Goal: Task Accomplishment & Management: Complete application form

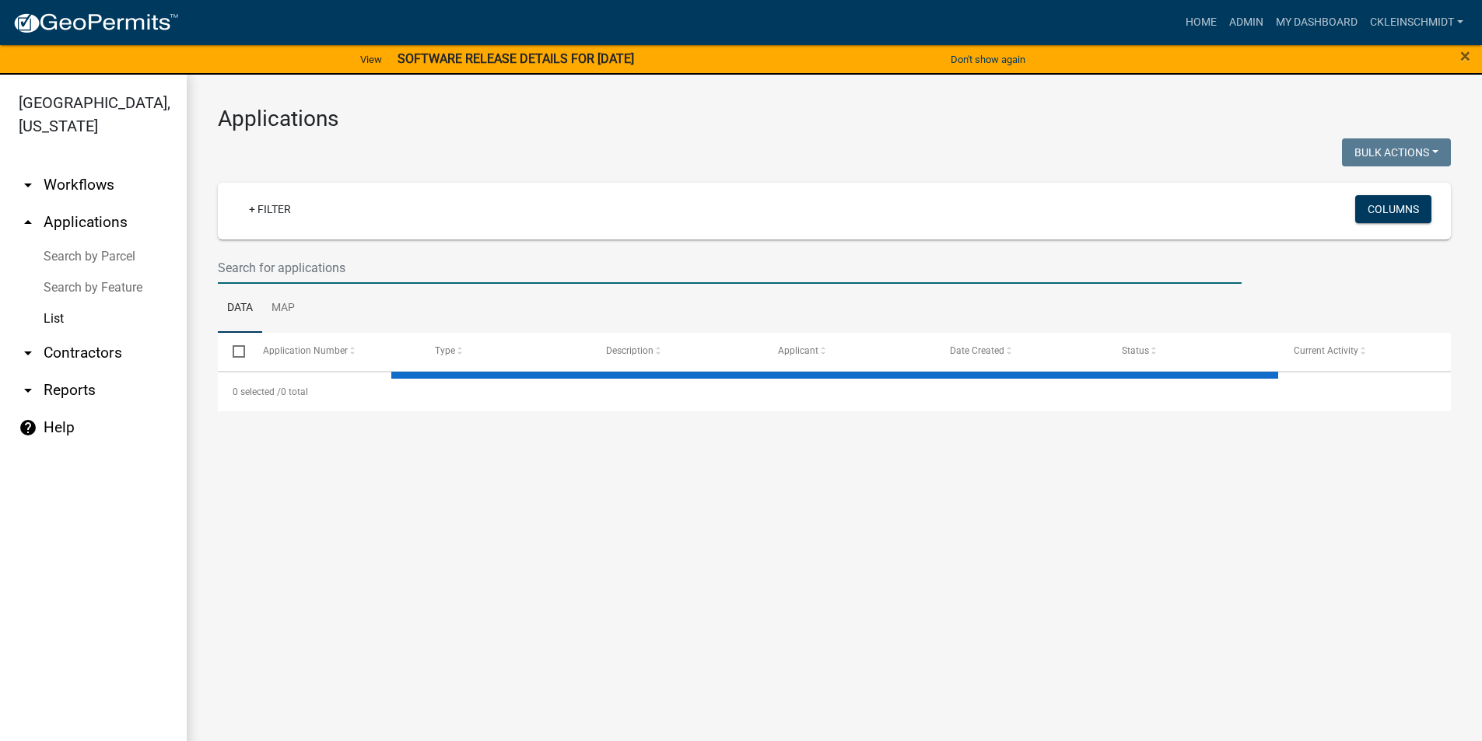
click at [379, 265] on input "text" at bounding box center [730, 268] width 1024 height 32
type input "N"
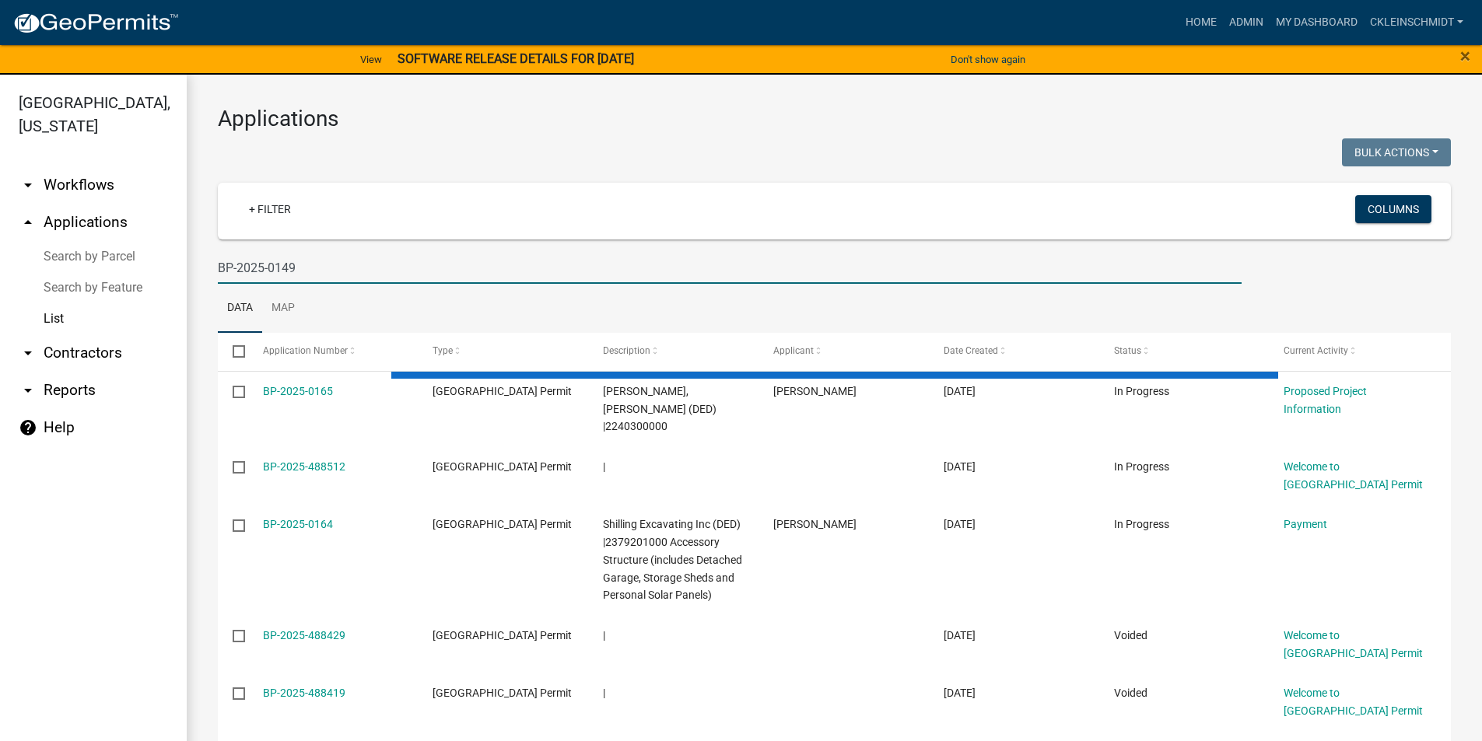
type input "BP-2025-0149"
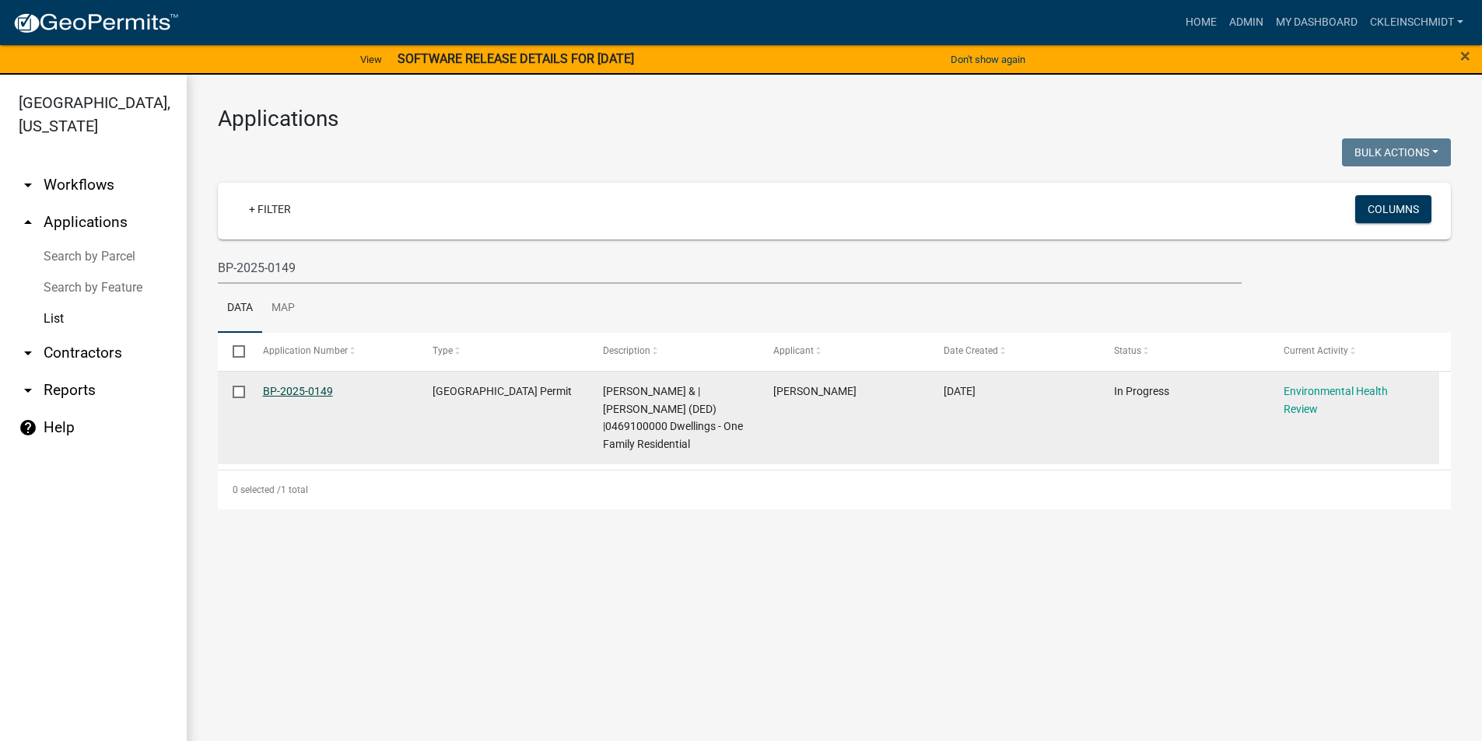
click at [310, 394] on link "BP-2025-0149" at bounding box center [298, 391] width 70 height 12
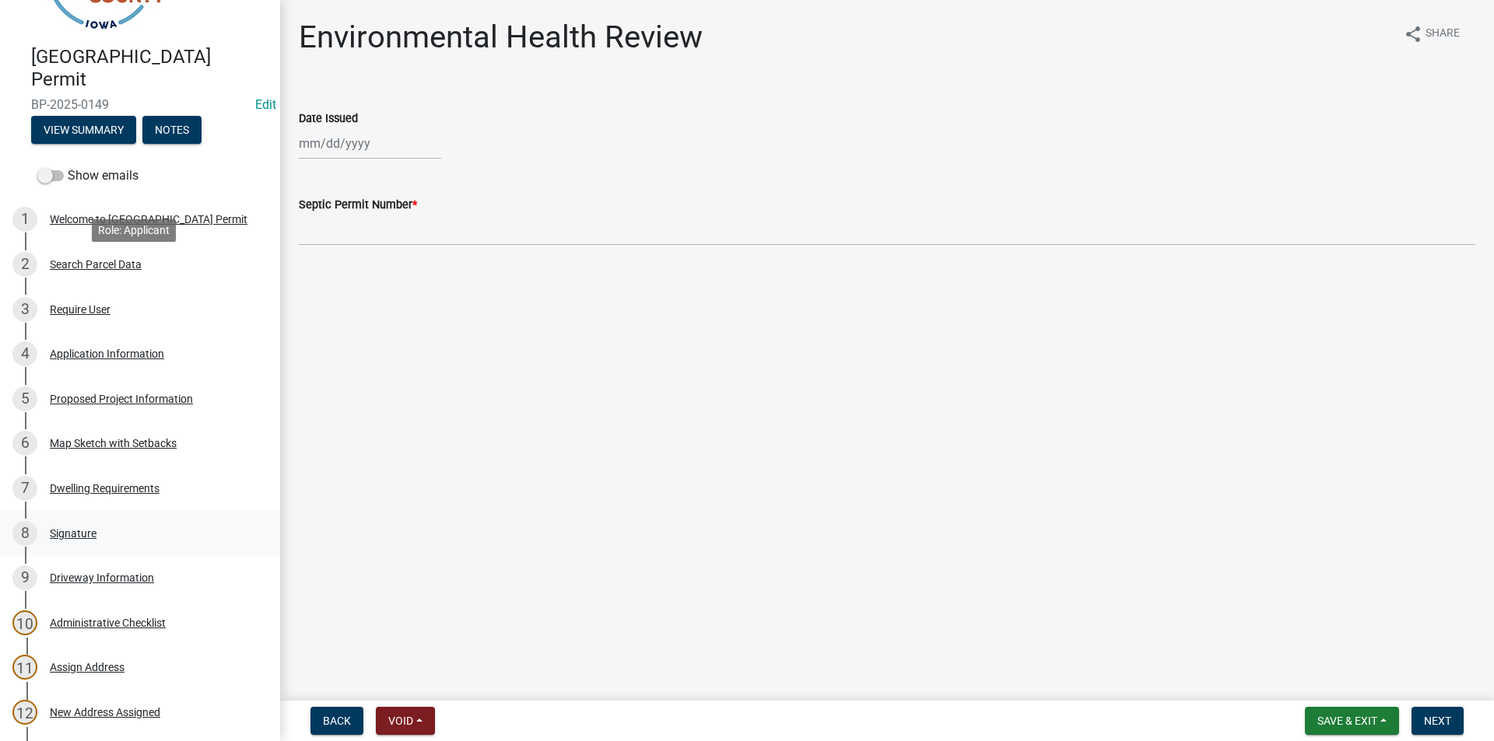
scroll to position [233, 0]
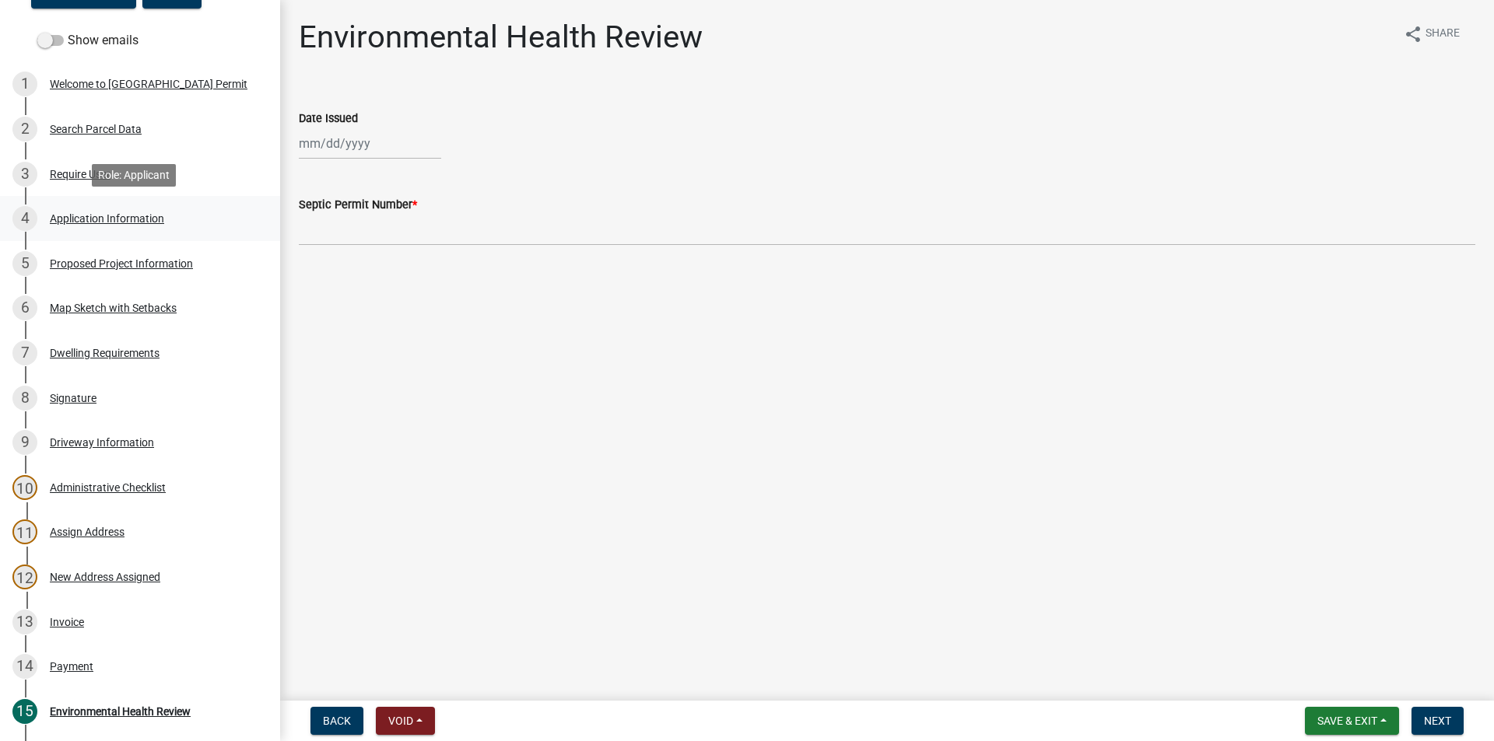
click at [130, 209] on div "4 Application Information" at bounding box center [133, 218] width 243 height 25
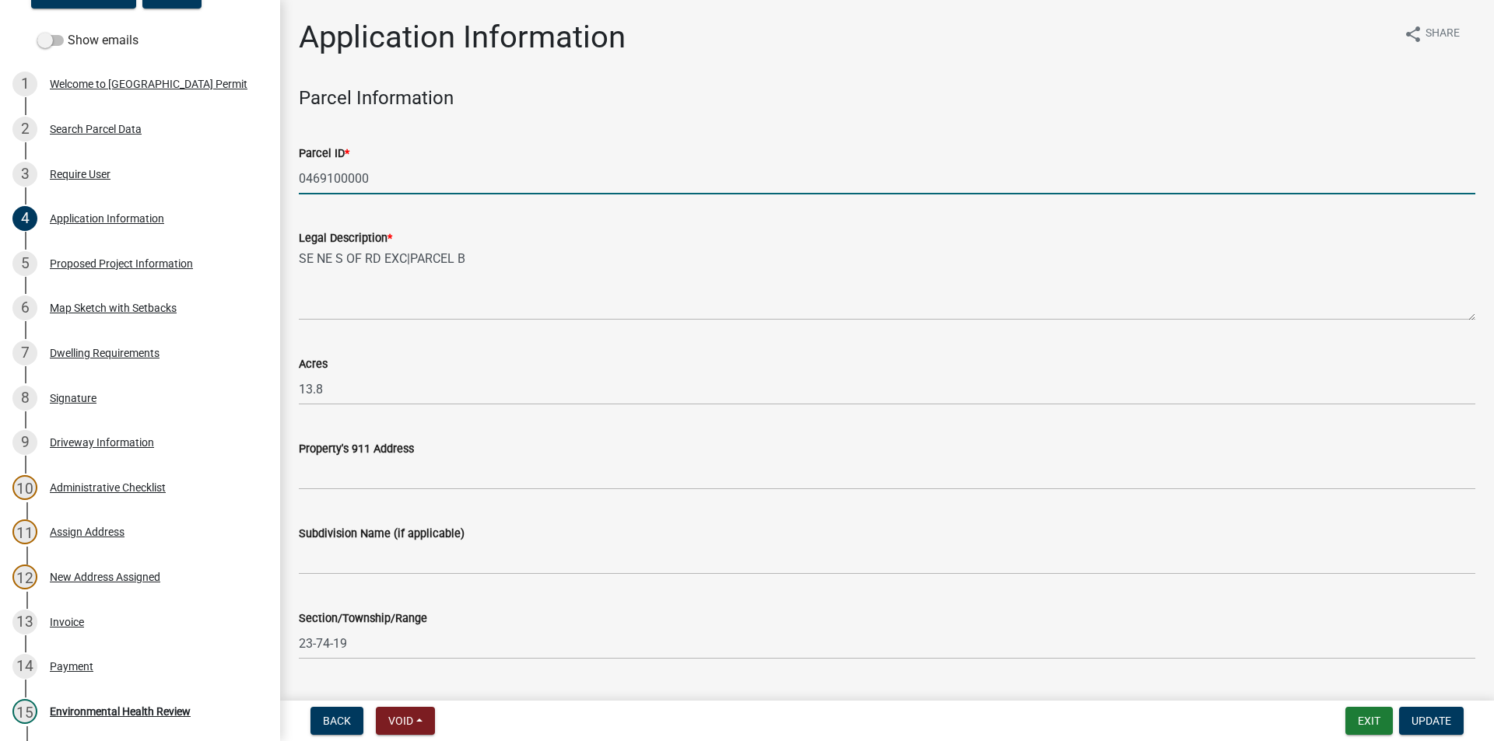
click at [321, 170] on input "0469100000" at bounding box center [887, 179] width 1176 height 32
drag, startPoint x: 321, startPoint y: 170, endPoint x: 321, endPoint y: 185, distance: 15.6
click at [83, 576] on div "New Address Assigned" at bounding box center [105, 577] width 110 height 11
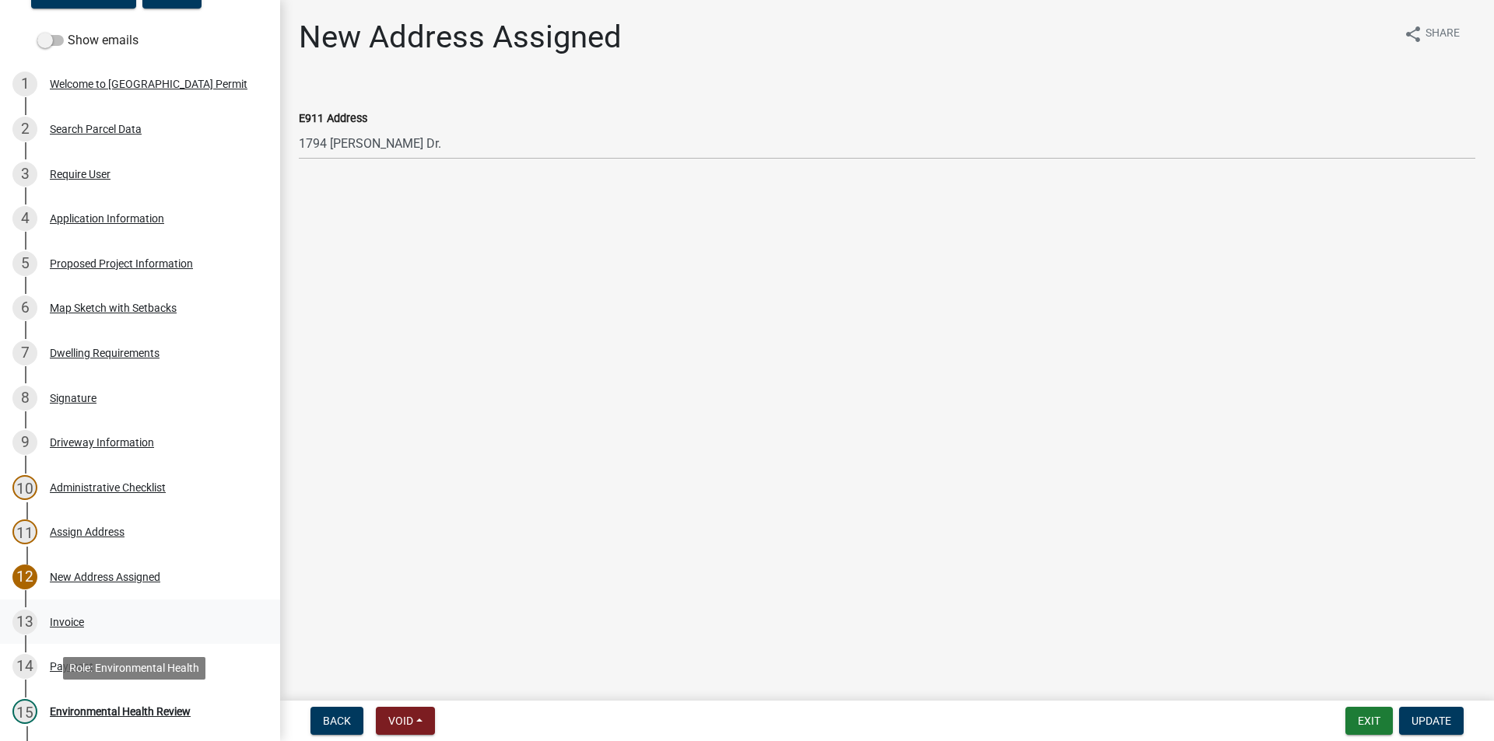
drag, startPoint x: 113, startPoint y: 704, endPoint x: 109, endPoint y: 600, distance: 104.3
click at [115, 703] on div "15 Environmental Health Review" at bounding box center [133, 711] width 243 height 25
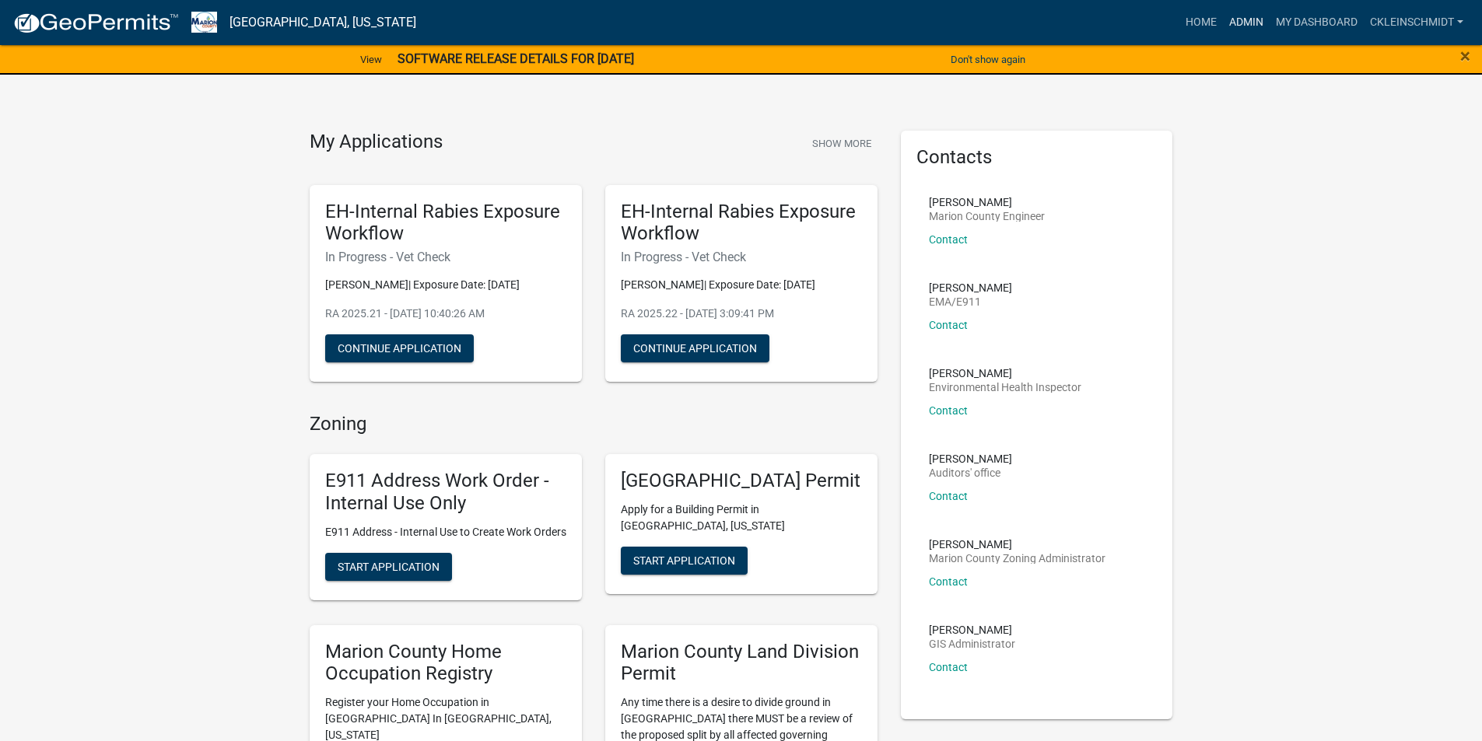
click at [1237, 15] on link "Admin" at bounding box center [1246, 23] width 47 height 30
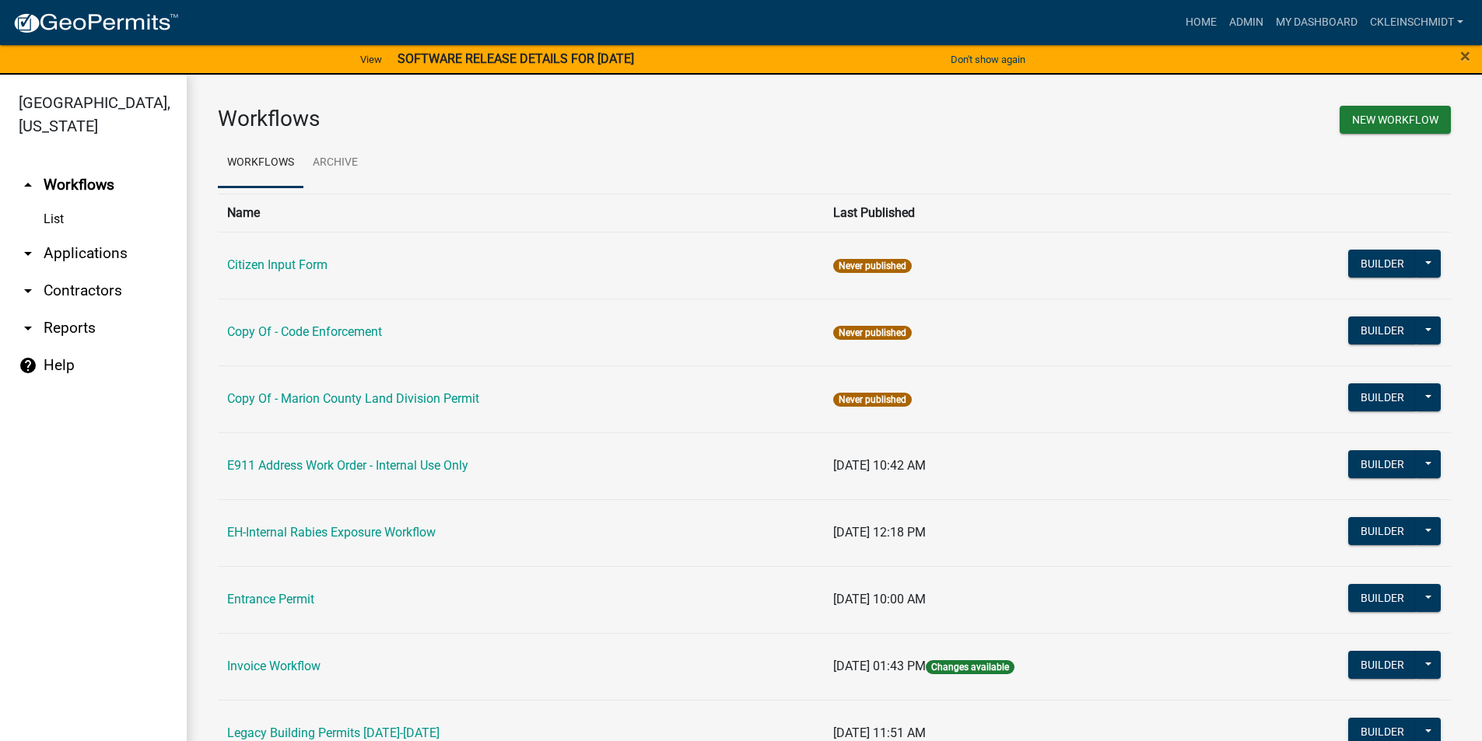
click at [84, 235] on link "arrow_drop_down Applications" at bounding box center [93, 253] width 187 height 37
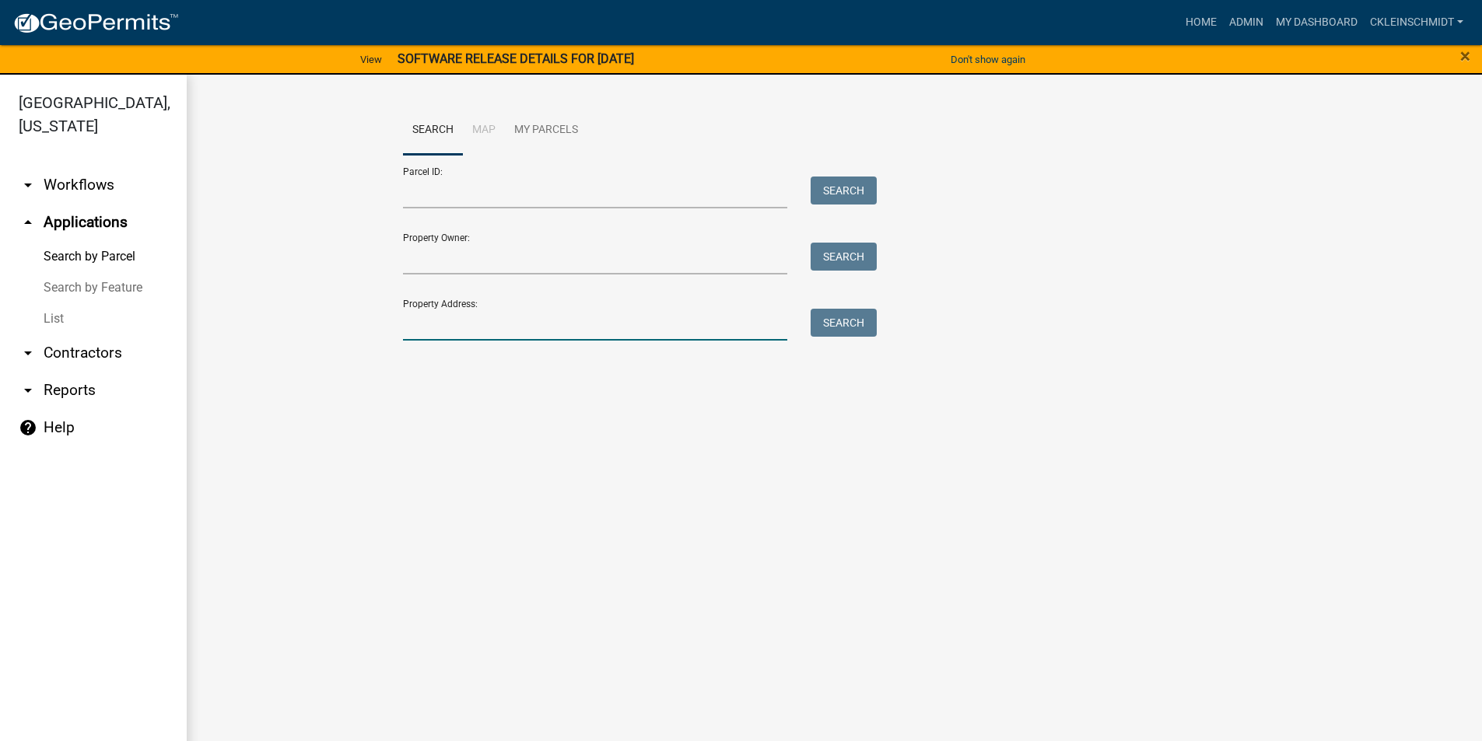
click at [580, 338] on input "Property Address:" at bounding box center [595, 325] width 385 height 32
type input "1794 van"
click at [841, 322] on button "Search" at bounding box center [844, 323] width 66 height 28
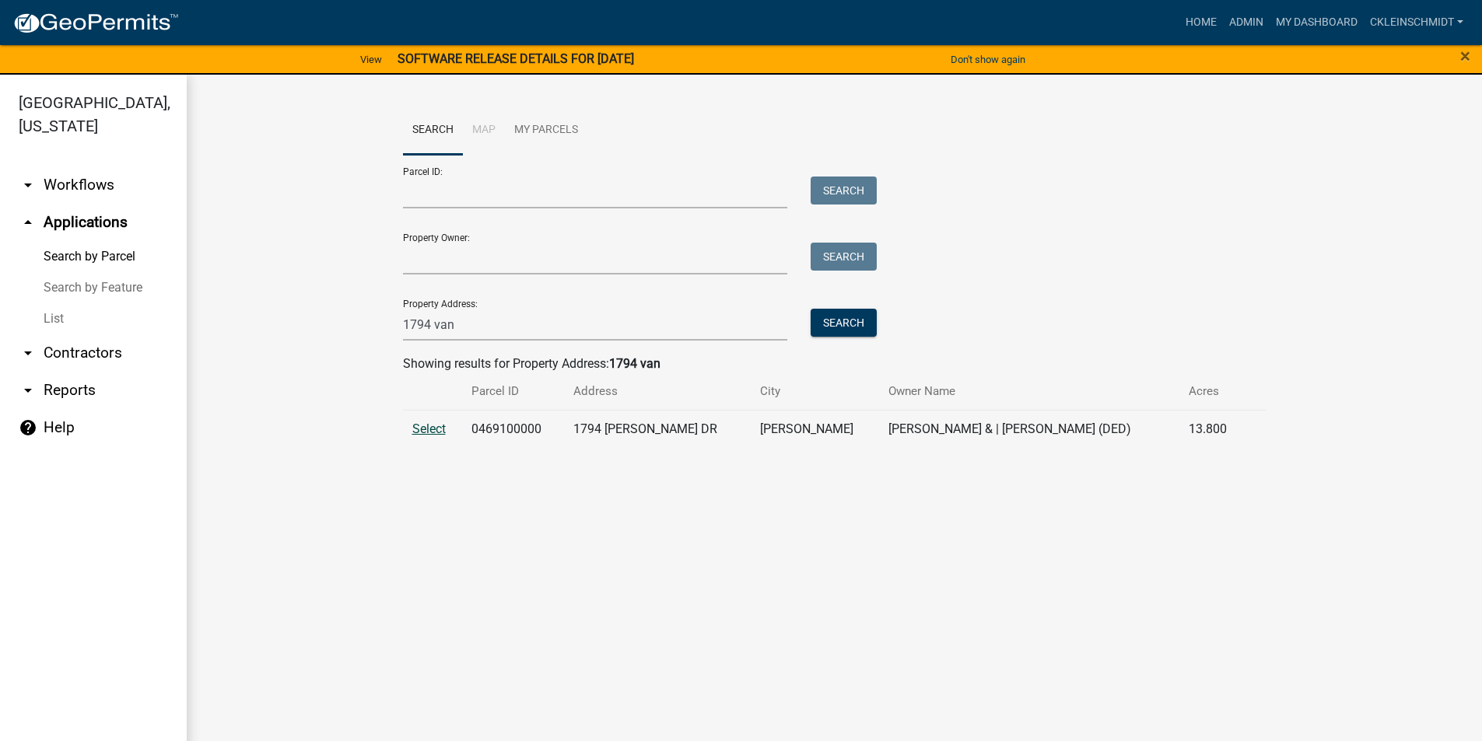
click at [422, 426] on span "Select" at bounding box center [428, 429] width 33 height 15
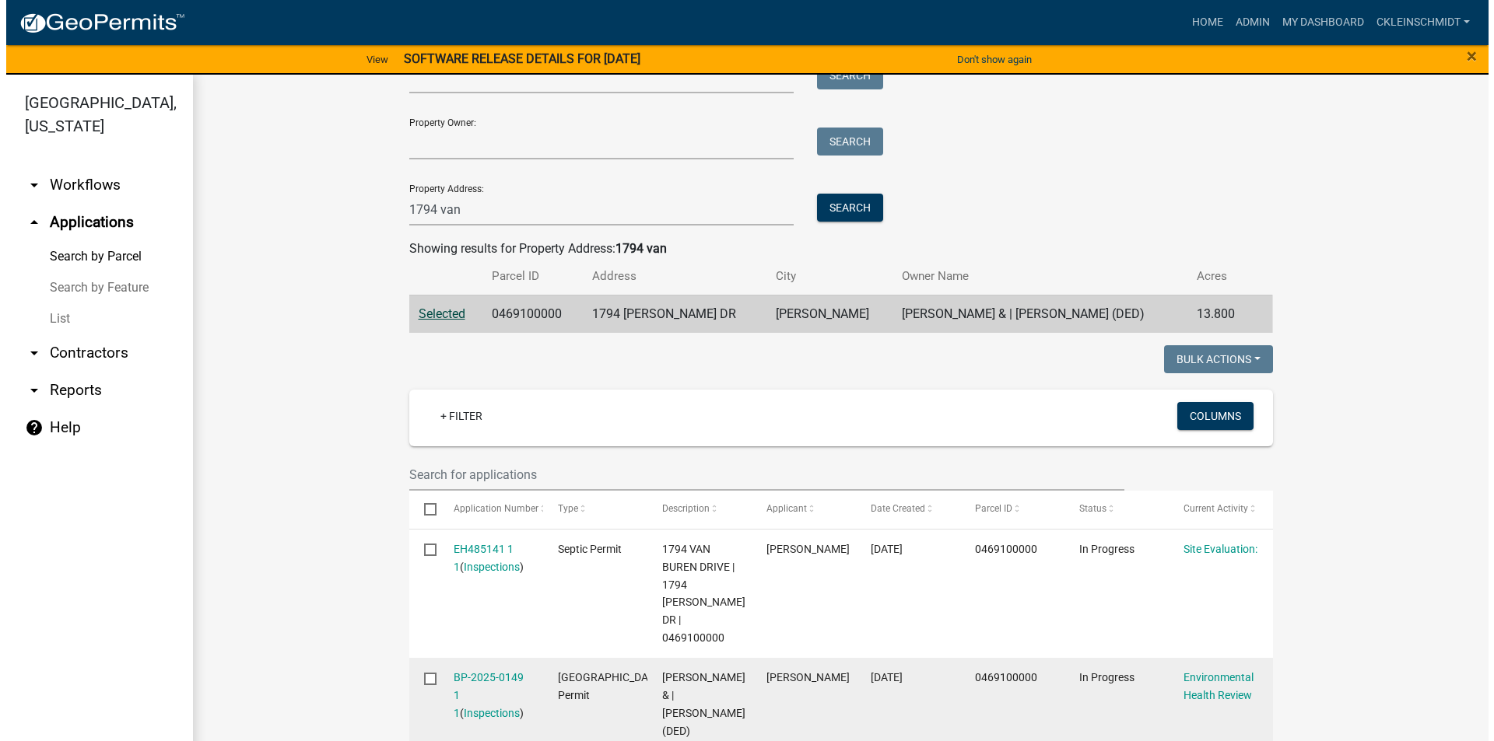
scroll to position [311, 0]
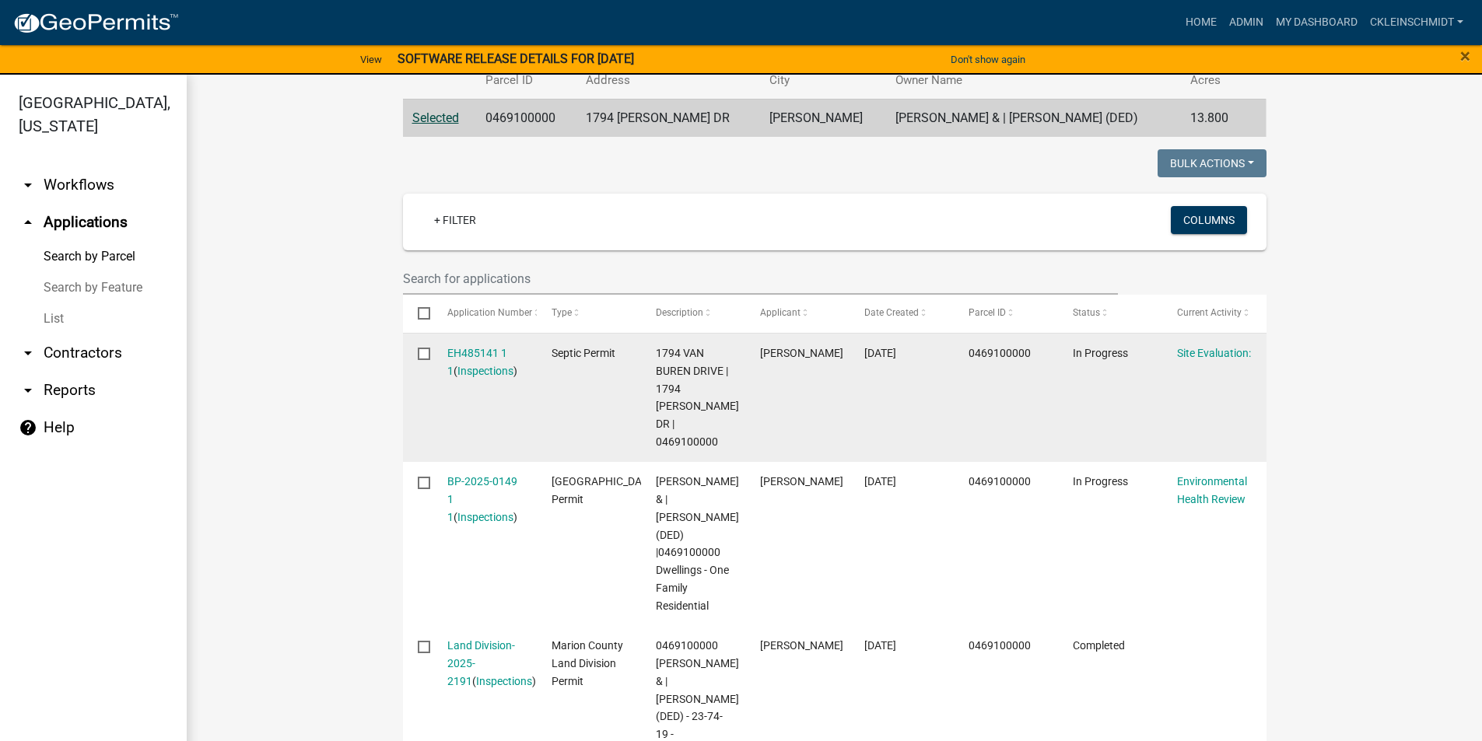
click at [493, 342] on datatable-body-cell "EH485141 1 1 ( Inspections )" at bounding box center [485, 398] width 104 height 128
click at [480, 351] on link "EH485141 1 1" at bounding box center [477, 362] width 60 height 30
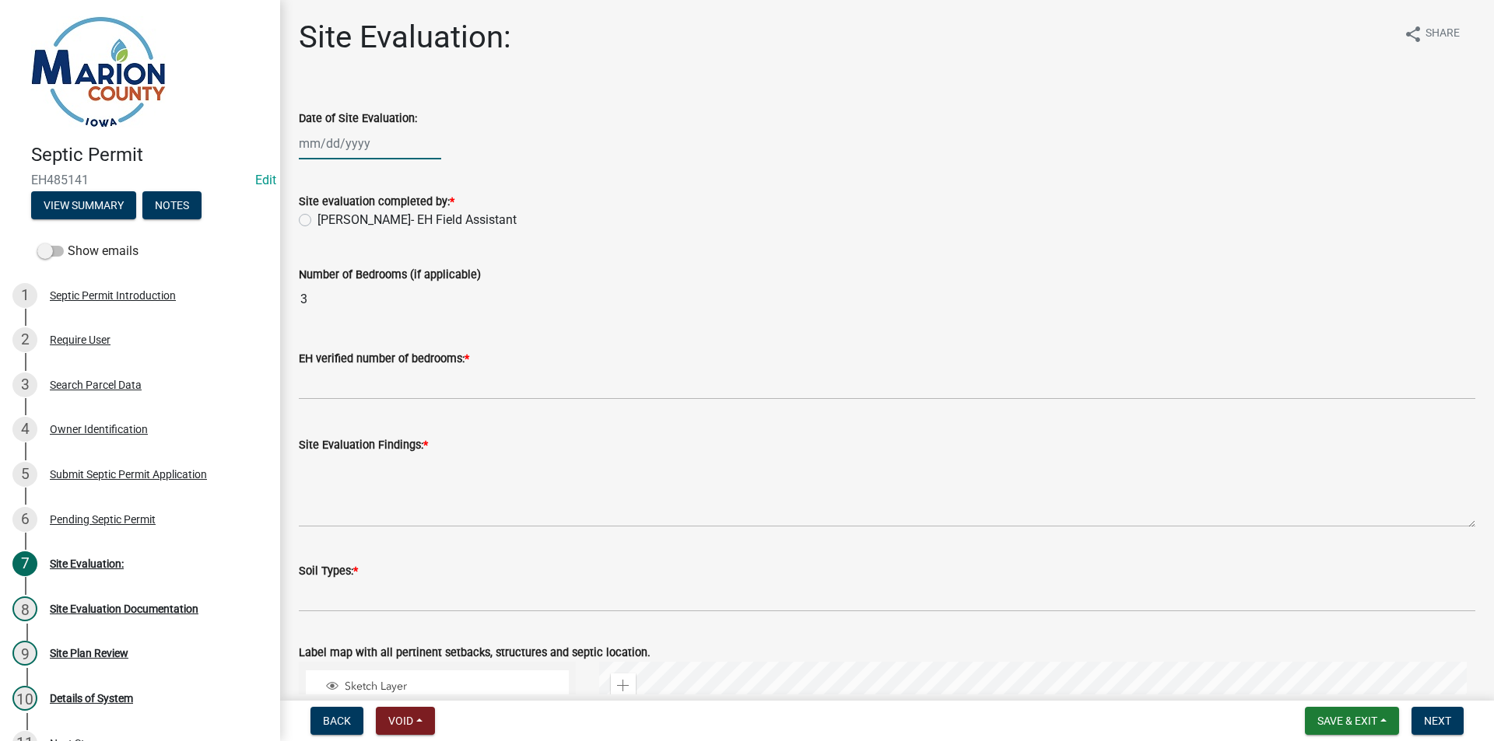
click at [366, 150] on div at bounding box center [370, 144] width 142 height 32
select select "10"
select select "2025"
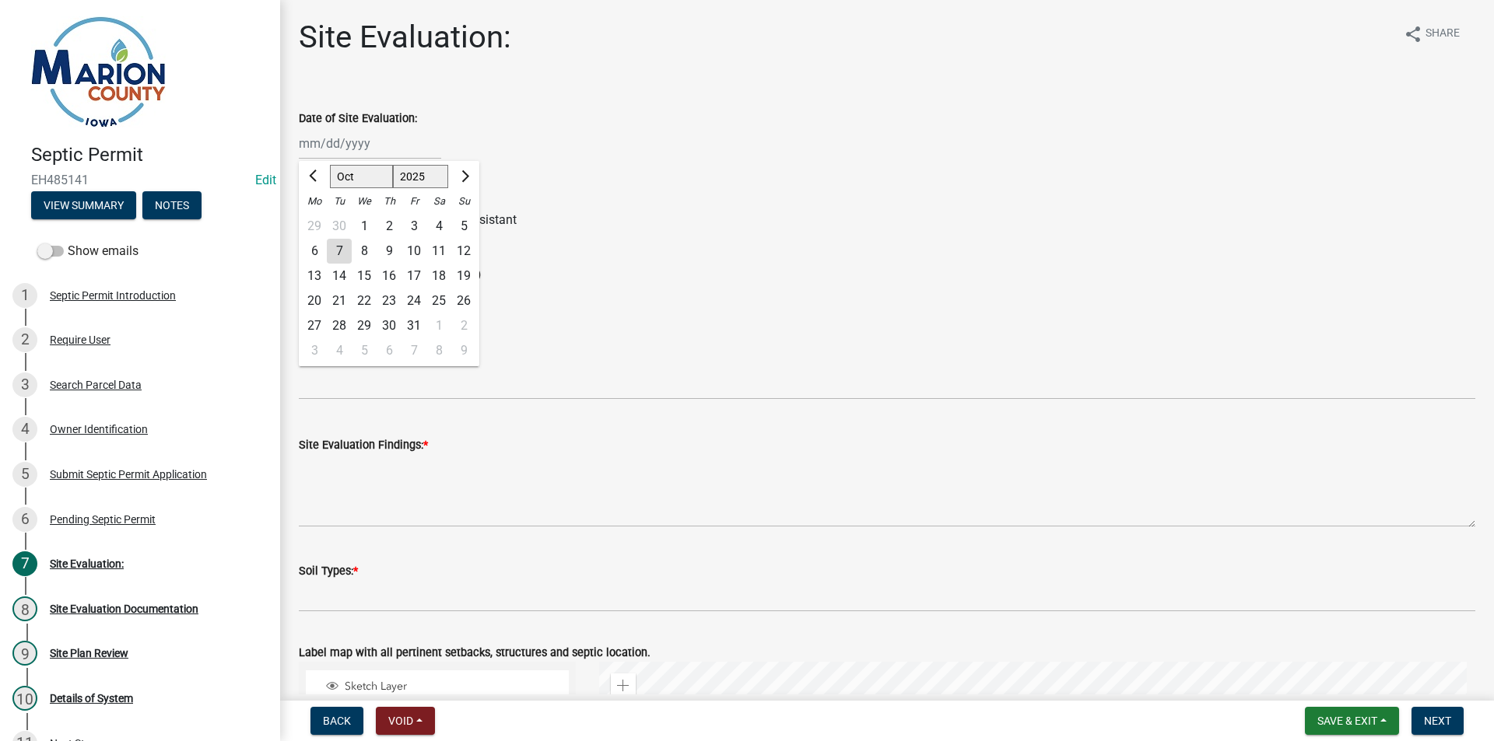
click at [393, 224] on div "2" at bounding box center [389, 226] width 25 height 25
type input "[DATE]"
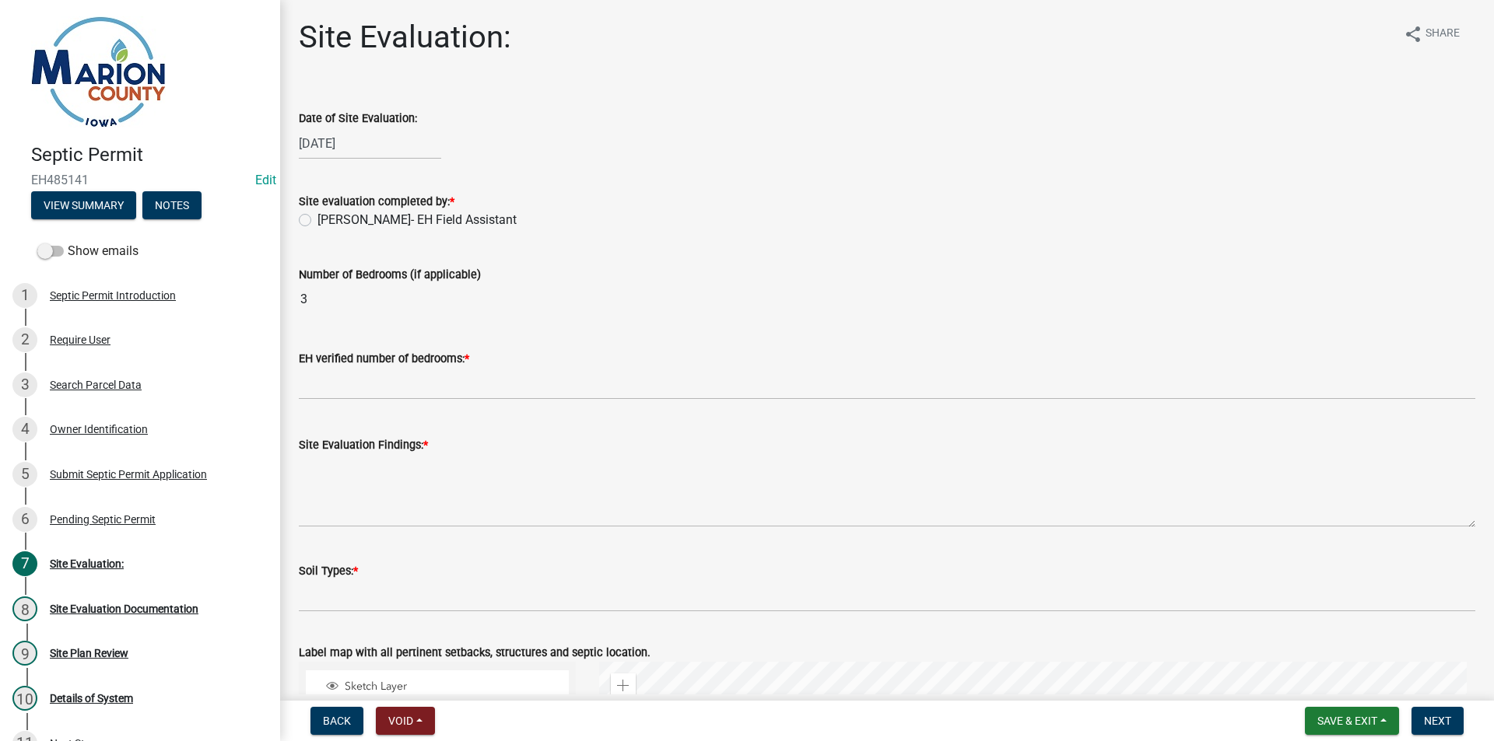
click at [366, 216] on label "Cameron Kleinschmidt- EH Field Assistant" at bounding box center [416, 220] width 199 height 19
click at [328, 216] on input "Cameron Kleinschmidt- EH Field Assistant" at bounding box center [322, 216] width 10 height 10
radio input "true"
drag, startPoint x: 352, startPoint y: 415, endPoint x: 370, endPoint y: 375, distance: 44.2
click at [352, 412] on wm-data-entity-input-list "Date of Site Evaluation: 10/02/2025 Site evaluation completed by: * Cameron Kle…" at bounding box center [887, 576] width 1176 height 978
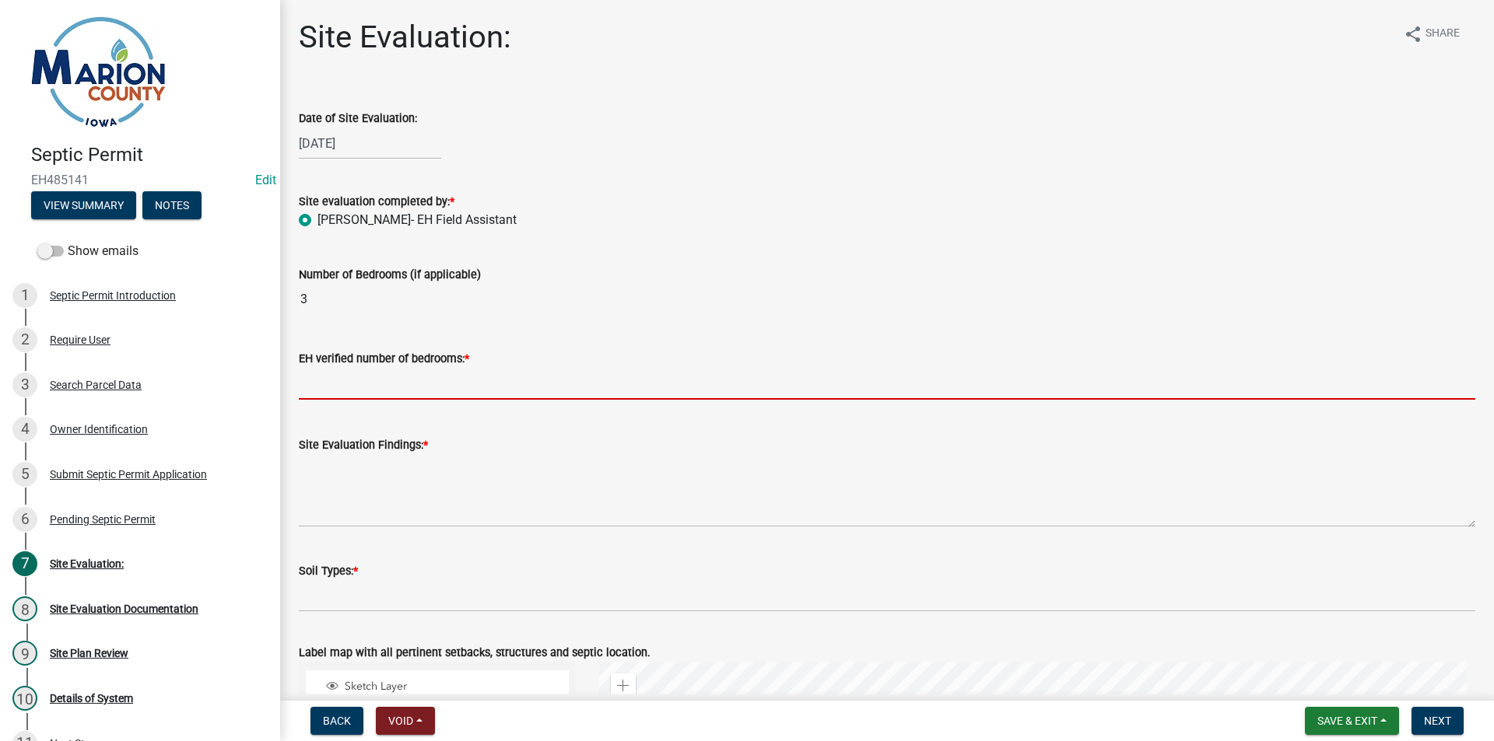
click at [368, 376] on input "text" at bounding box center [887, 384] width 1176 height 32
type input "3"
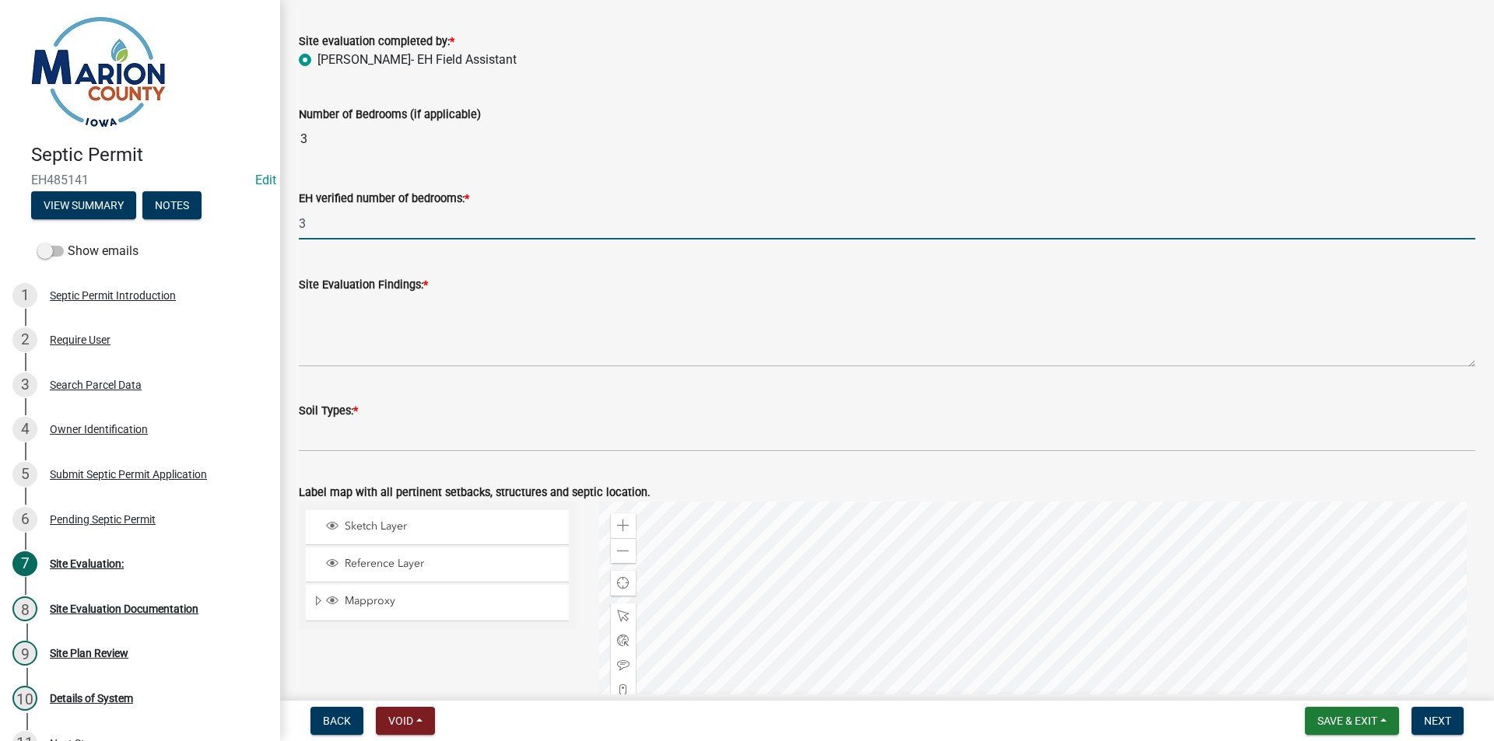
scroll to position [389, 0]
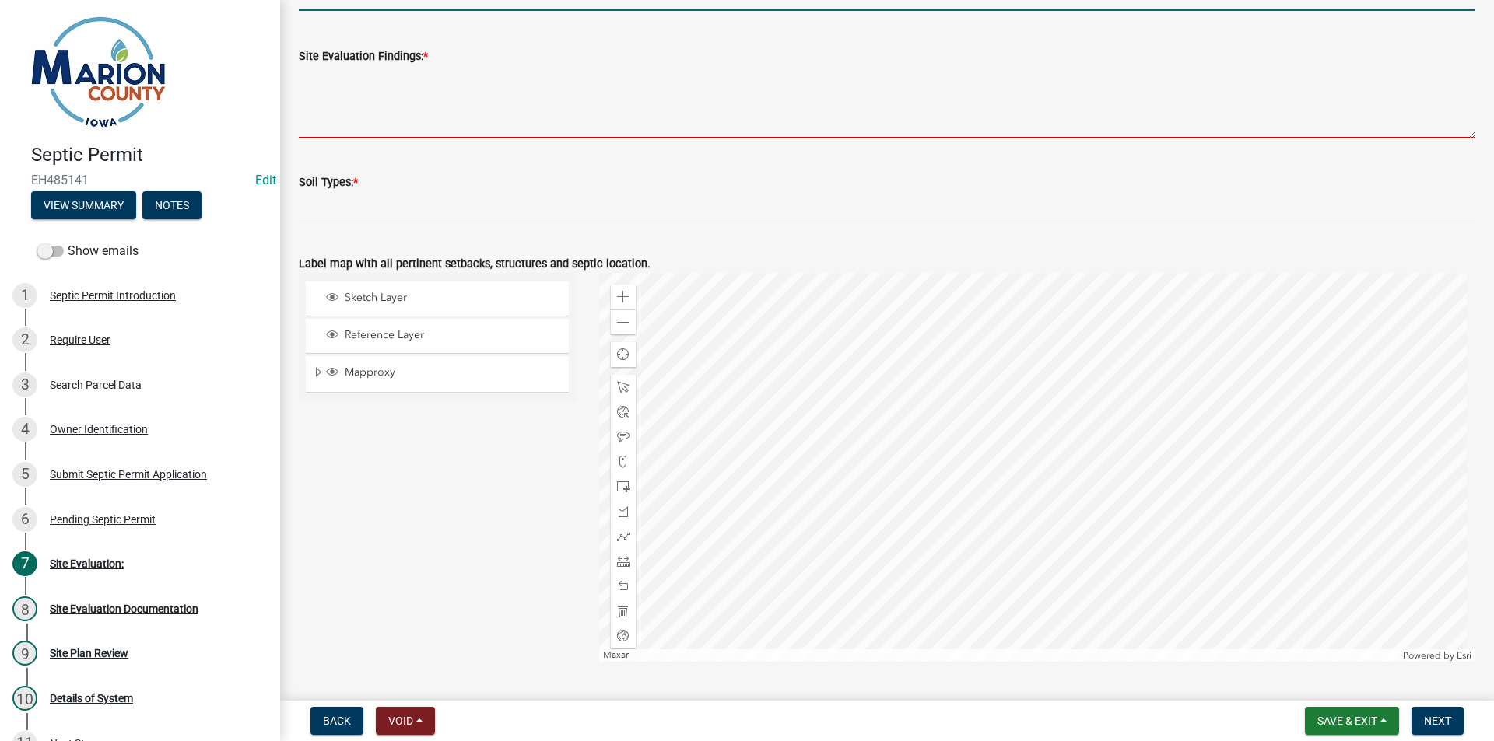
click at [417, 104] on textarea "Site Evaluation Findings: *" at bounding box center [887, 101] width 1176 height 73
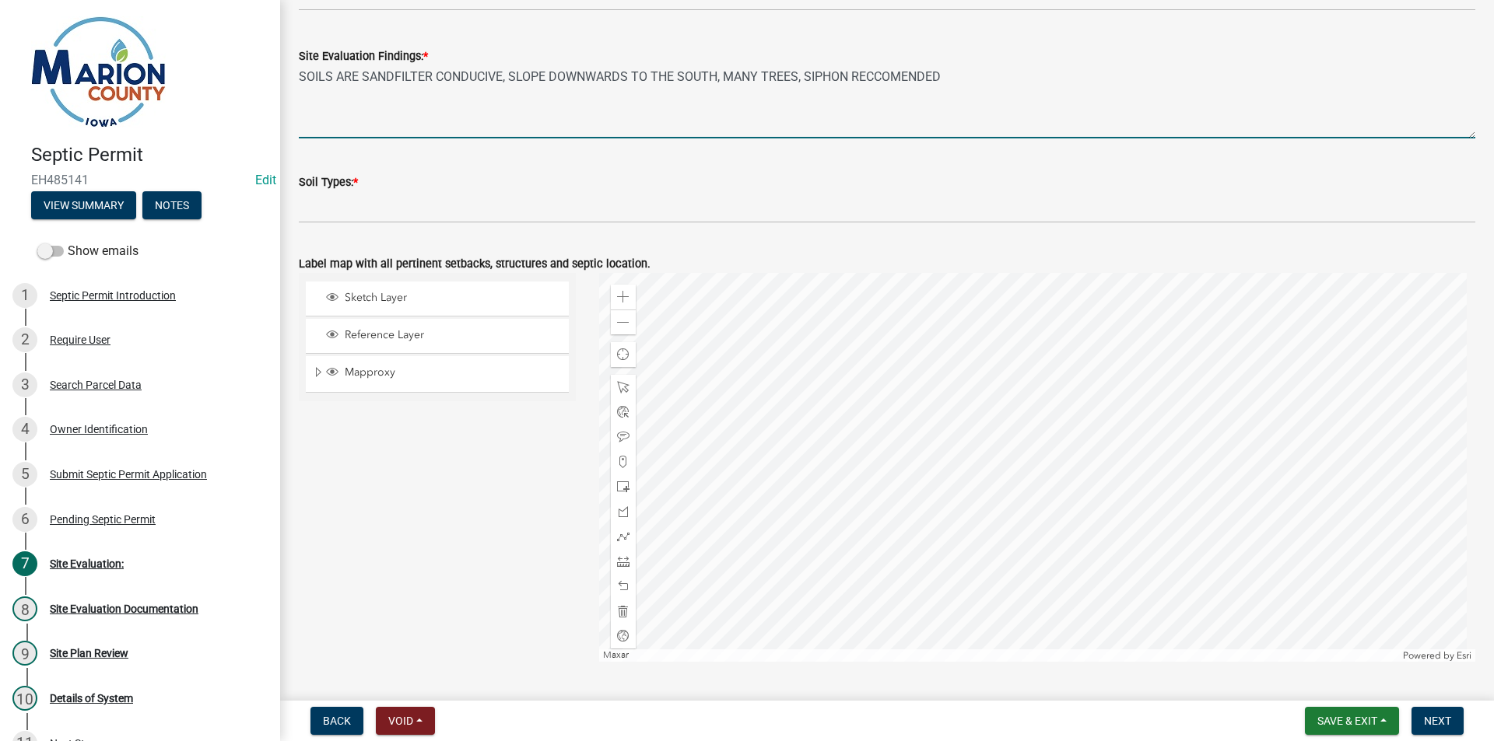
type textarea "SOILS ARE SANDFILTER CONDUCIVE, SLOPE DOWNWARDS TO THE SOUTH, MANY TREES, SIPHO…"
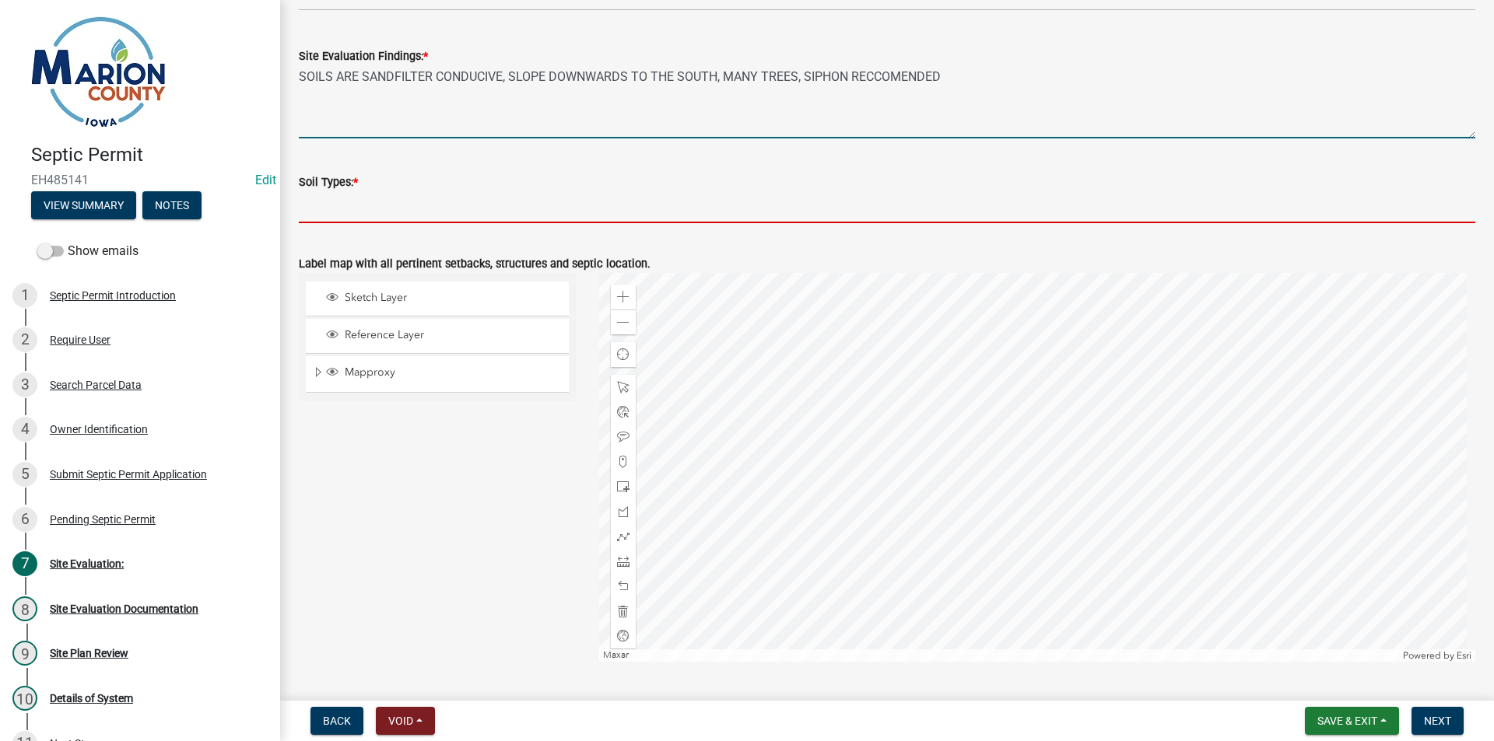
click at [334, 212] on input "Soil Types: *" at bounding box center [887, 207] width 1176 height 32
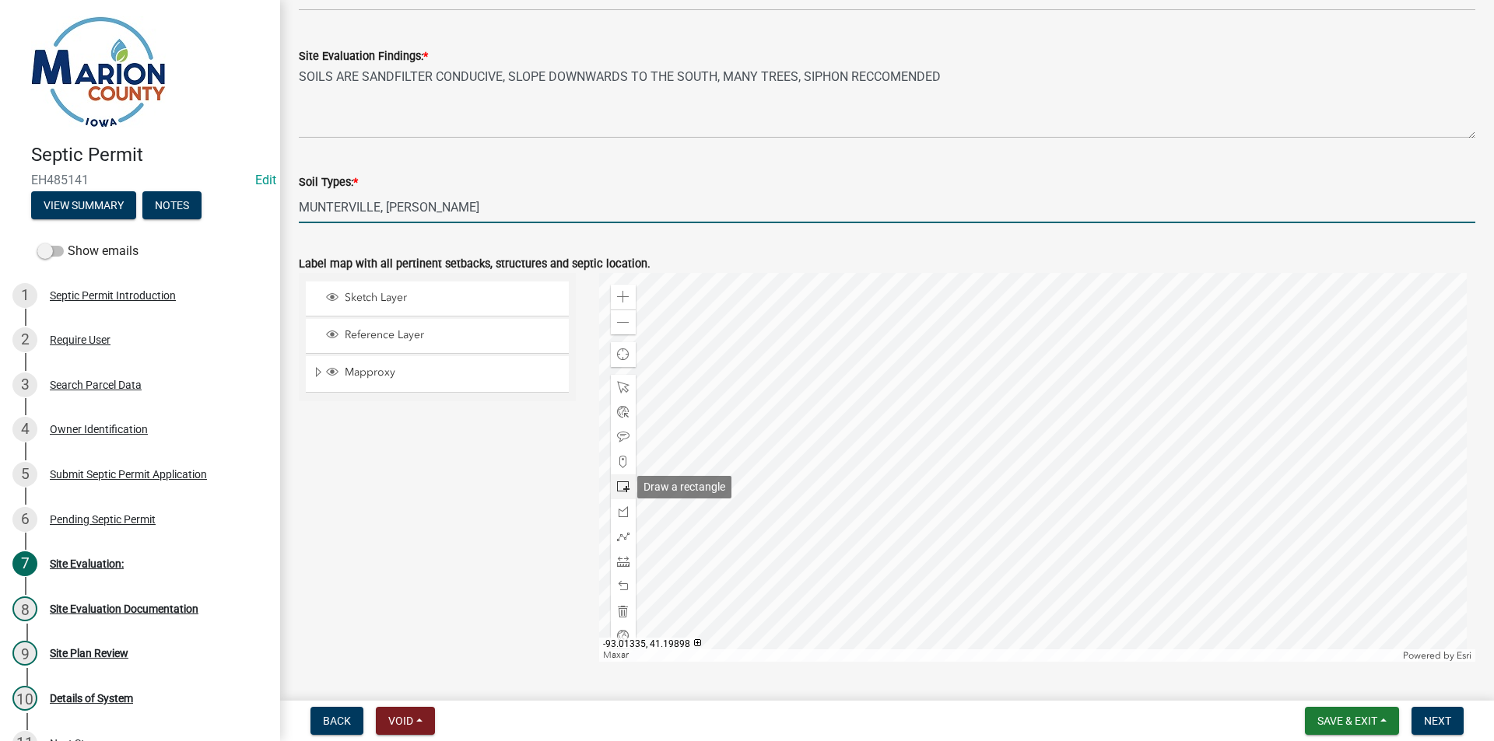
type input "MUNTERVILLE, WELLER"
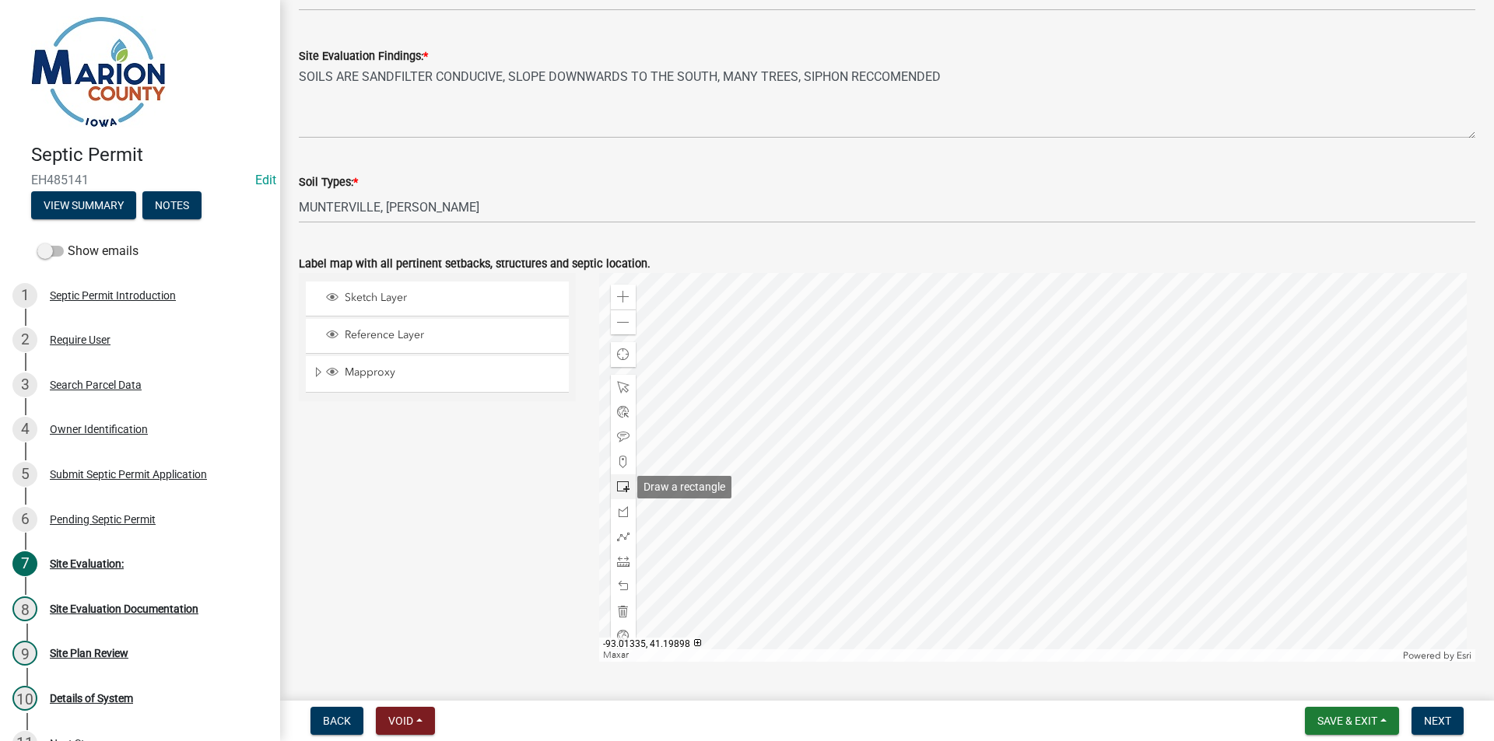
click at [625, 483] on span at bounding box center [623, 487] width 12 height 12
click at [1021, 494] on div at bounding box center [1037, 467] width 877 height 389
click at [627, 436] on div at bounding box center [623, 437] width 25 height 25
click at [962, 449] on div at bounding box center [1037, 467] width 877 height 389
click at [1420, 724] on button "Next" at bounding box center [1437, 721] width 52 height 28
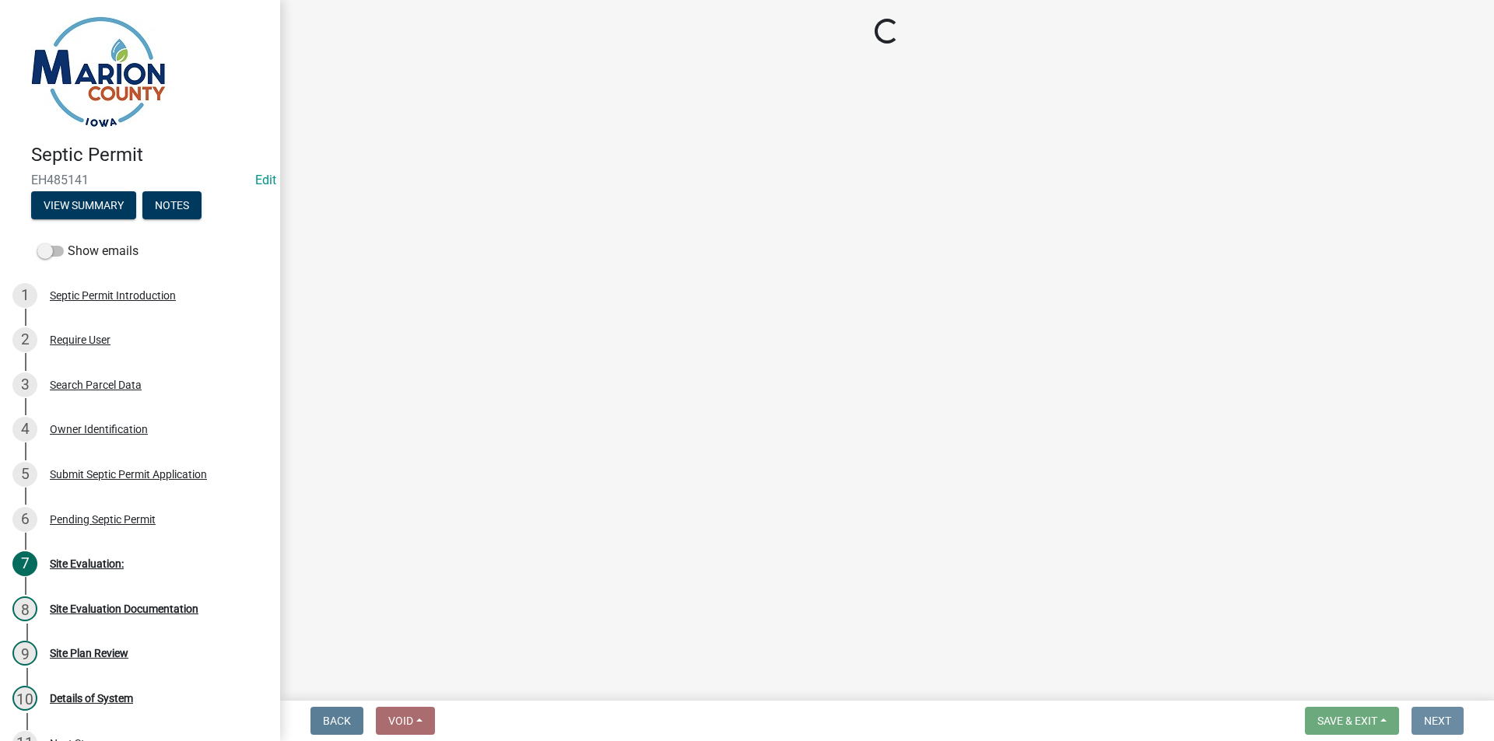
scroll to position [0, 0]
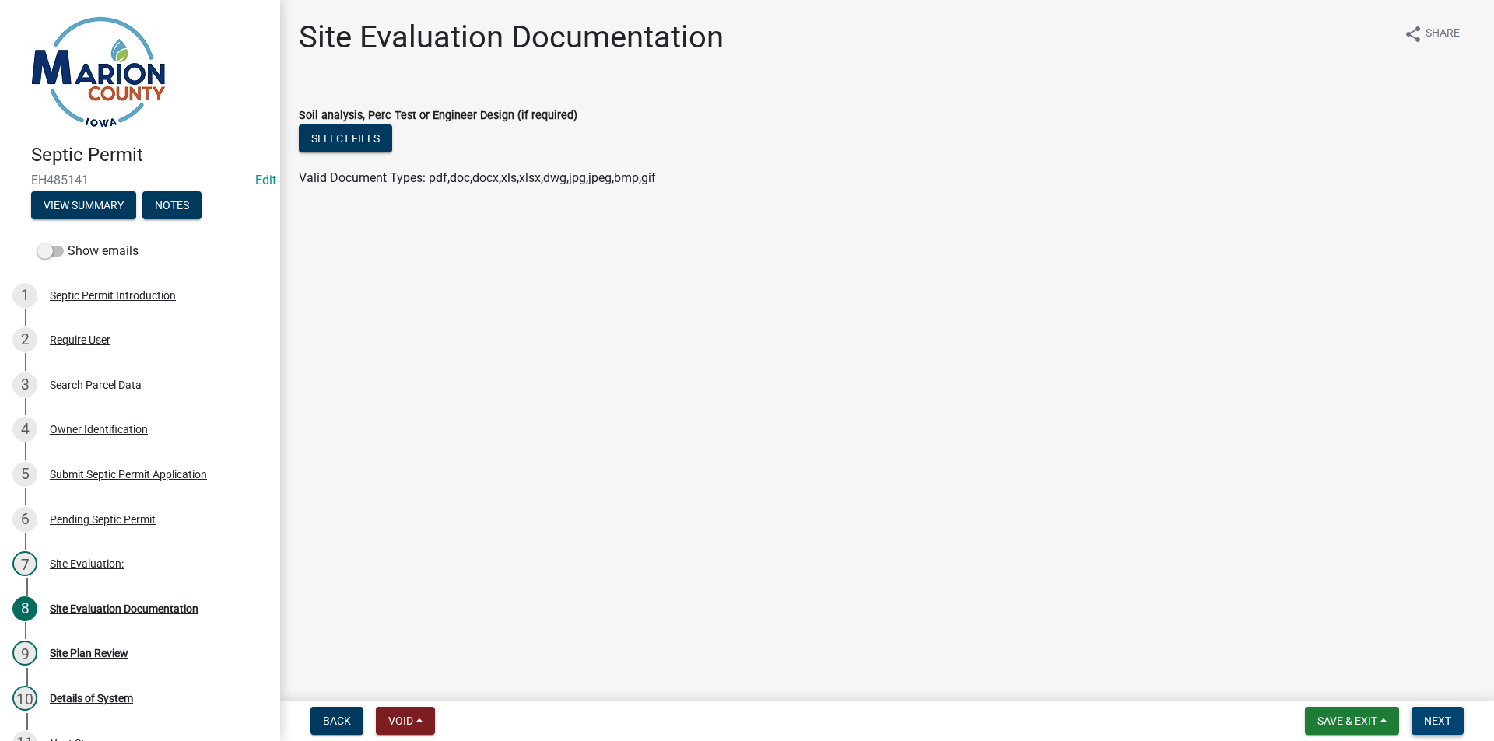
click at [1419, 712] on button "Next" at bounding box center [1437, 721] width 52 height 28
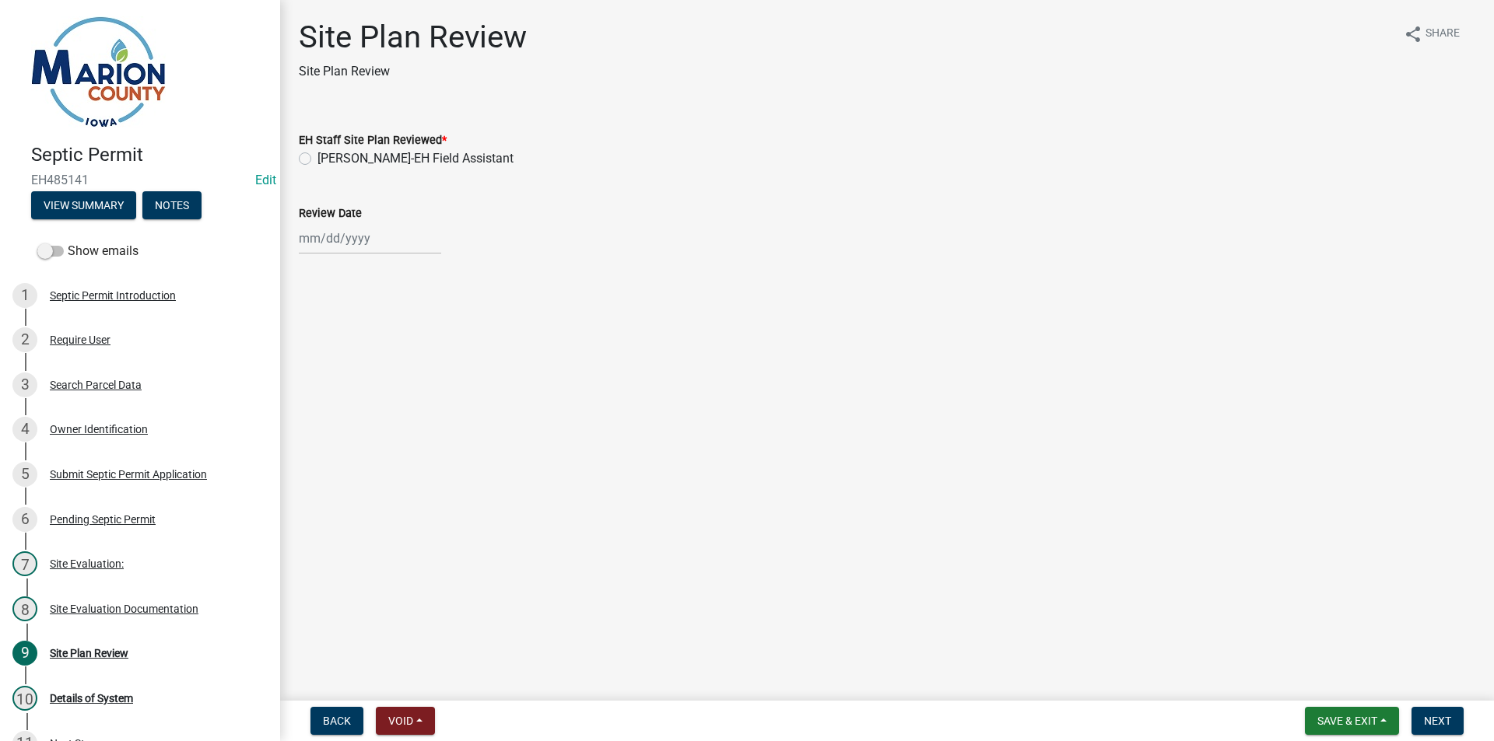
click at [392, 152] on label "Cameron Kleinschmidt-EH Field Assistant" at bounding box center [415, 158] width 196 height 19
click at [328, 152] on input "Cameron Kleinschmidt-EH Field Assistant" at bounding box center [322, 154] width 10 height 10
radio input "true"
click at [331, 237] on div at bounding box center [370, 239] width 142 height 32
select select "10"
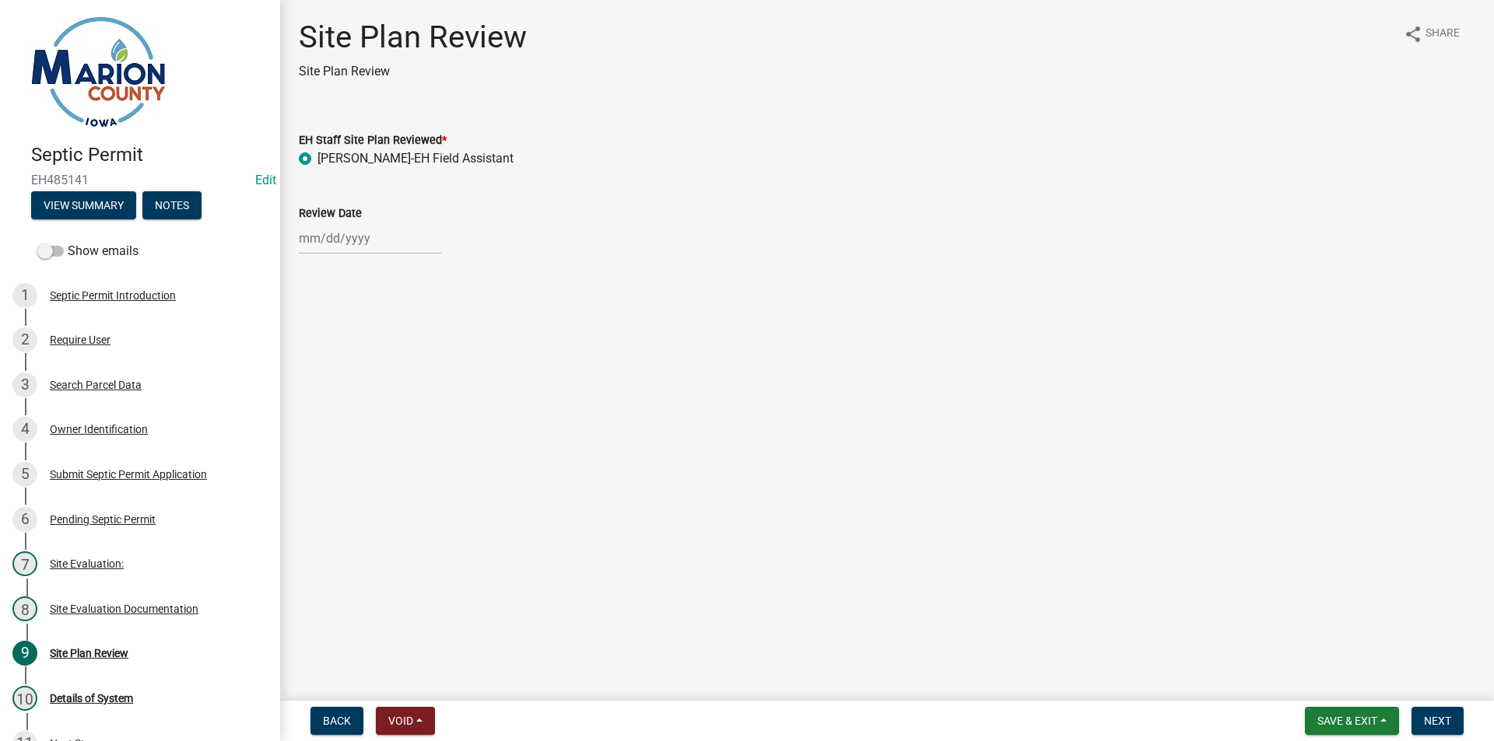
select select "2025"
click at [336, 345] on div "7" at bounding box center [339, 346] width 25 height 25
type input "[DATE]"
click at [1428, 724] on span "Next" at bounding box center [1437, 721] width 27 height 12
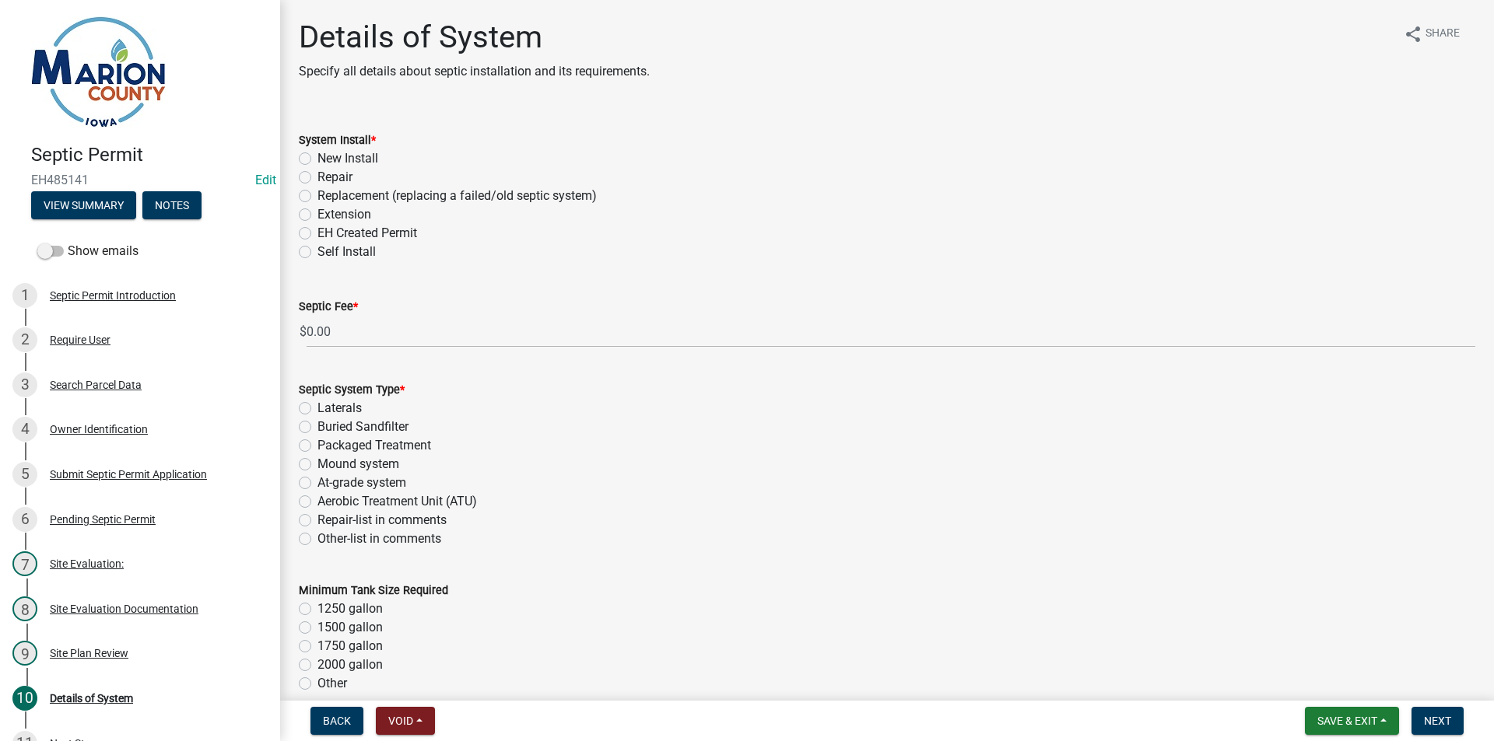
click at [344, 156] on label "New Install" at bounding box center [347, 158] width 61 height 19
click at [328, 156] on input "New Install" at bounding box center [322, 154] width 10 height 10
radio input "true"
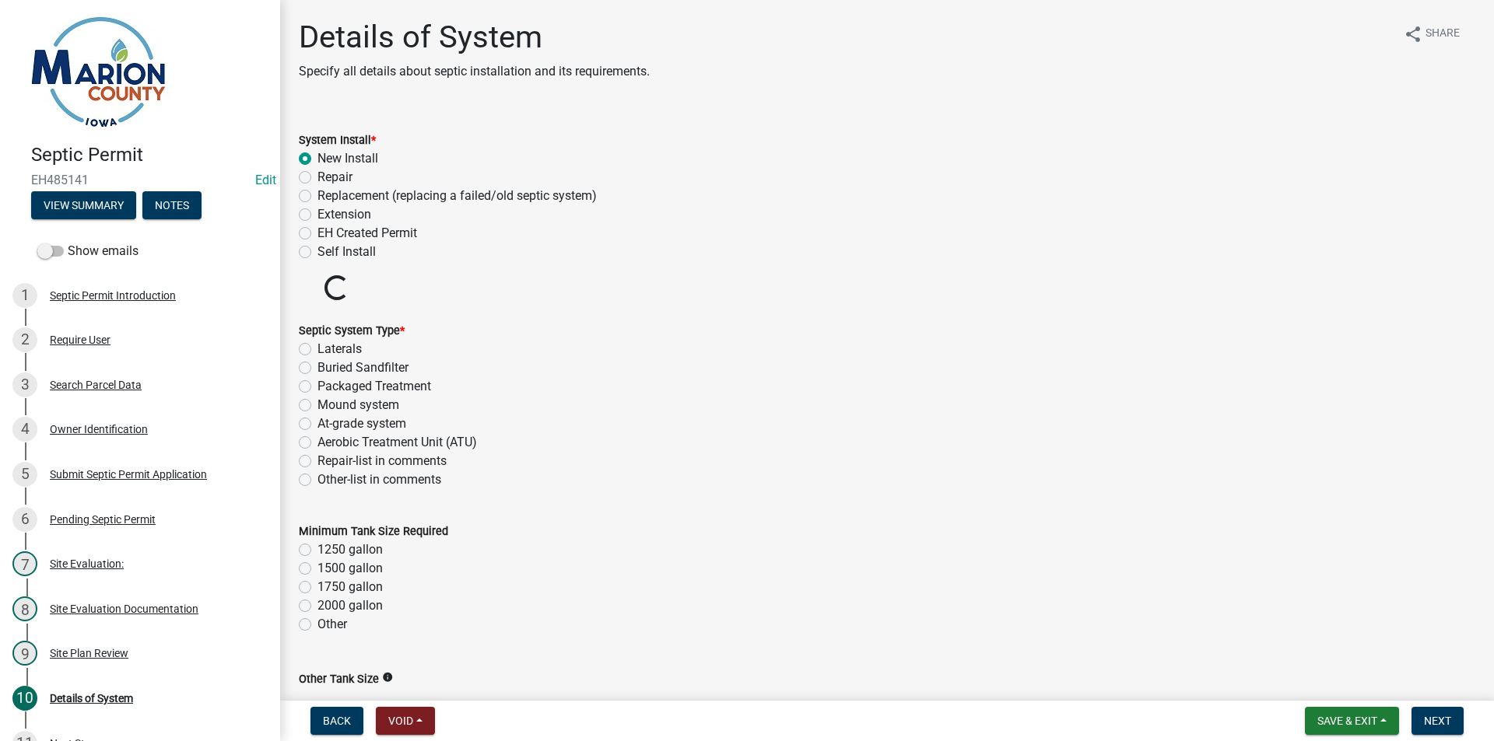
click at [351, 370] on label "Buried Sandfilter" at bounding box center [362, 368] width 91 height 19
click at [328, 369] on input "Buried Sandfilter" at bounding box center [322, 364] width 10 height 10
radio input "true"
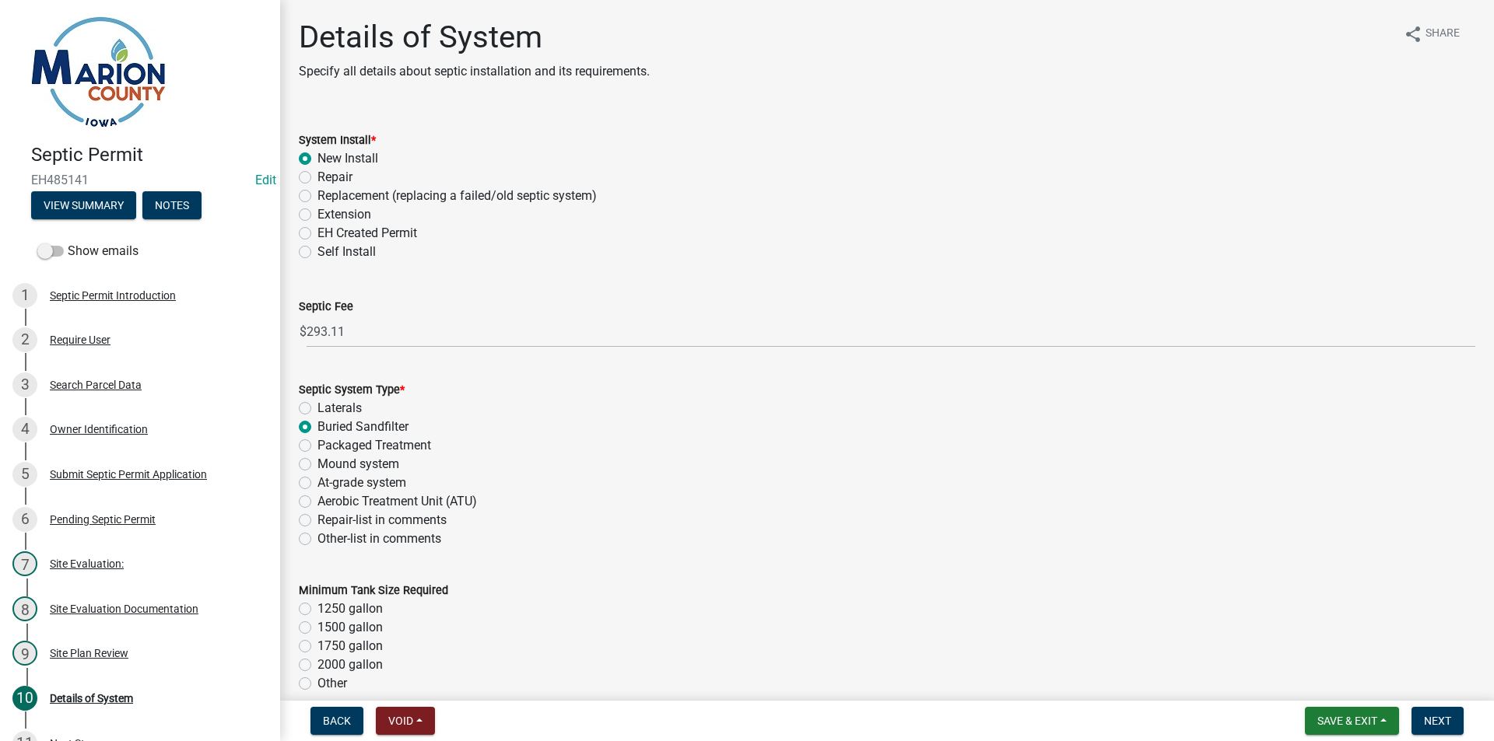
click at [342, 606] on label "1250 gallon" at bounding box center [349, 609] width 65 height 19
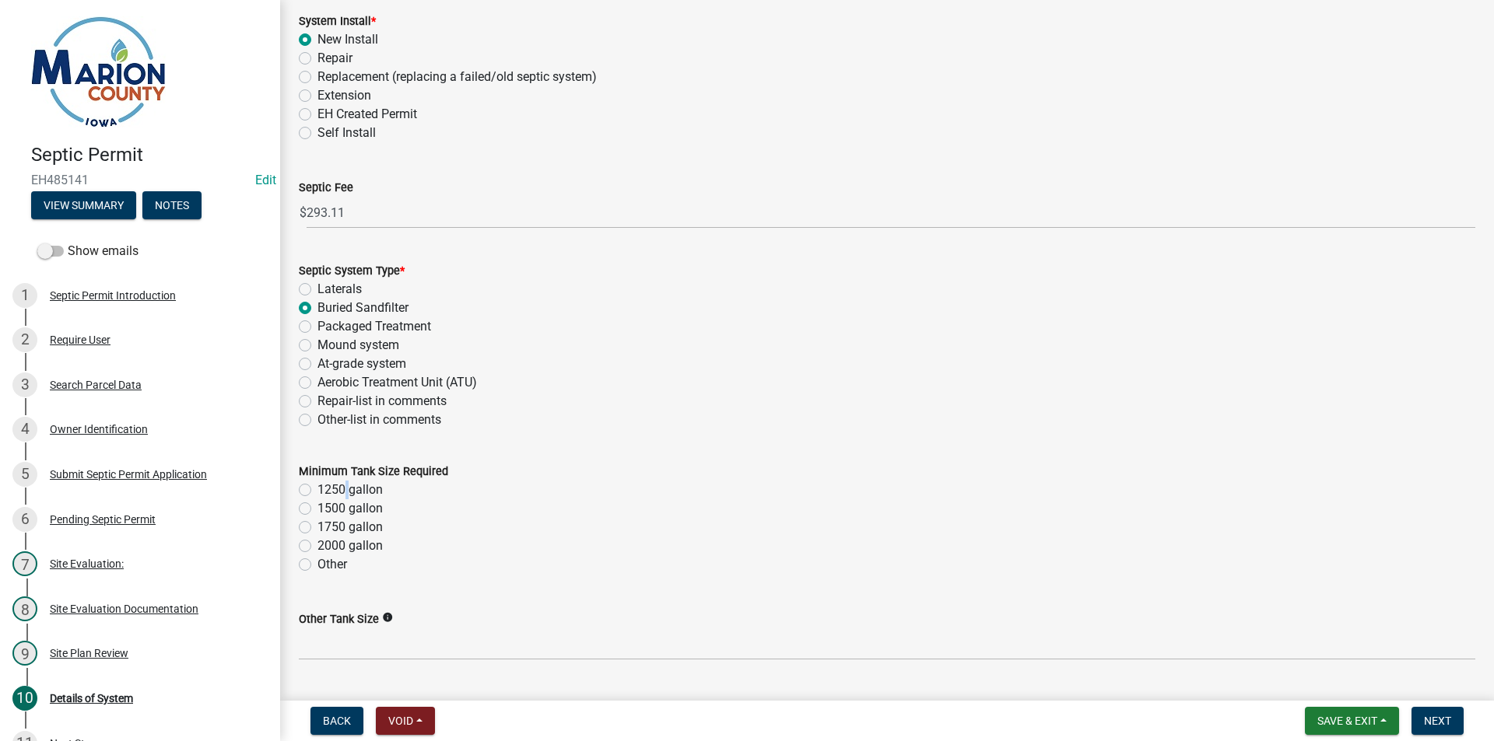
scroll to position [233, 0]
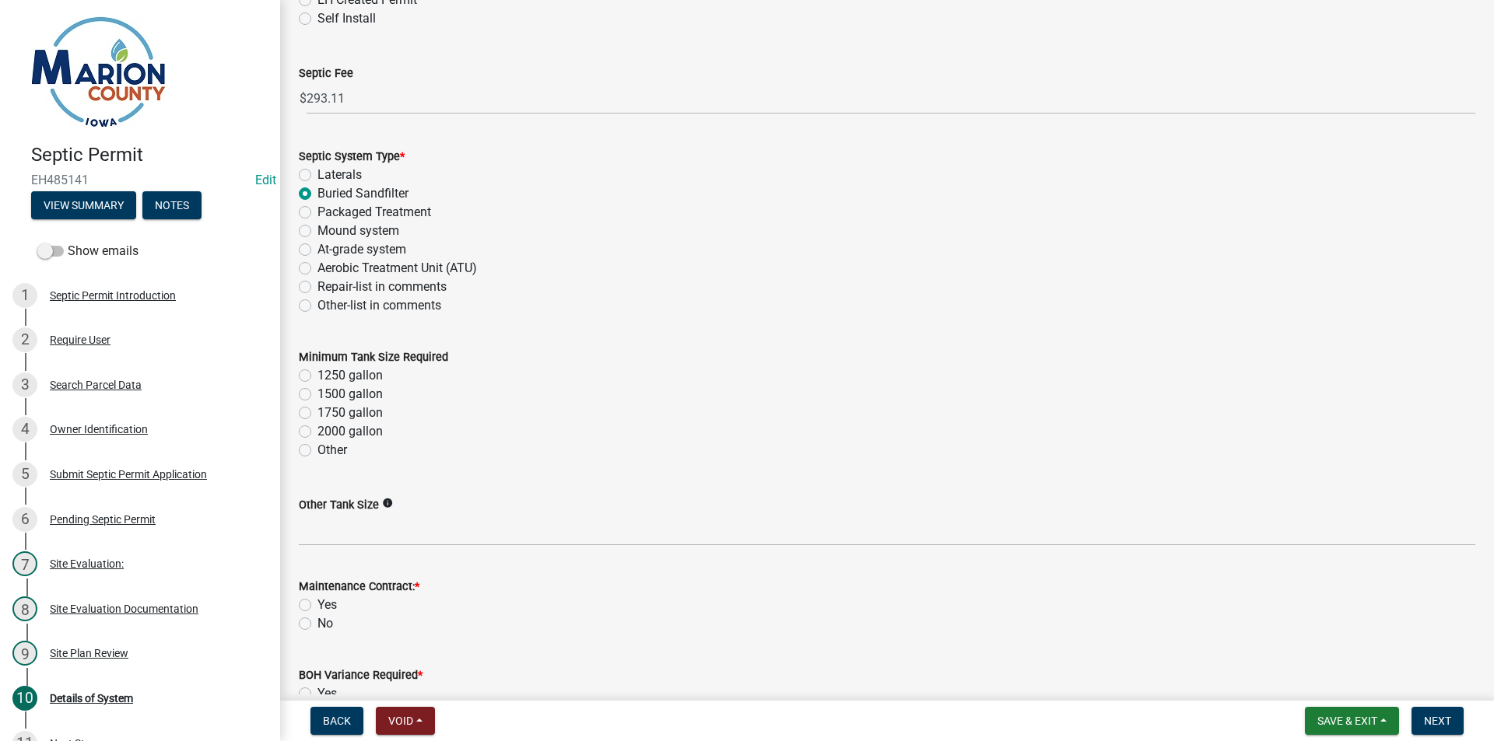
click at [310, 377] on div "1250 gallon" at bounding box center [887, 375] width 1176 height 19
click at [317, 379] on label "1250 gallon" at bounding box center [349, 375] width 65 height 19
click at [317, 377] on input "1250 gallon" at bounding box center [322, 371] width 10 height 10
radio input "true"
click at [317, 626] on label "No" at bounding box center [325, 624] width 16 height 19
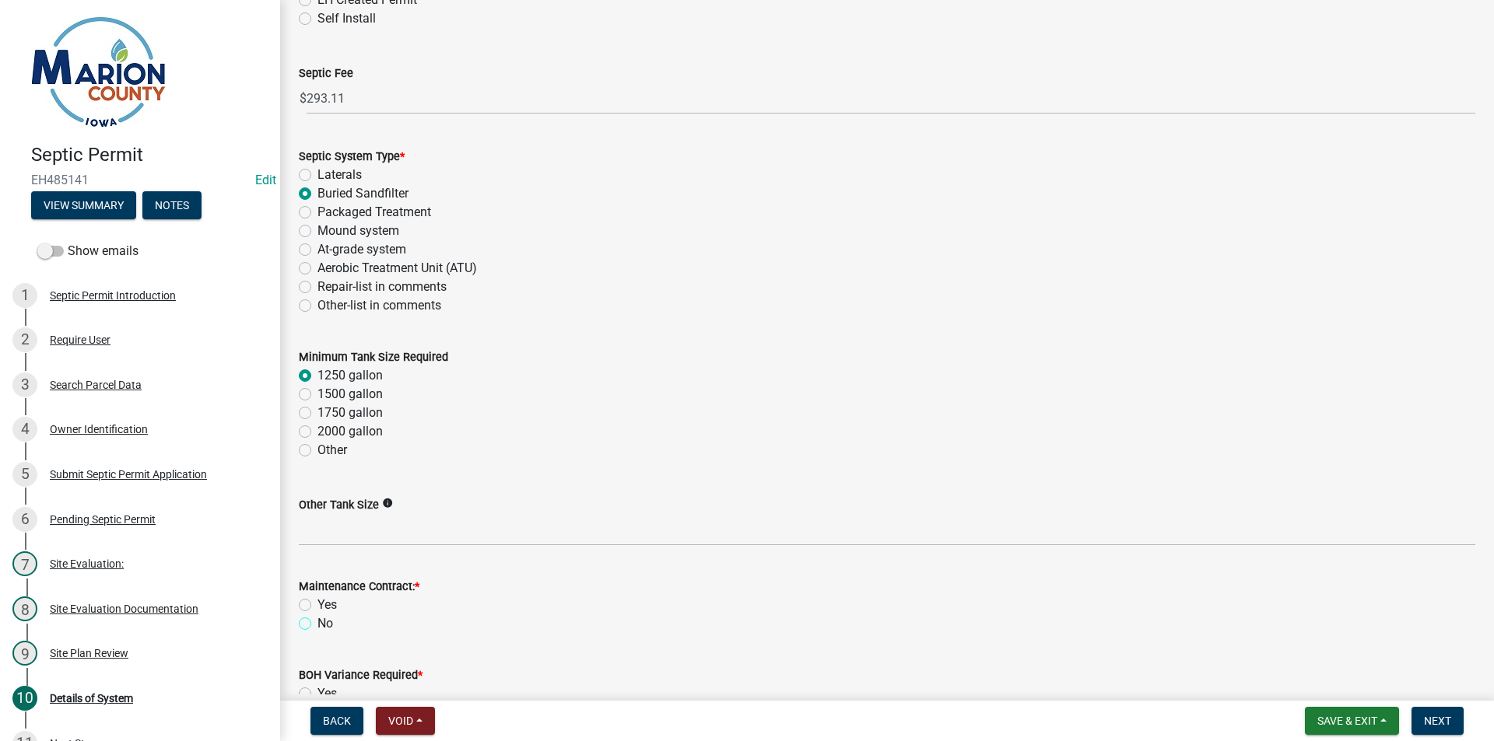
click at [317, 625] on input "No" at bounding box center [322, 620] width 10 height 10
radio input "true"
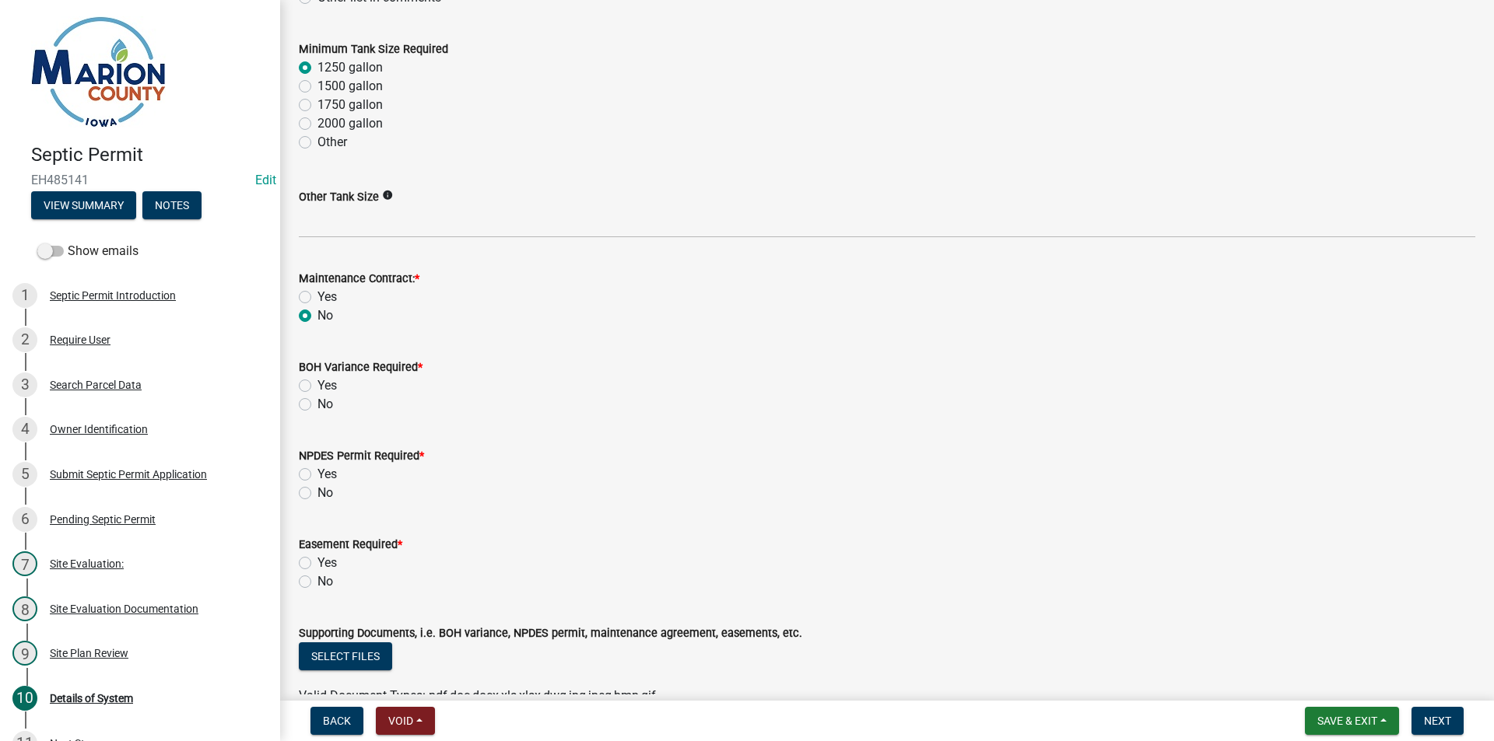
scroll to position [545, 0]
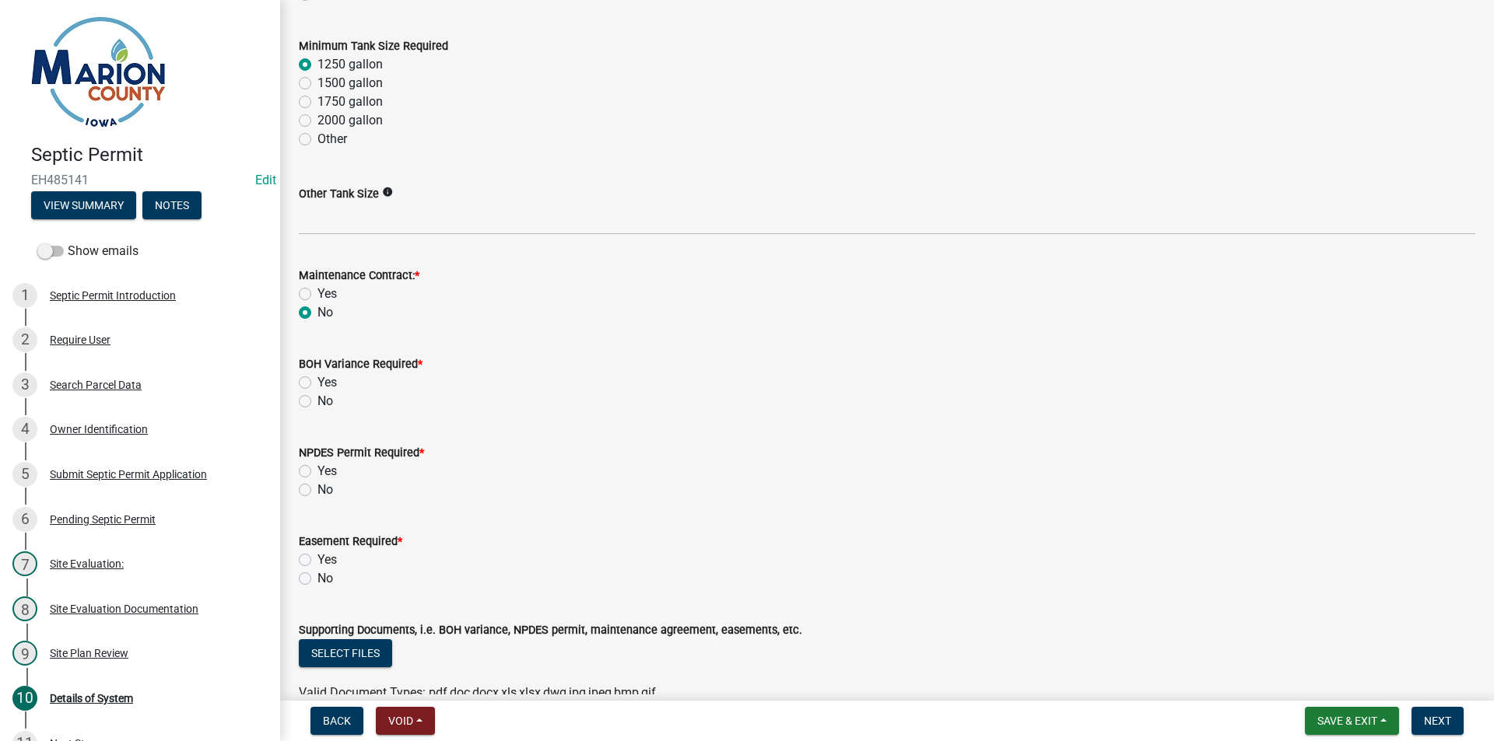
click at [305, 394] on div "No" at bounding box center [887, 401] width 1176 height 19
click at [305, 502] on wm-data-entity-input "NPDES Permit Required * Yes No" at bounding box center [887, 469] width 1176 height 89
click at [317, 492] on label "No" at bounding box center [325, 490] width 16 height 19
click at [317, 491] on input "No" at bounding box center [322, 486] width 10 height 10
radio input "true"
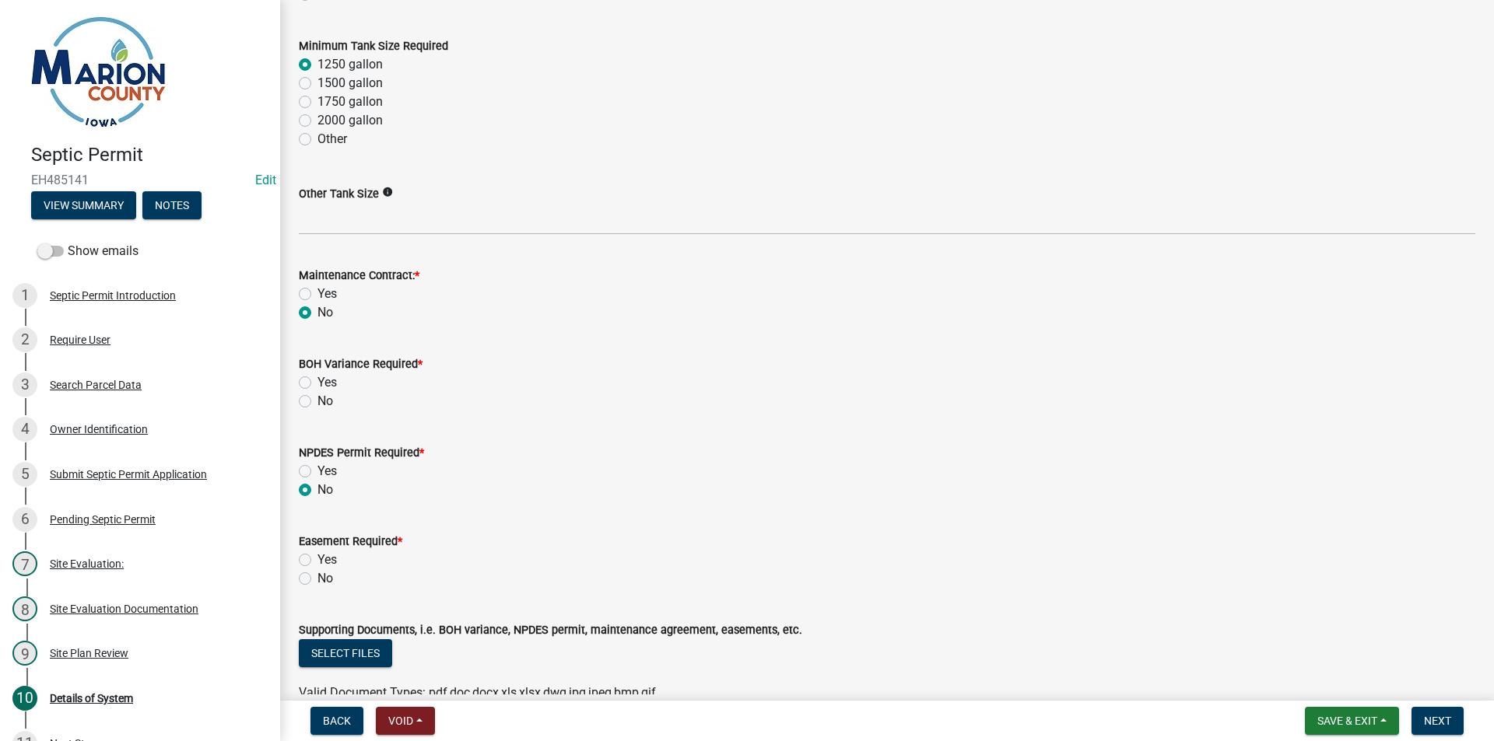
click at [317, 403] on label "No" at bounding box center [325, 401] width 16 height 19
click at [317, 402] on input "No" at bounding box center [322, 397] width 10 height 10
radio input "true"
drag, startPoint x: 305, startPoint y: 580, endPoint x: 507, endPoint y: 457, distance: 236.7
click at [317, 580] on label "No" at bounding box center [325, 579] width 16 height 19
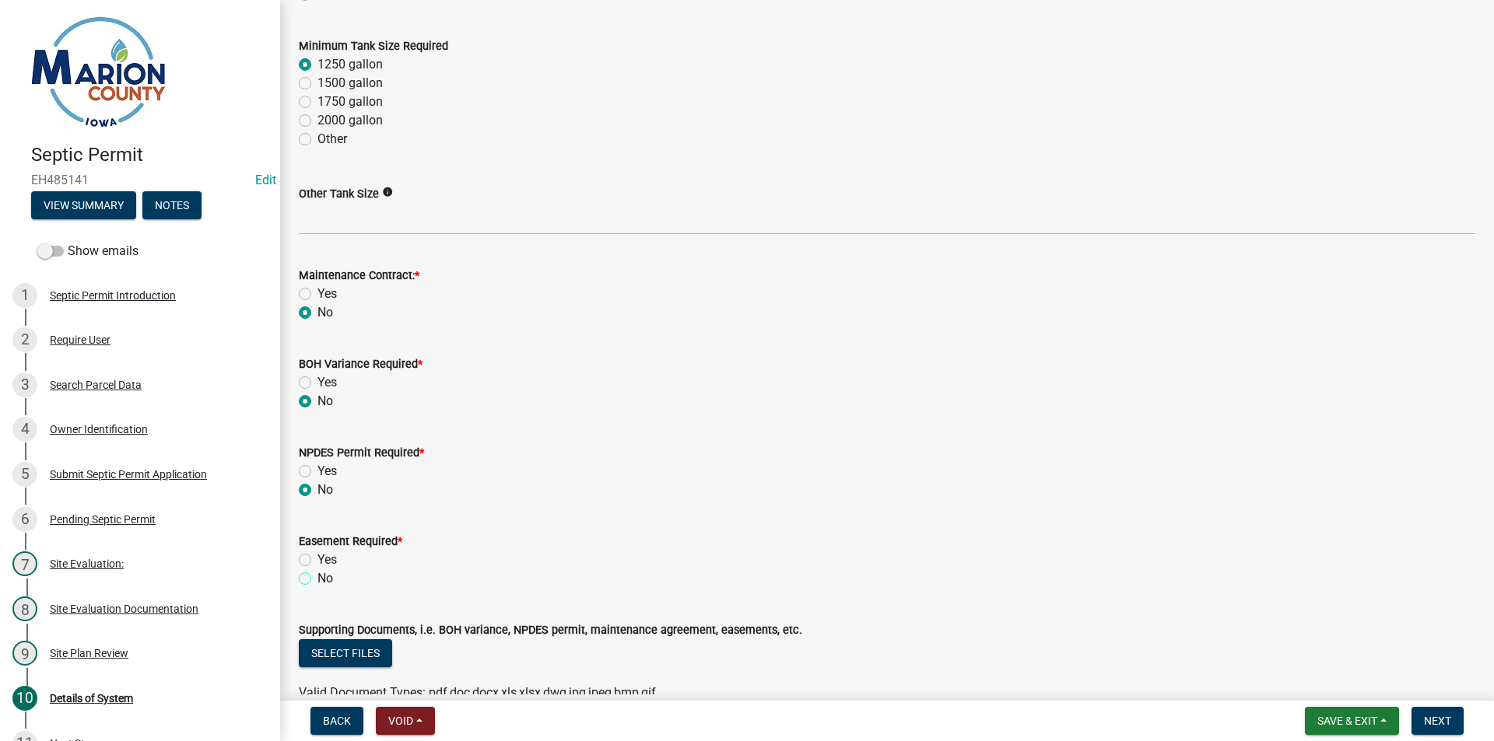
click at [317, 580] on input "No" at bounding box center [322, 575] width 10 height 10
radio input "true"
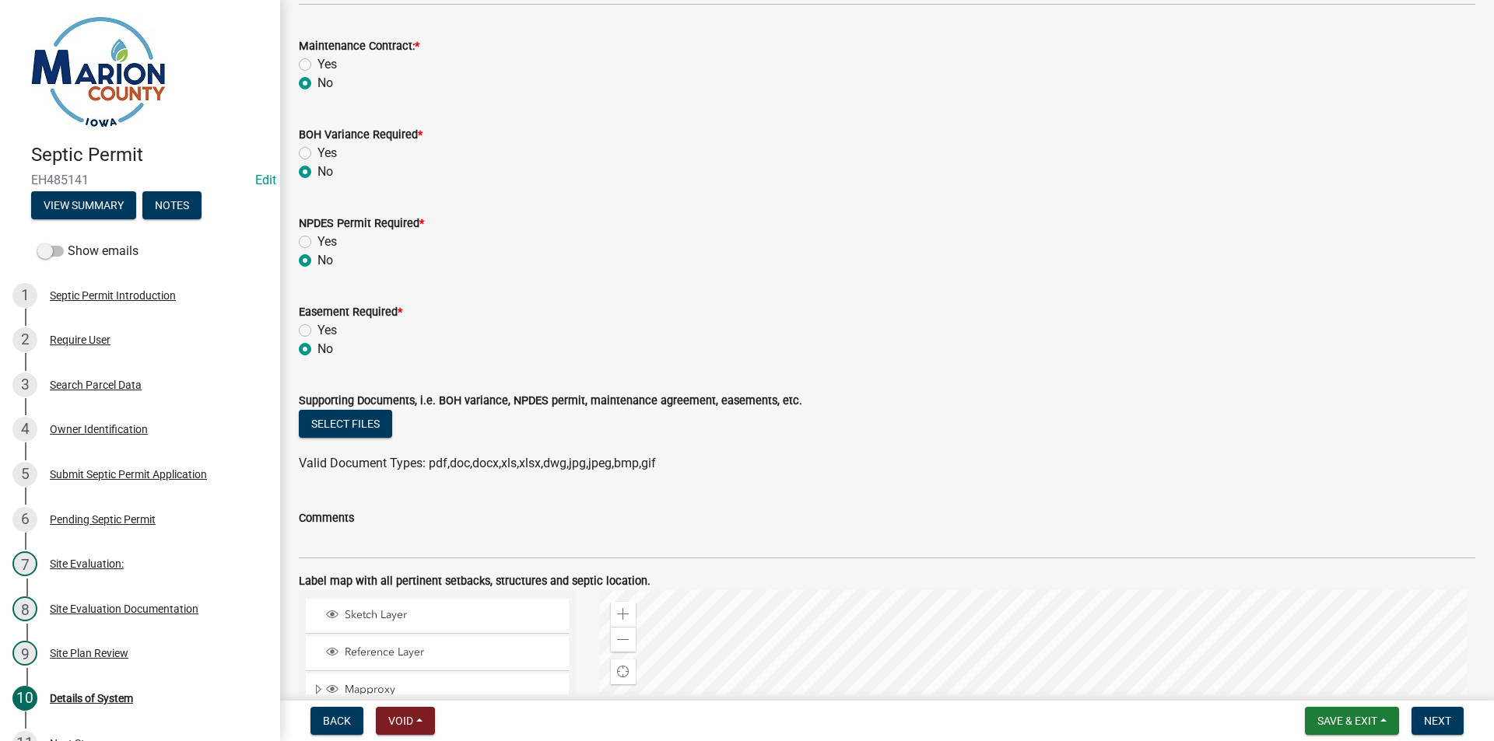
scroll to position [934, 0]
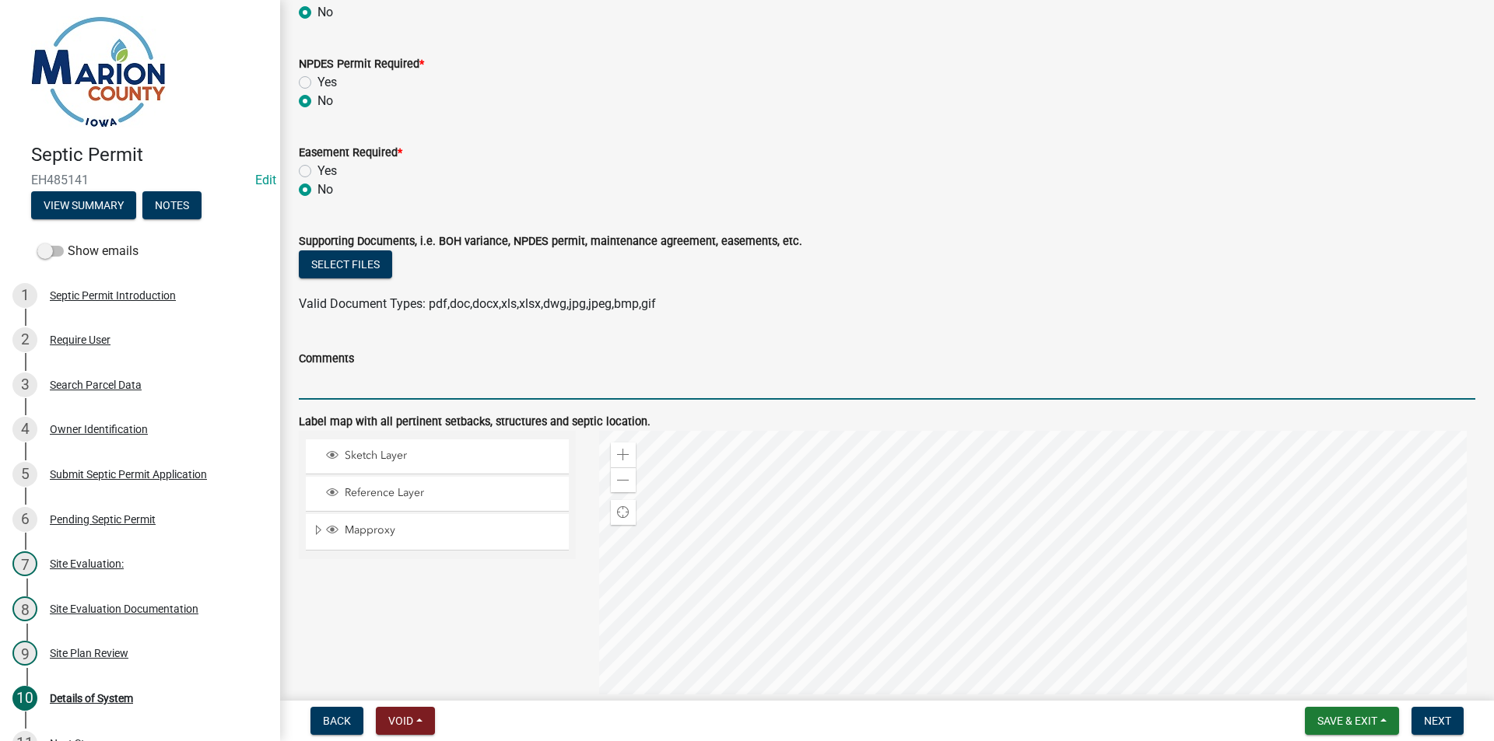
click at [423, 384] on input "Comments" at bounding box center [887, 384] width 1176 height 32
type input "MAINTAIN ALL SETBACKS"
click at [620, 477] on span at bounding box center [623, 481] width 12 height 12
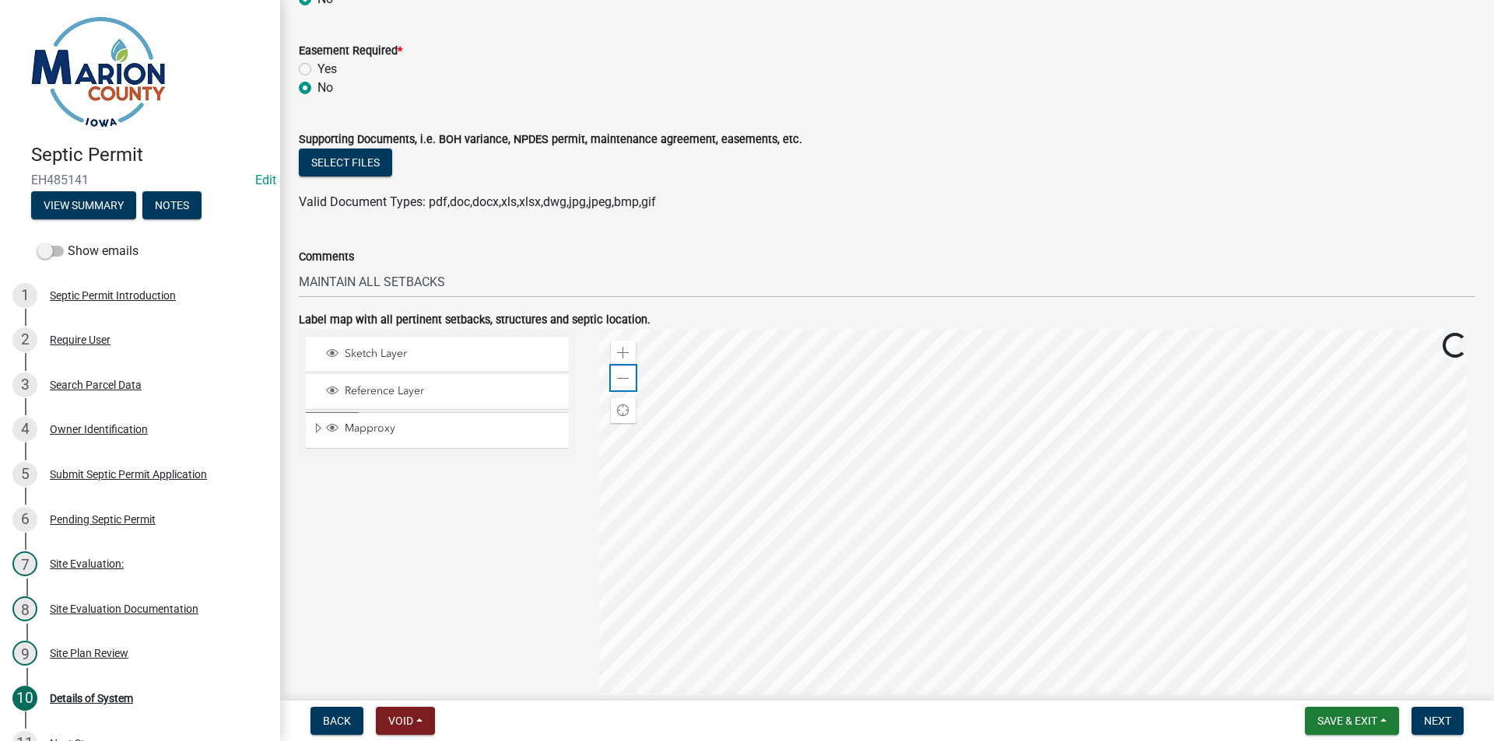
scroll to position [1132, 0]
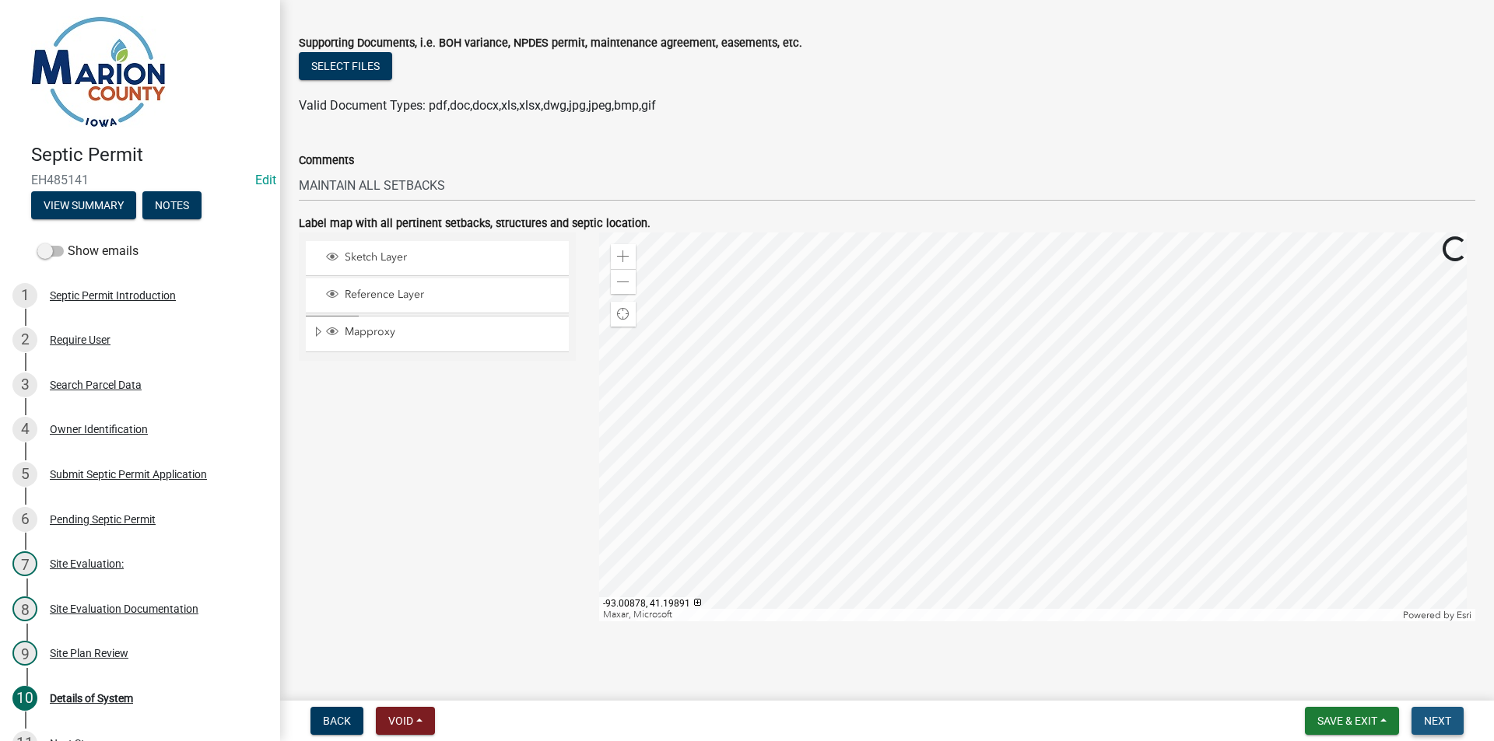
click at [1431, 718] on span "Next" at bounding box center [1437, 721] width 27 height 12
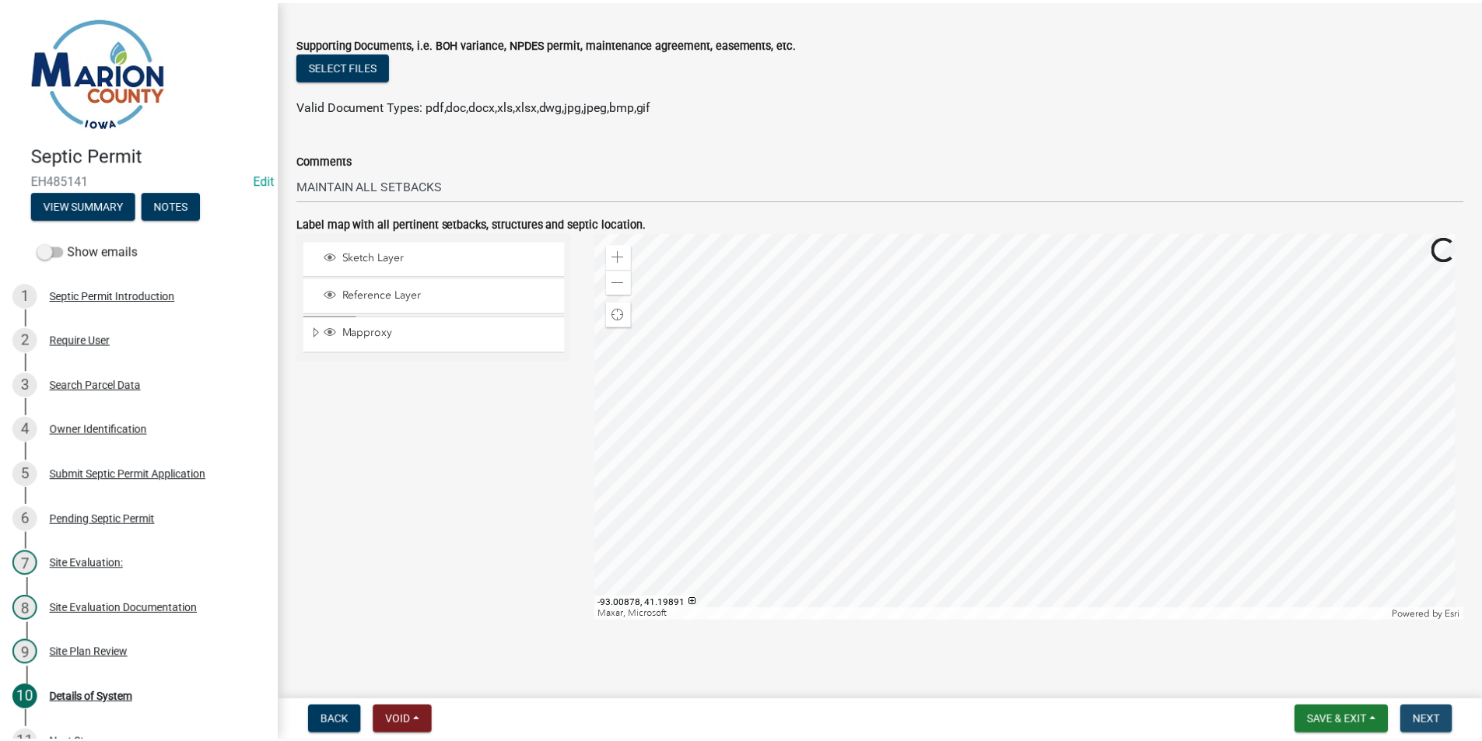
scroll to position [0, 0]
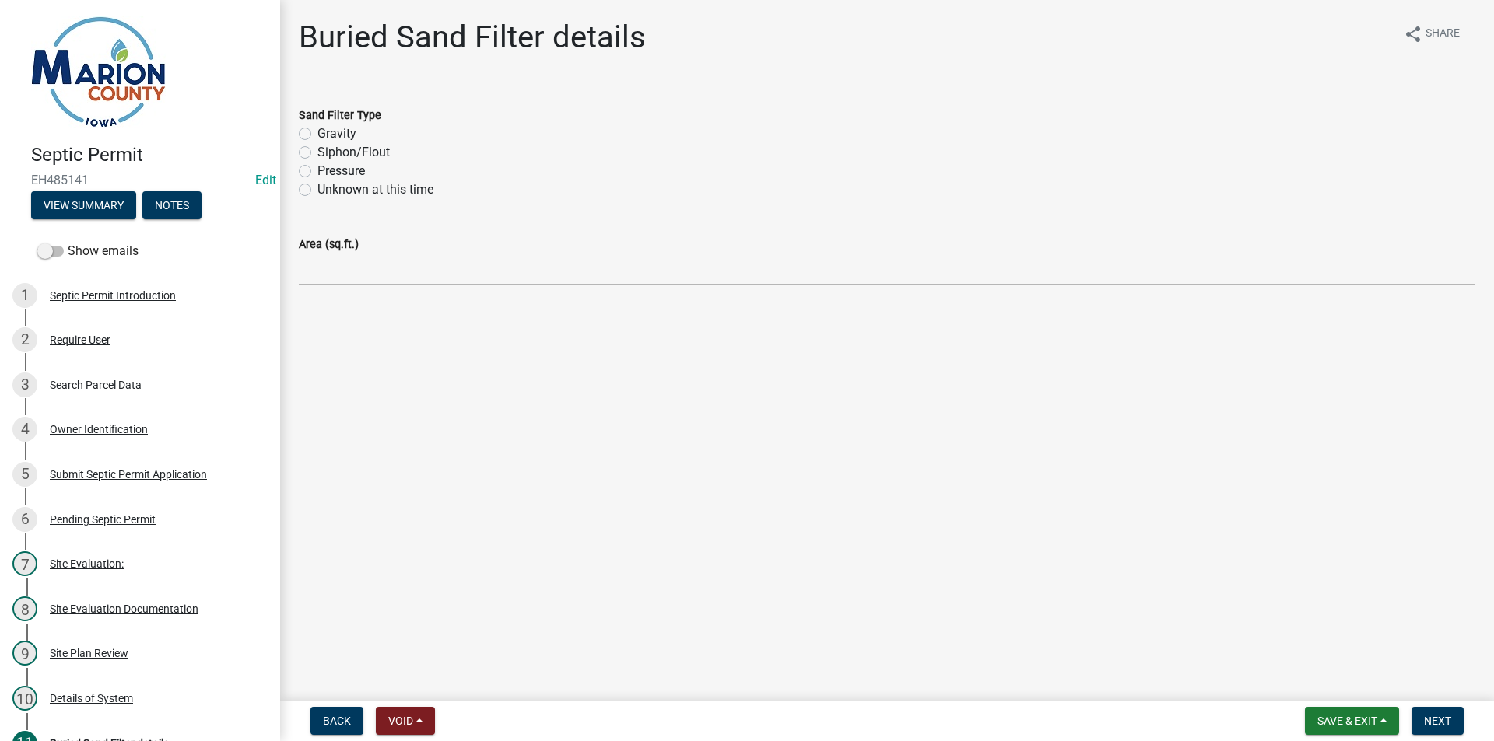
click at [331, 150] on label "Siphon/Flout" at bounding box center [353, 152] width 72 height 19
click at [328, 150] on input "Siphon/Flout" at bounding box center [322, 148] width 10 height 10
radio input "true"
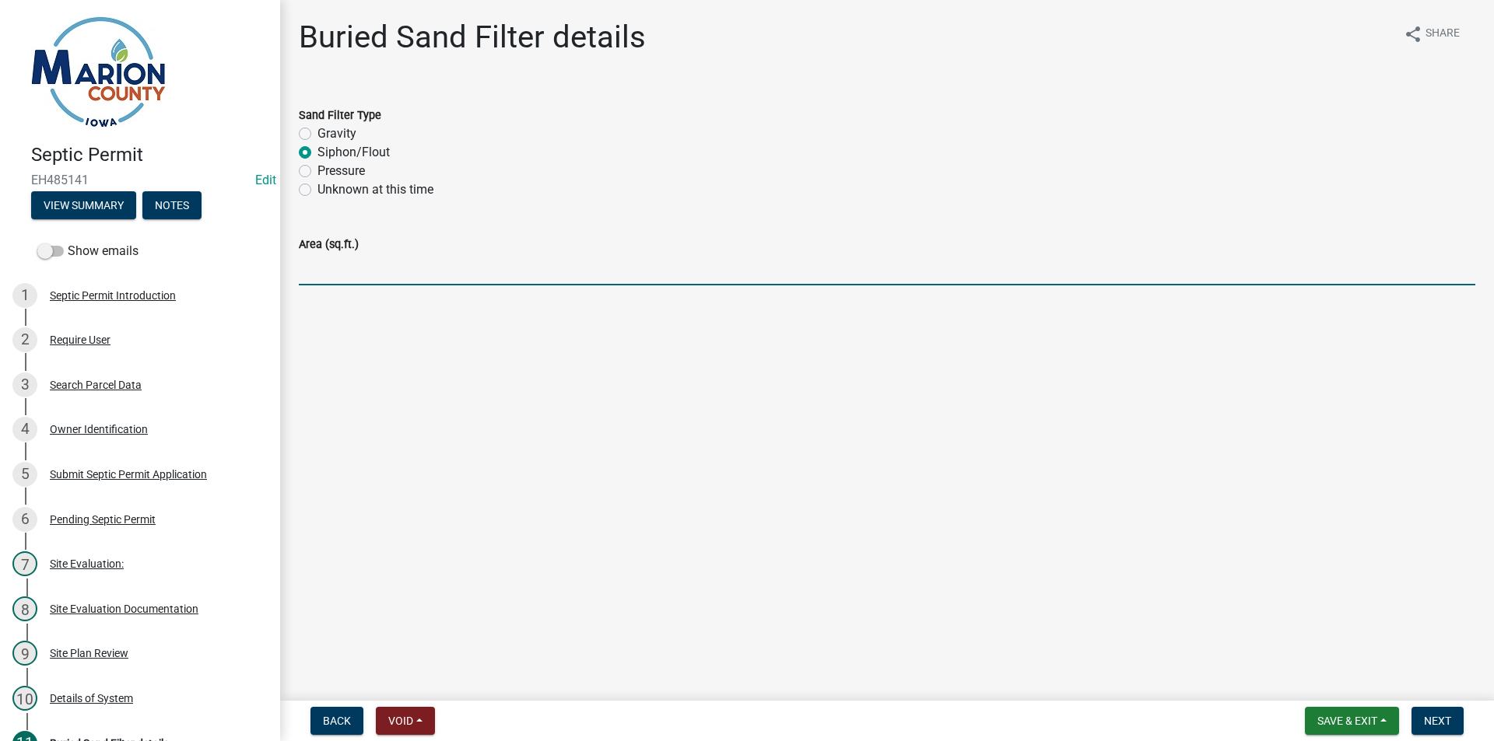
click at [352, 263] on input "Area (sq.ft.)" at bounding box center [887, 270] width 1176 height 32
type input "540 sq. ft."
click at [1435, 735] on nav "Back Void Withdraw Lock Expire Void Save & Exit Save Save & Exit Next" at bounding box center [887, 721] width 1214 height 40
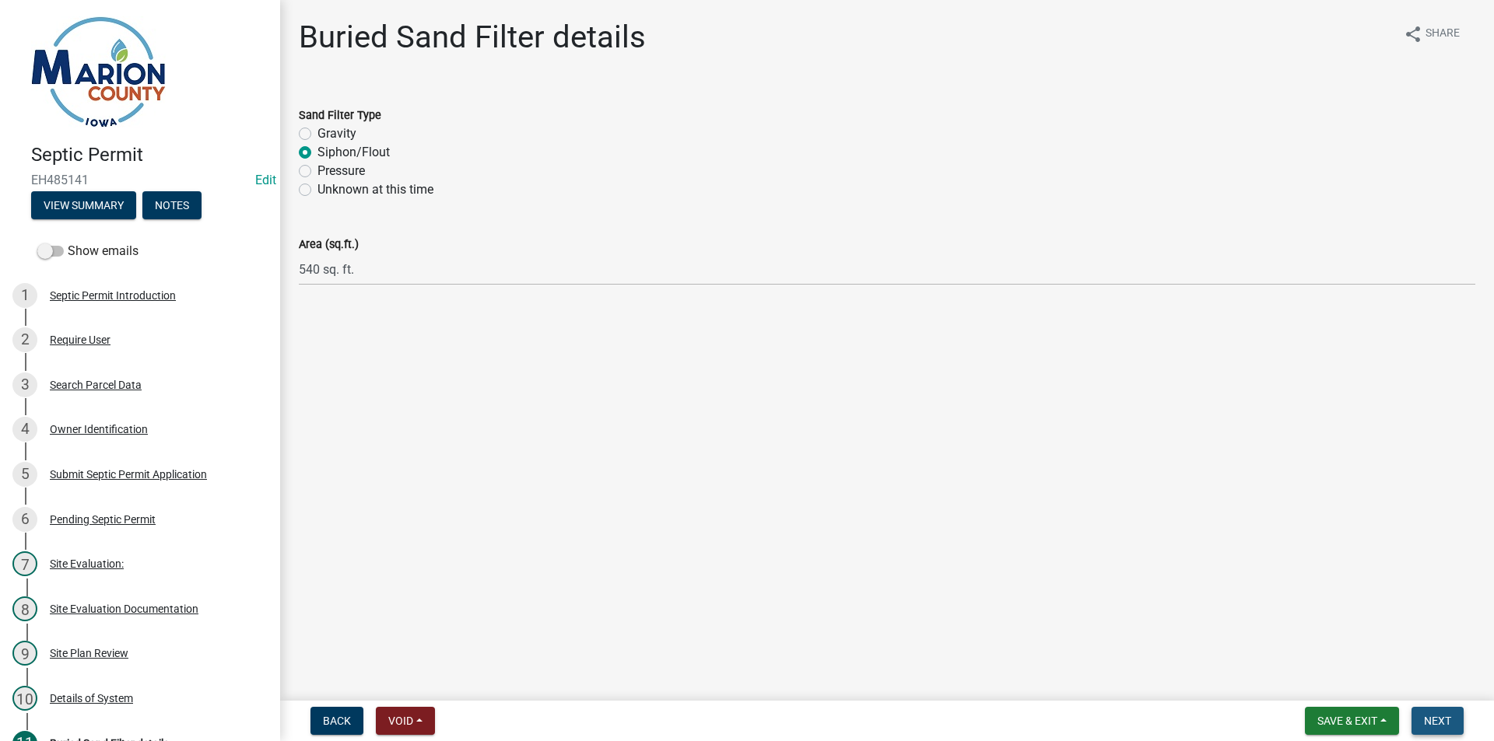
click at [1435, 731] on button "Next" at bounding box center [1437, 721] width 52 height 28
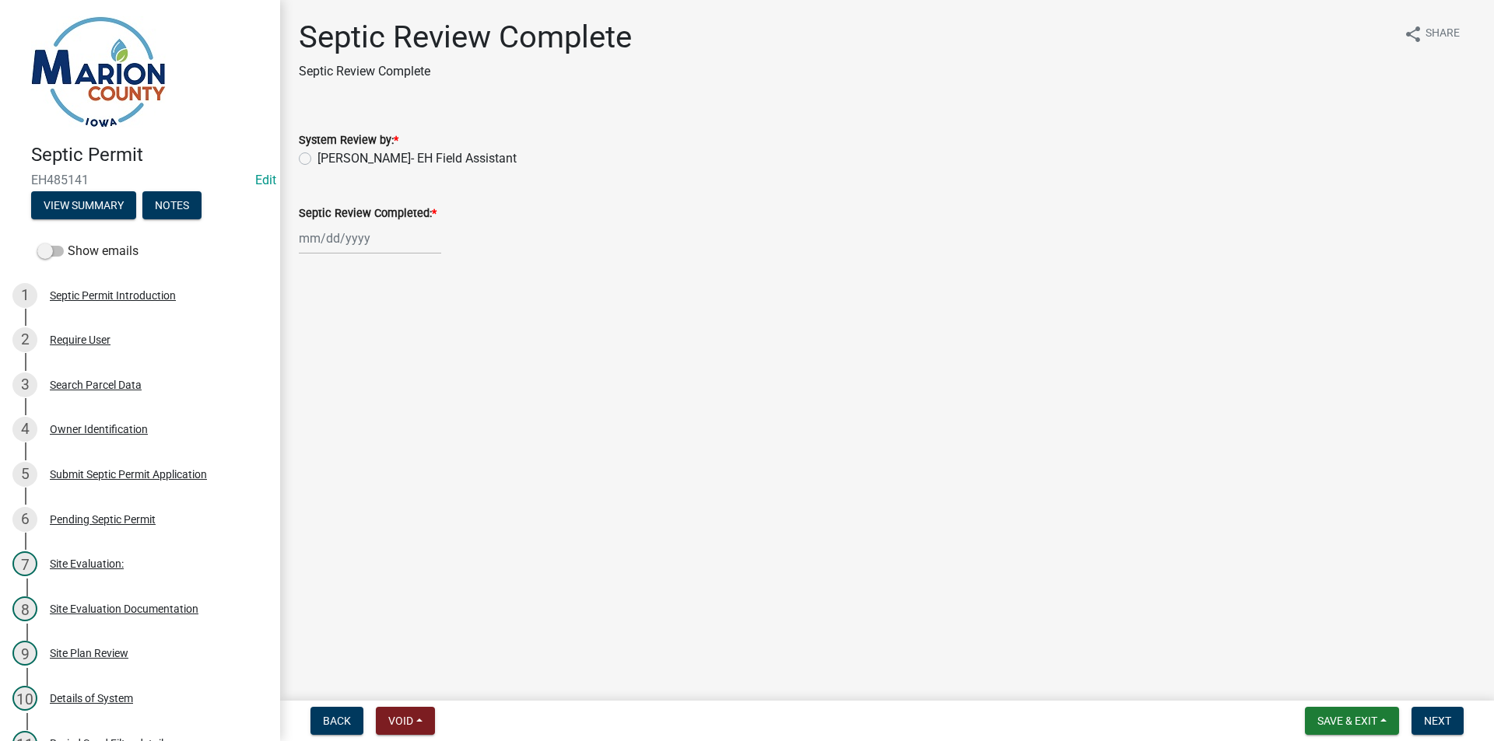
click at [447, 168] on wm-data-entity-input "System Review by: * Cameron Kleinschmidt- EH Field Assistant" at bounding box center [887, 147] width 1176 height 70
click at [408, 177] on wm-data-entity-input "System Review by: * Cameron Kleinschmidt- EH Field Assistant" at bounding box center [887, 147] width 1176 height 70
click at [408, 160] on label "Cameron Kleinschmidt- EH Field Assistant" at bounding box center [416, 158] width 199 height 19
click at [328, 159] on input "Cameron Kleinschmidt- EH Field Assistant" at bounding box center [322, 154] width 10 height 10
radio input "true"
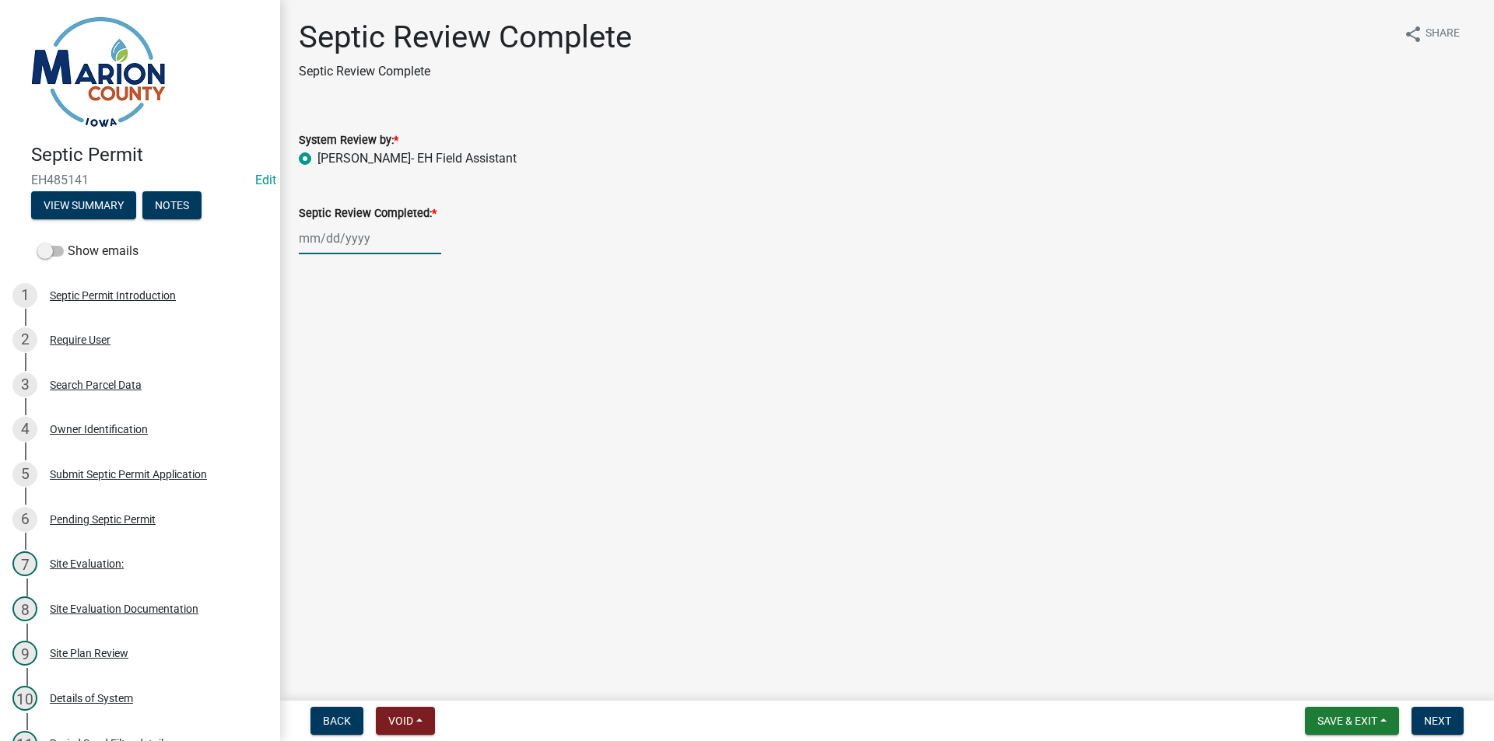
click at [333, 247] on div at bounding box center [370, 239] width 142 height 32
select select "10"
select select "2025"
click at [336, 343] on div "7" at bounding box center [339, 346] width 25 height 25
type input "[DATE]"
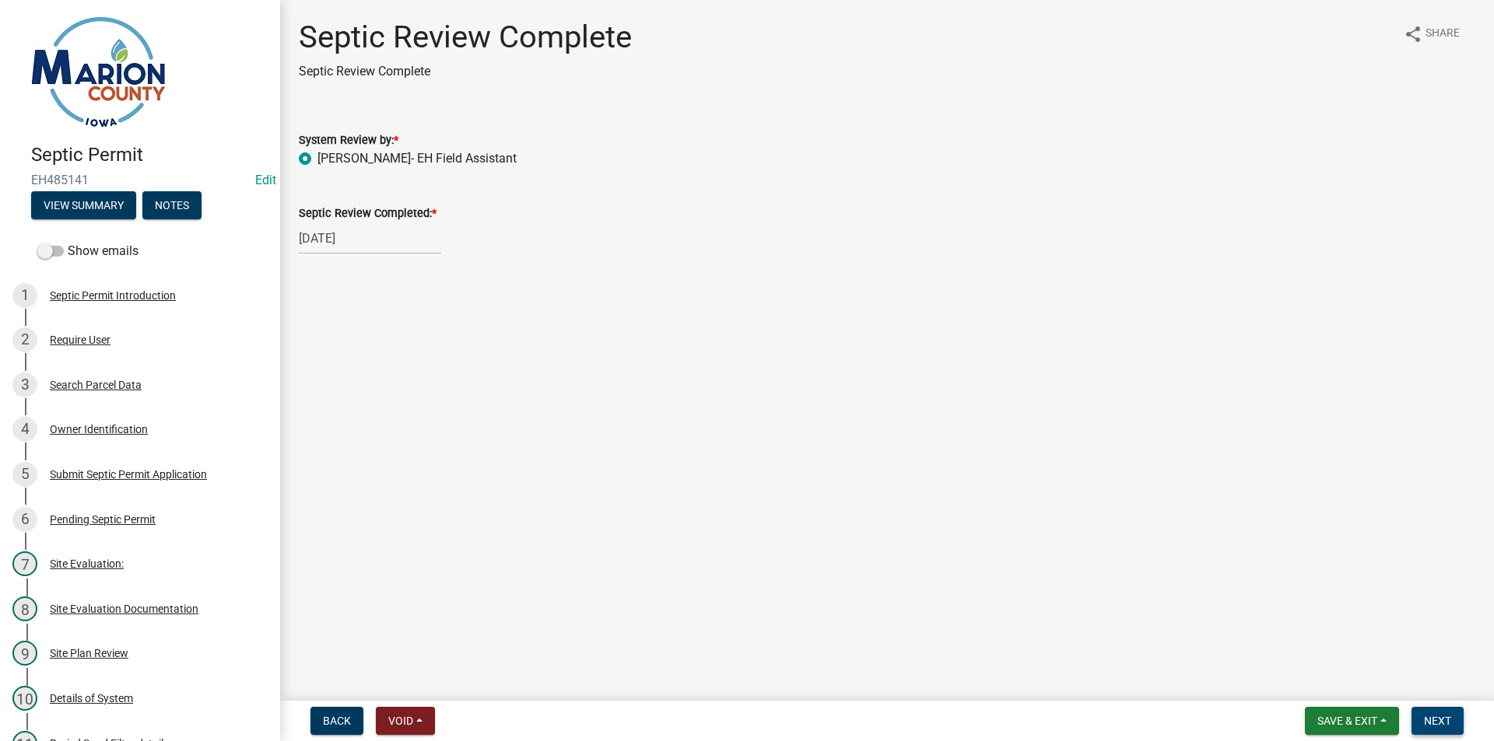
click at [1429, 712] on button "Next" at bounding box center [1437, 721] width 52 height 28
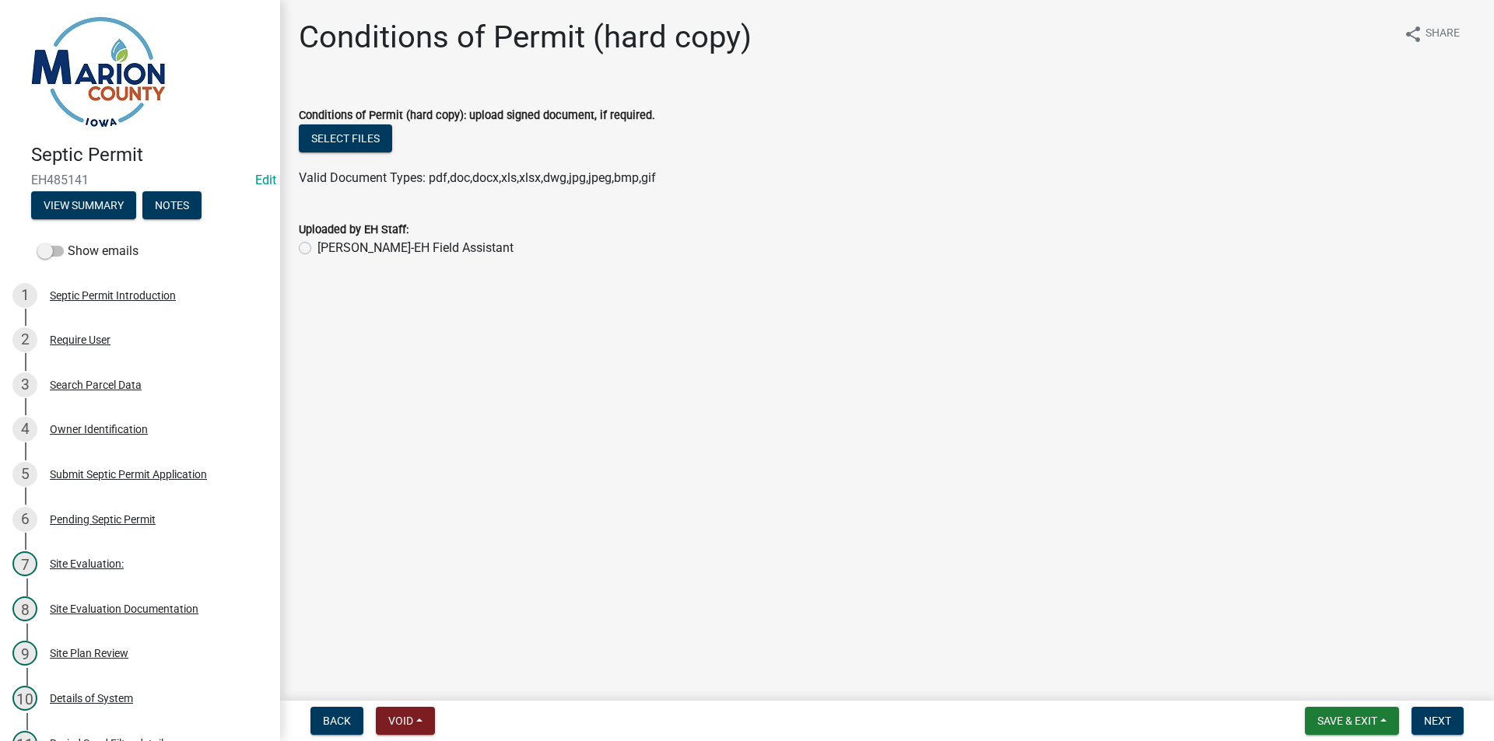
click at [1446, 699] on div "Septic Permit EH485141 Edit View Summary Notes Show emails 1 Septic Permit Intr…" at bounding box center [747, 370] width 1494 height 741
click at [1441, 713] on button "Next" at bounding box center [1437, 721] width 52 height 28
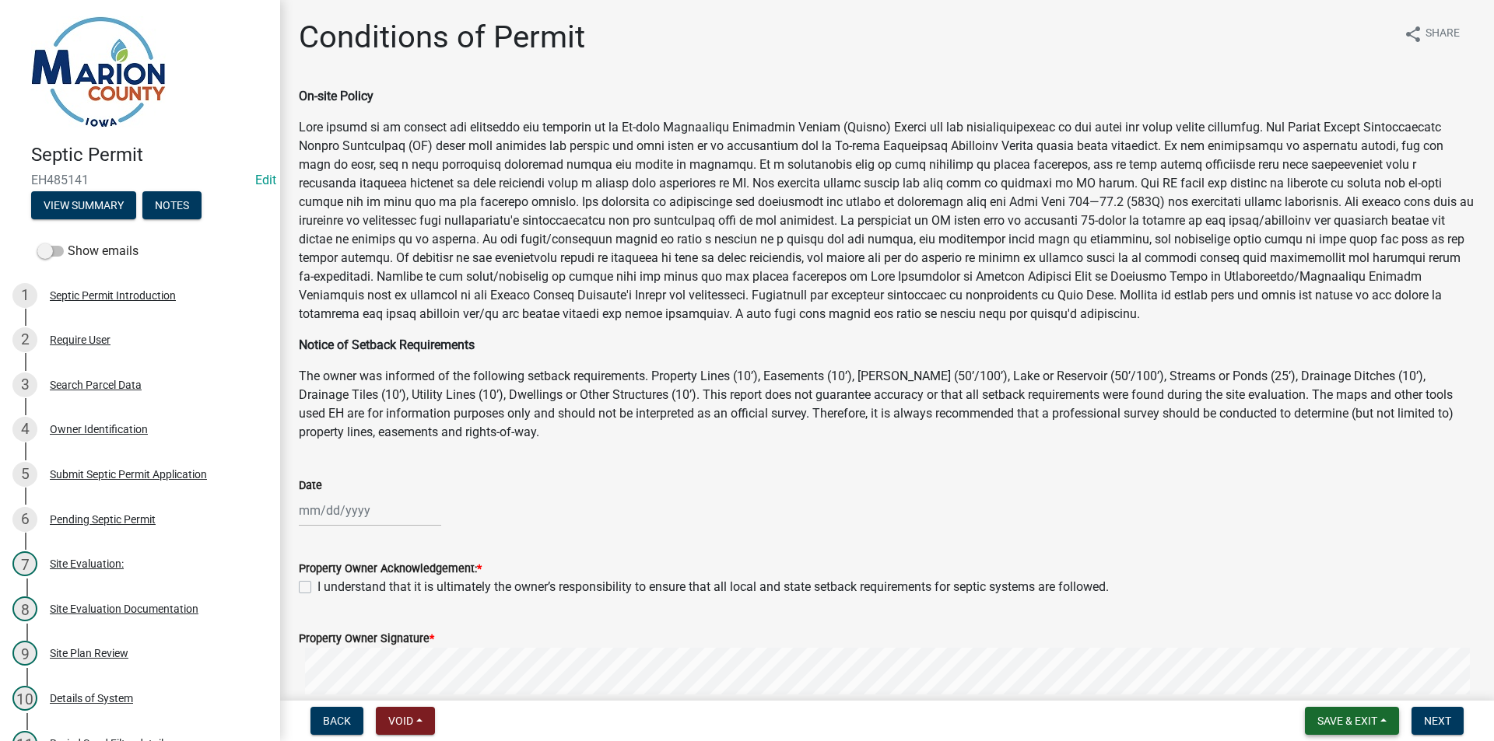
click at [1362, 721] on span "Save & Exit" at bounding box center [1347, 721] width 60 height 12
drag, startPoint x: 1330, startPoint y: 684, endPoint x: 1077, endPoint y: 731, distance: 257.1
click at [1330, 683] on button "Save & Exit" at bounding box center [1336, 680] width 124 height 37
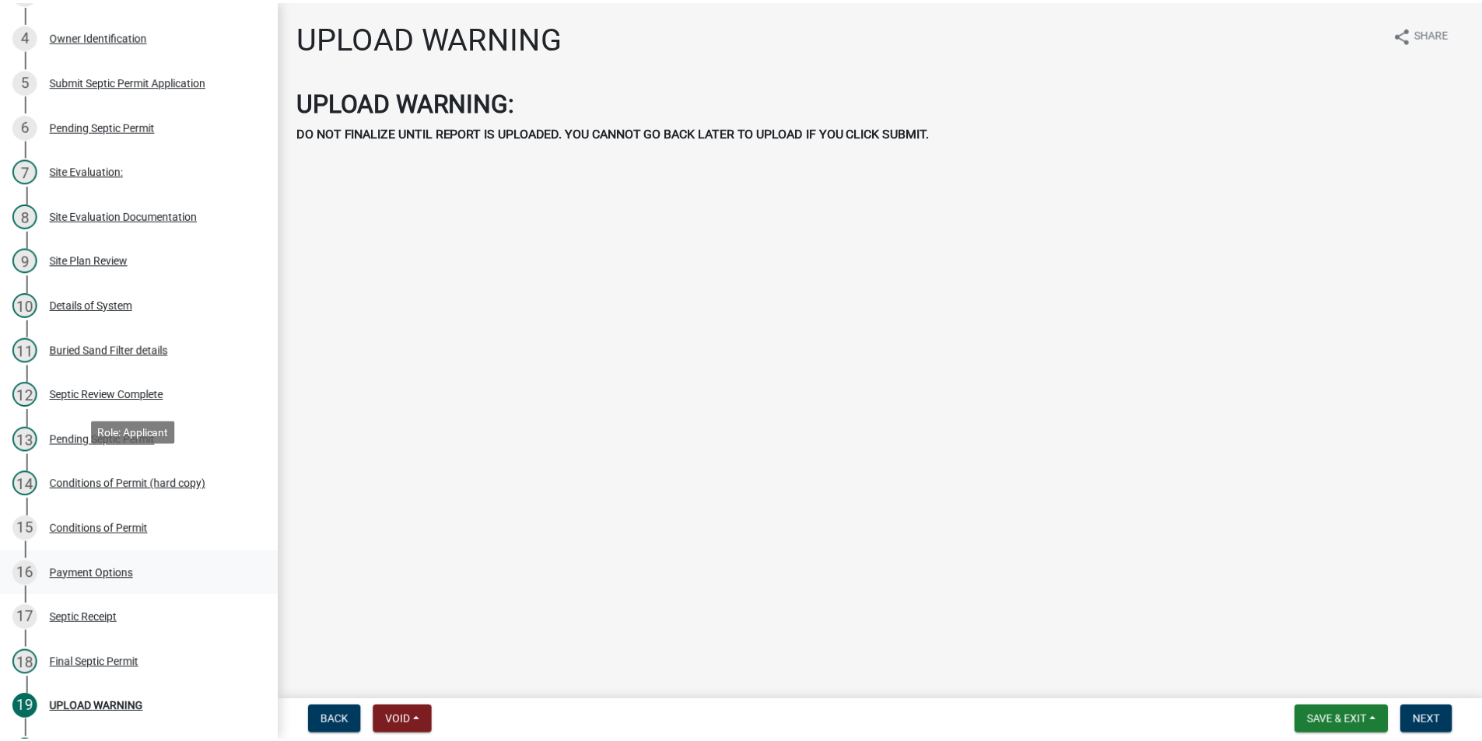
scroll to position [545, 0]
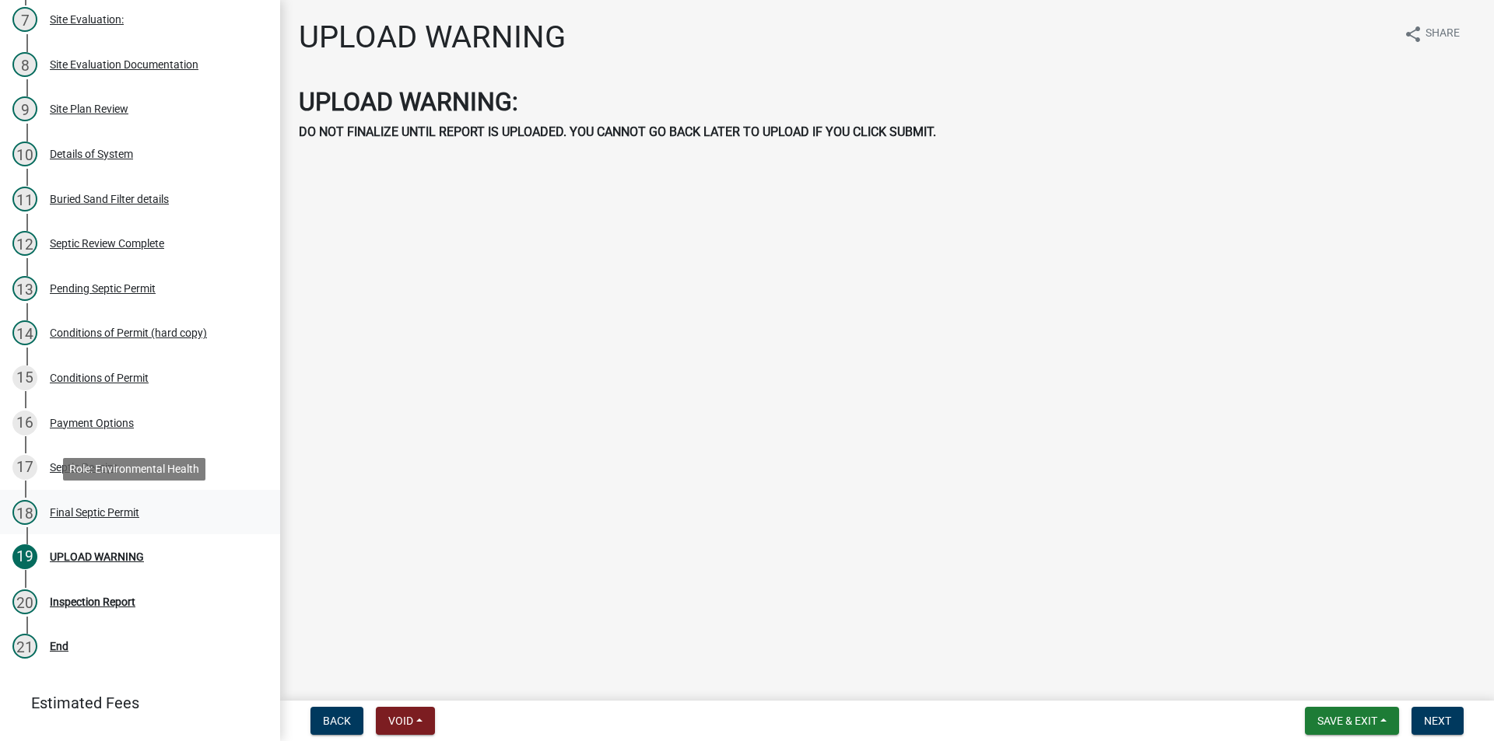
click at [78, 512] on div "Final Septic Permit" at bounding box center [94, 512] width 89 height 11
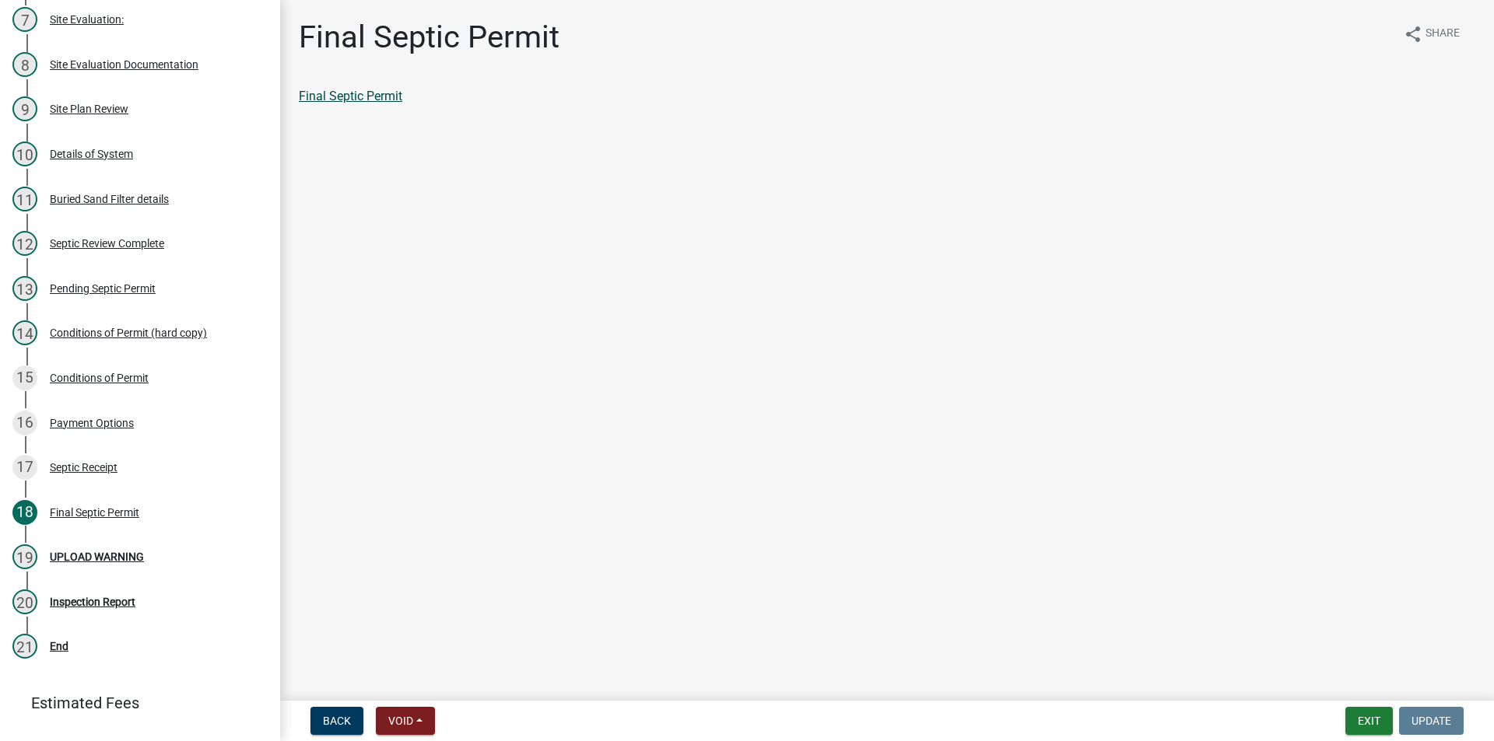
click at [348, 97] on link "Final Septic Permit" at bounding box center [350, 96] width 103 height 15
click at [1371, 718] on button "Exit" at bounding box center [1368, 721] width 47 height 28
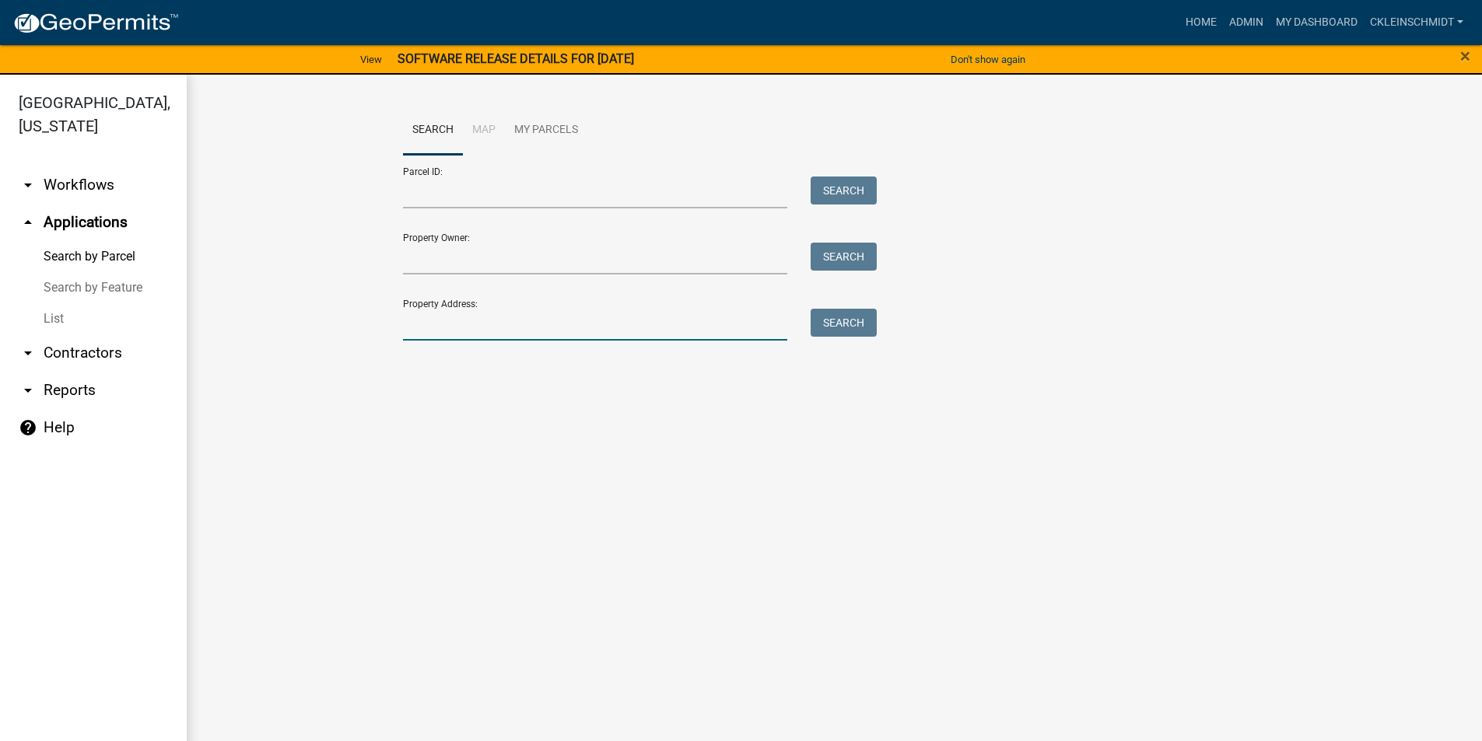
click at [450, 333] on input "Property Address:" at bounding box center [595, 325] width 385 height 32
type input "B"
click at [41, 303] on link "List" at bounding box center [93, 318] width 187 height 31
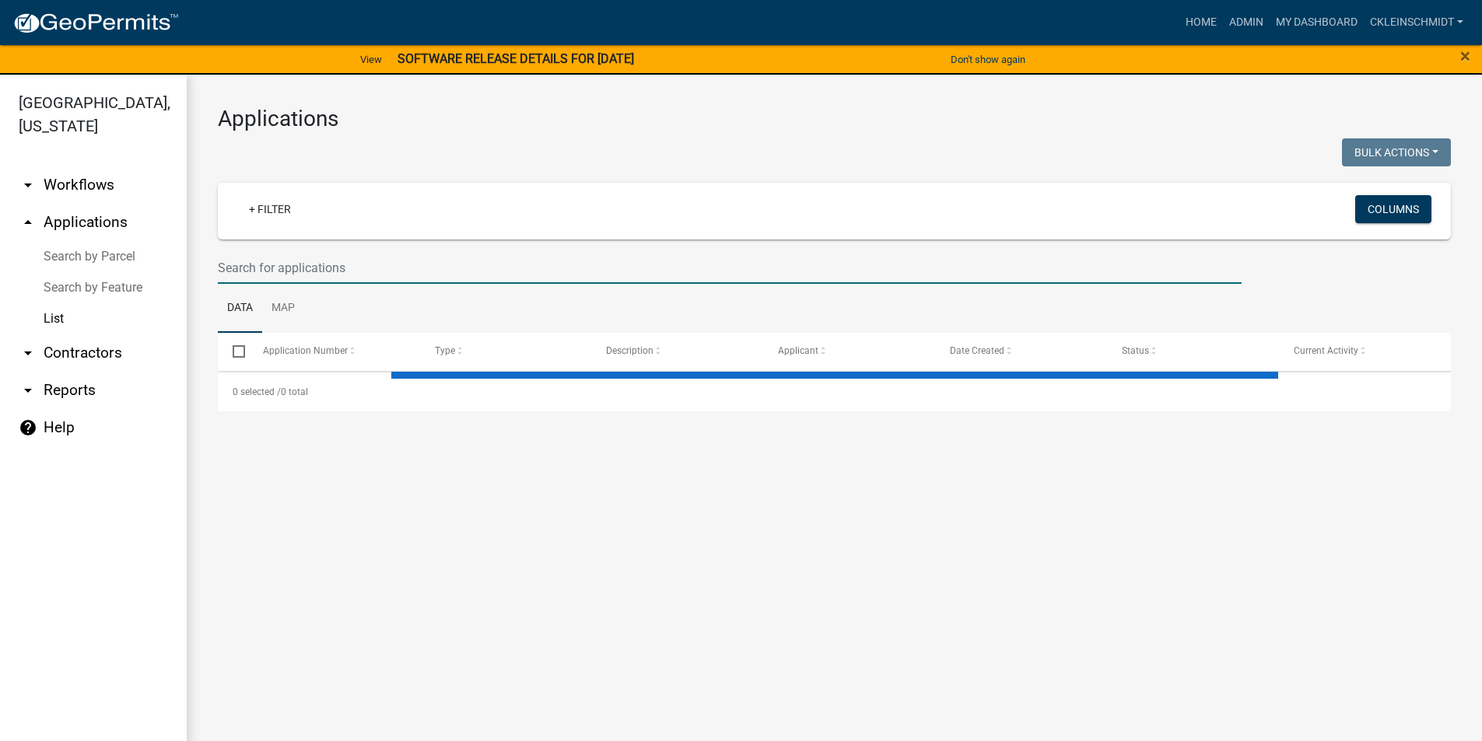
click at [408, 282] on input "text" at bounding box center [730, 268] width 1024 height 32
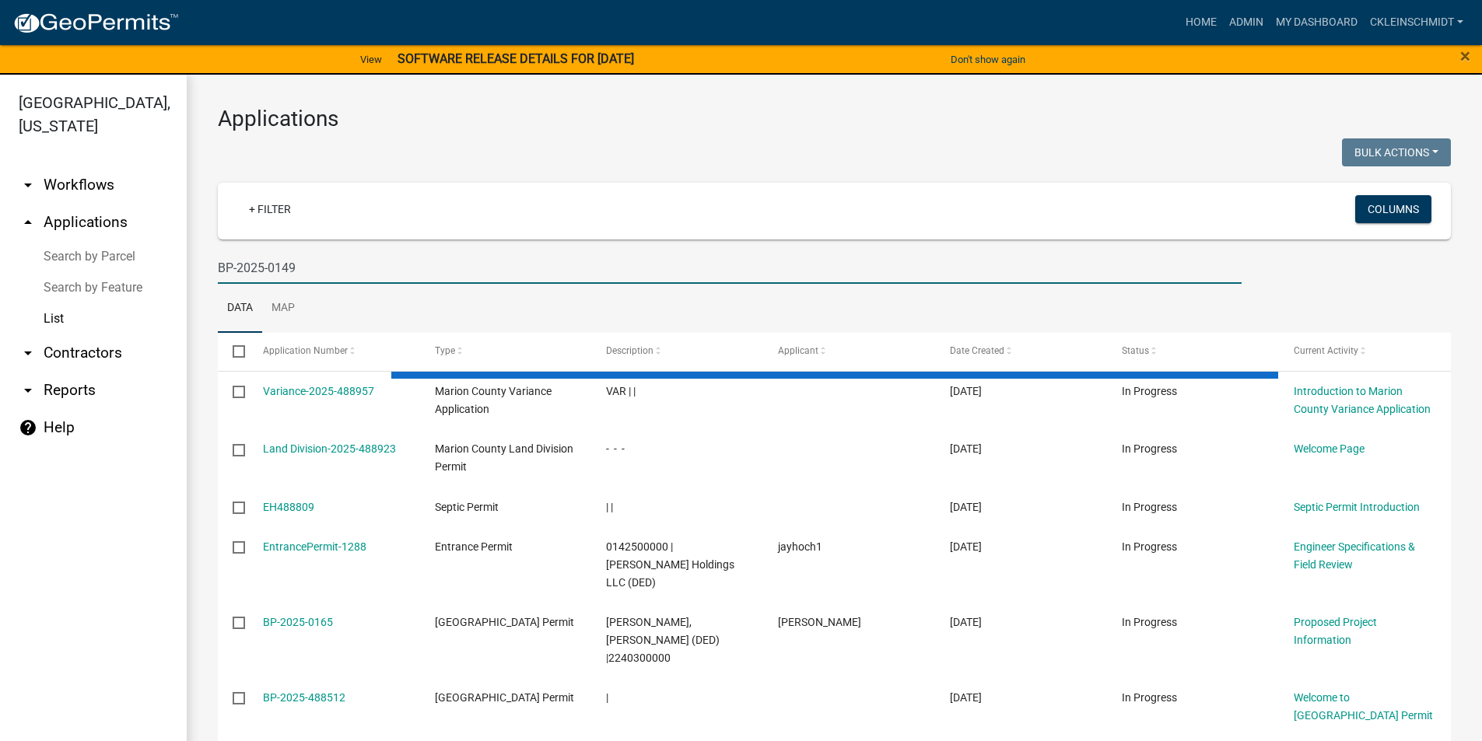
type input "BP-2025-0149"
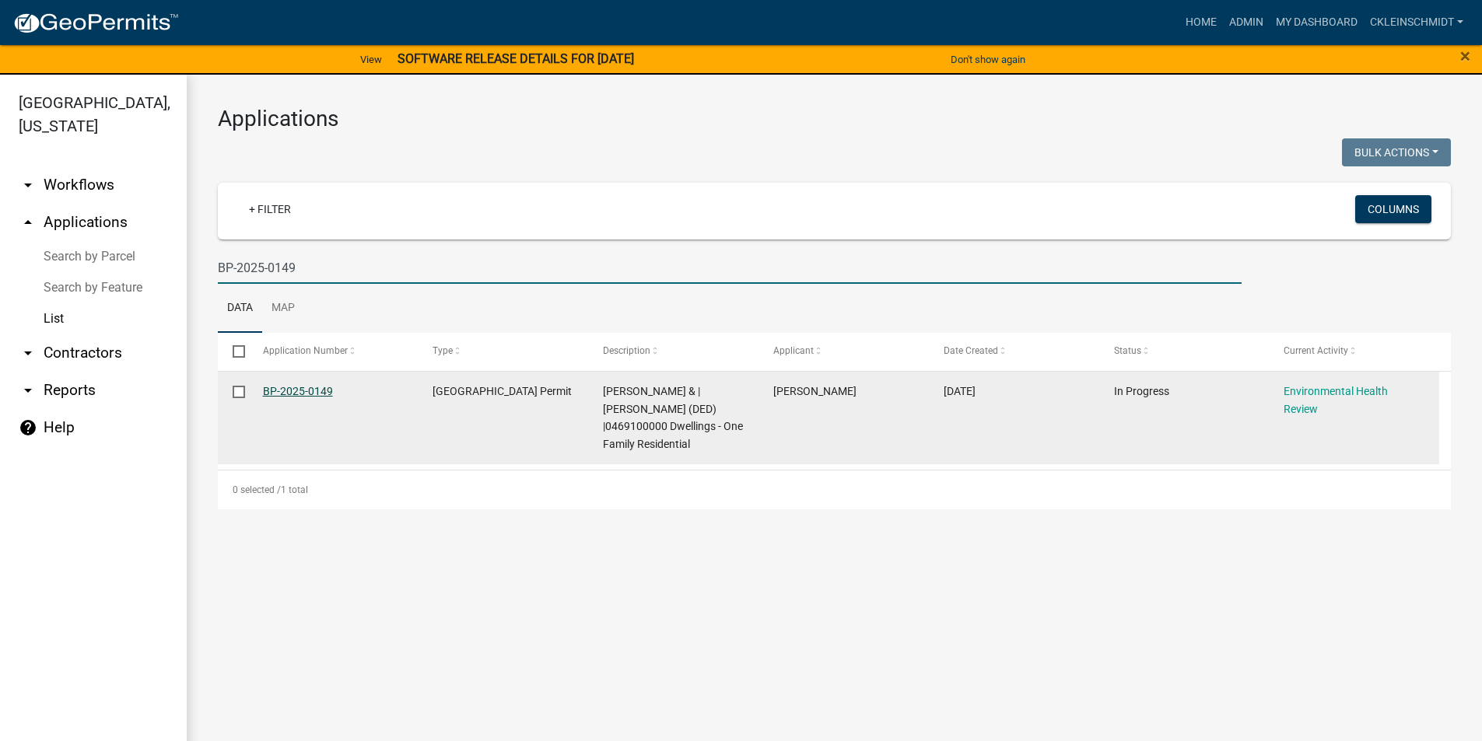
click at [290, 388] on link "BP-2025-0149" at bounding box center [298, 391] width 70 height 12
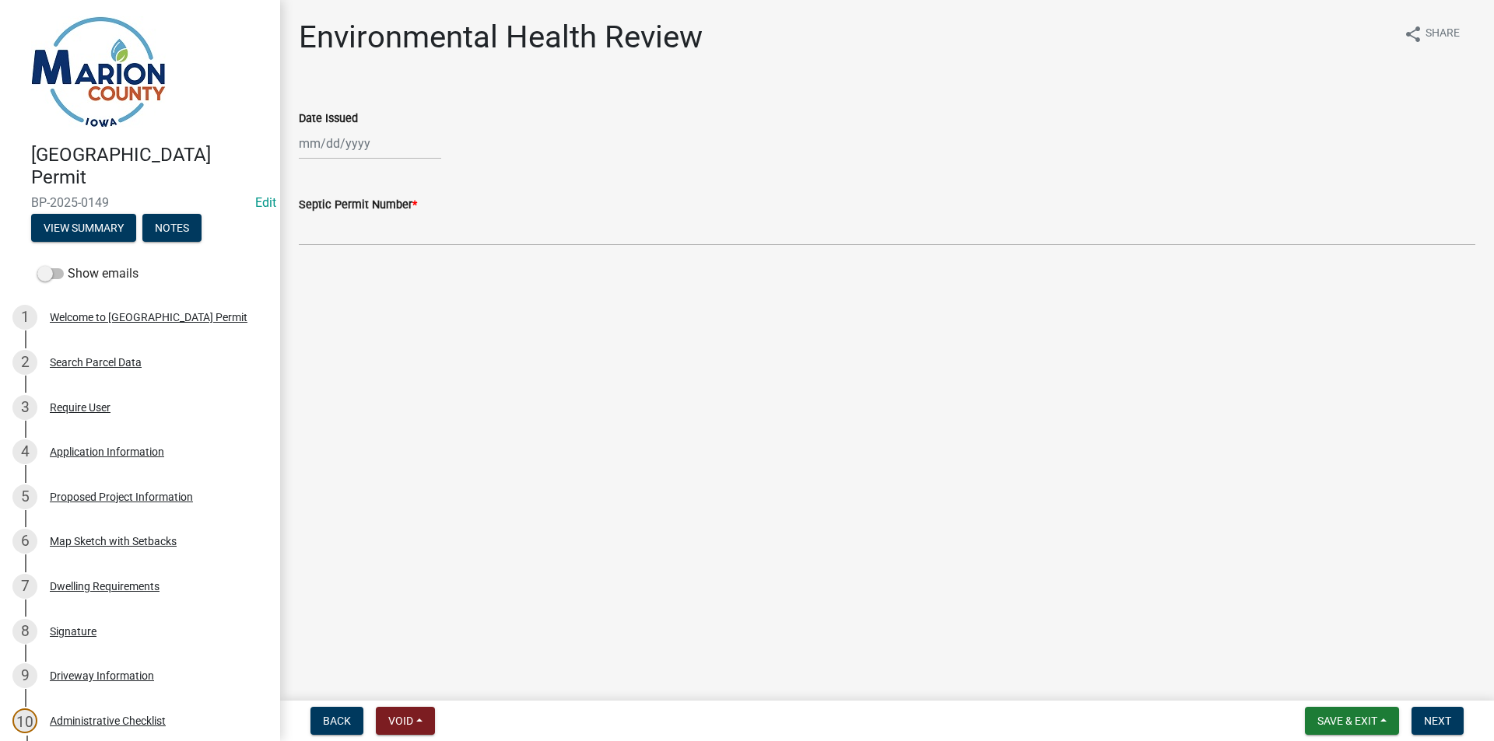
click at [391, 163] on wm-data-entity-input "Date Issued" at bounding box center [887, 130] width 1176 height 86
click at [385, 147] on div at bounding box center [370, 144] width 142 height 32
select select "10"
select select "2025"
drag, startPoint x: 345, startPoint y: 247, endPoint x: 337, endPoint y: 240, distance: 11.1
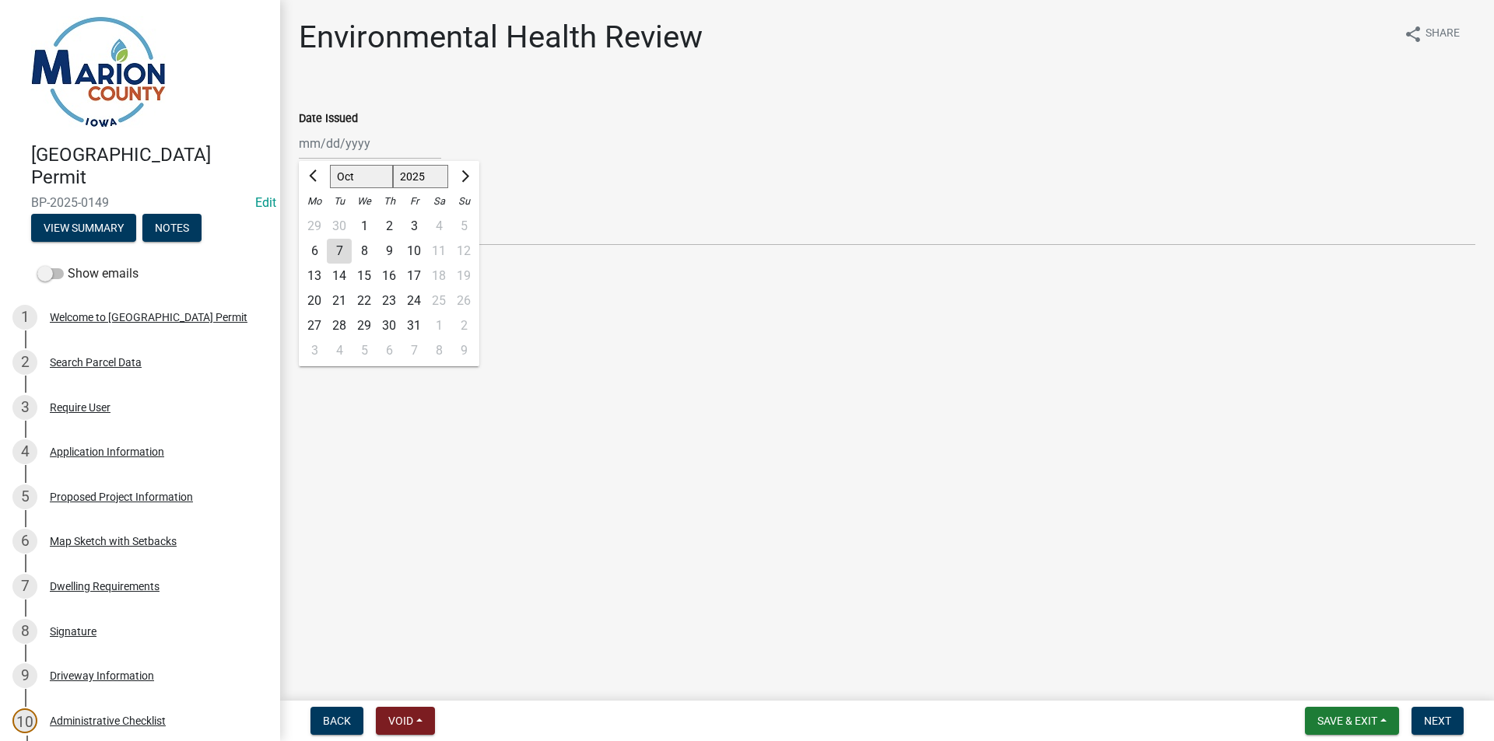
click at [345, 246] on div "7" at bounding box center [339, 251] width 25 height 25
type input "[DATE]"
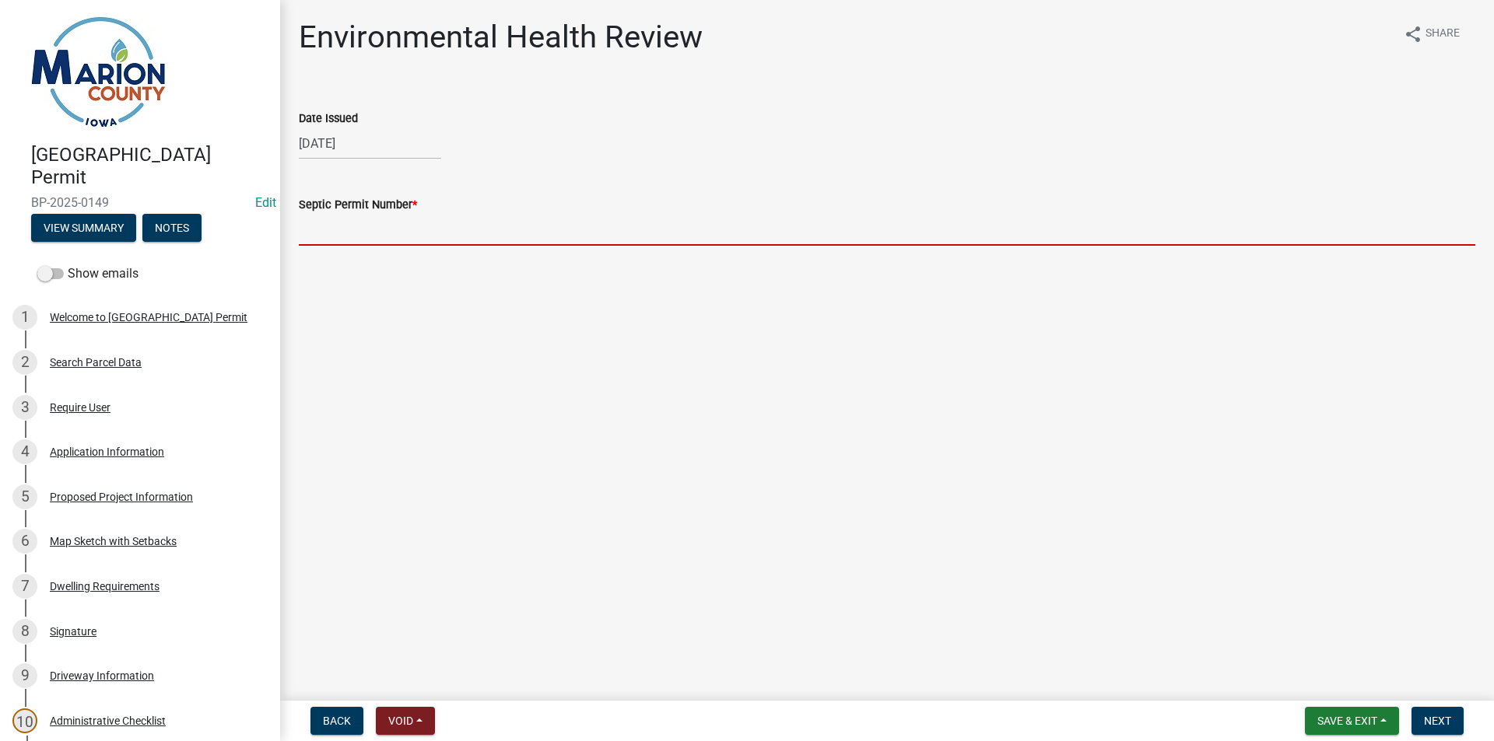
click at [335, 222] on input "Septic Permit Number *" at bounding box center [887, 230] width 1176 height 32
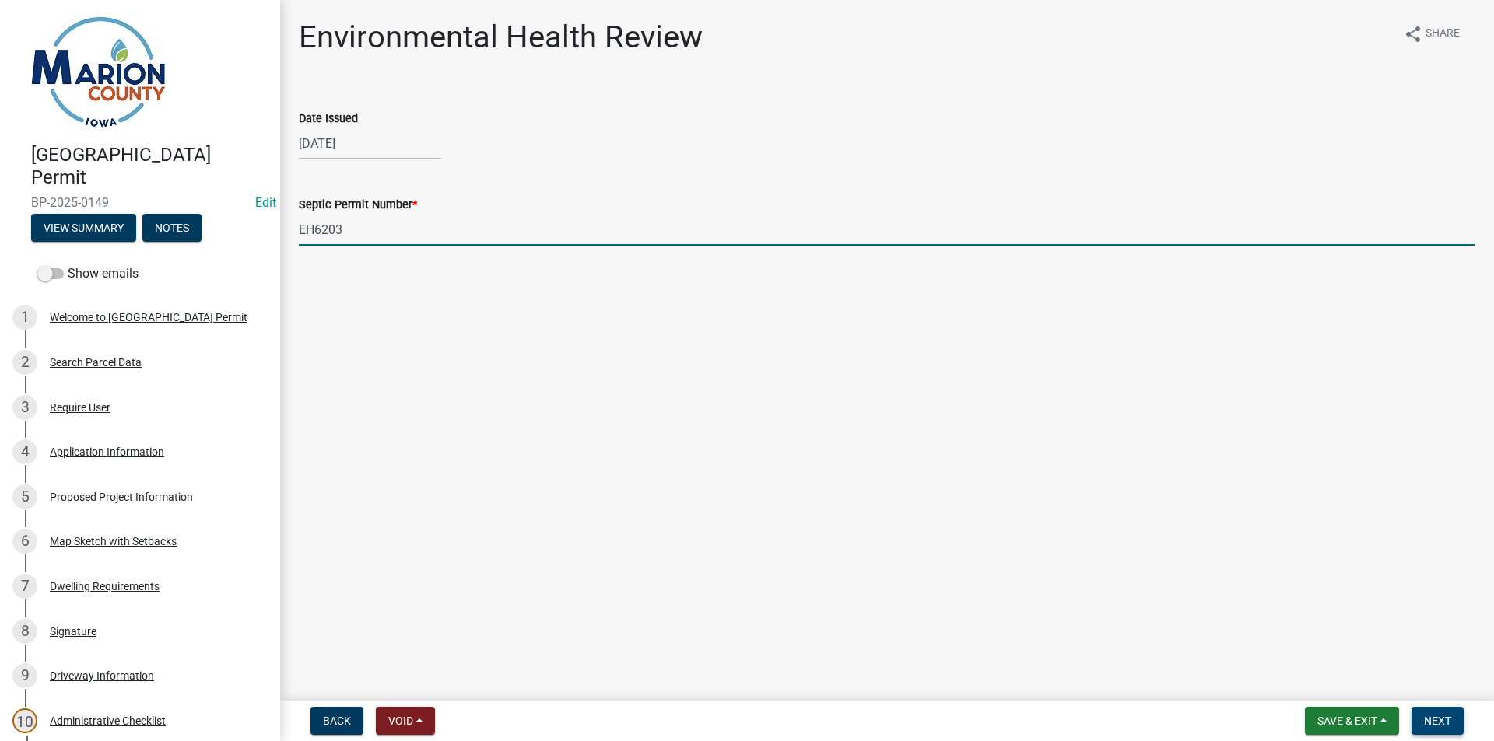
type input "EH6203"
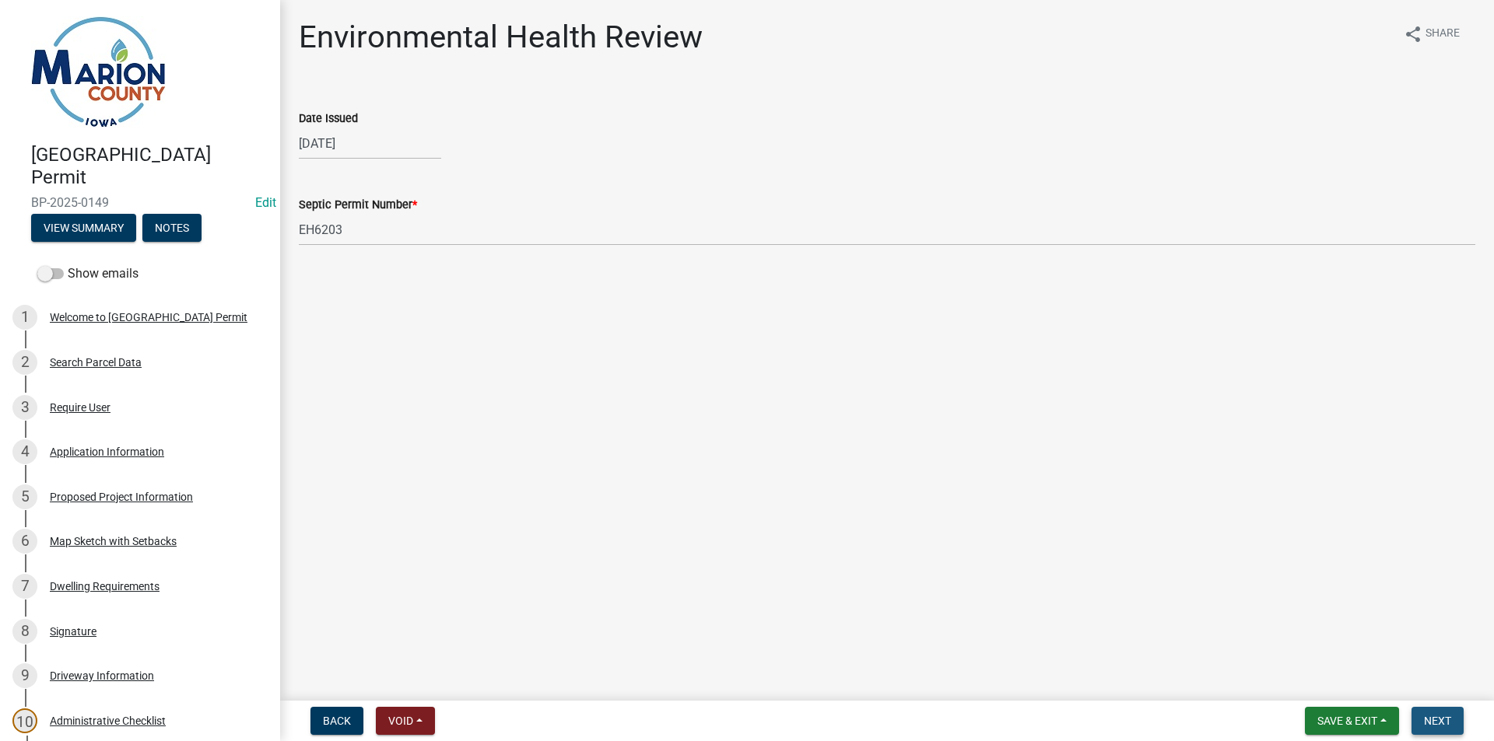
click at [1438, 731] on button "Next" at bounding box center [1437, 721] width 52 height 28
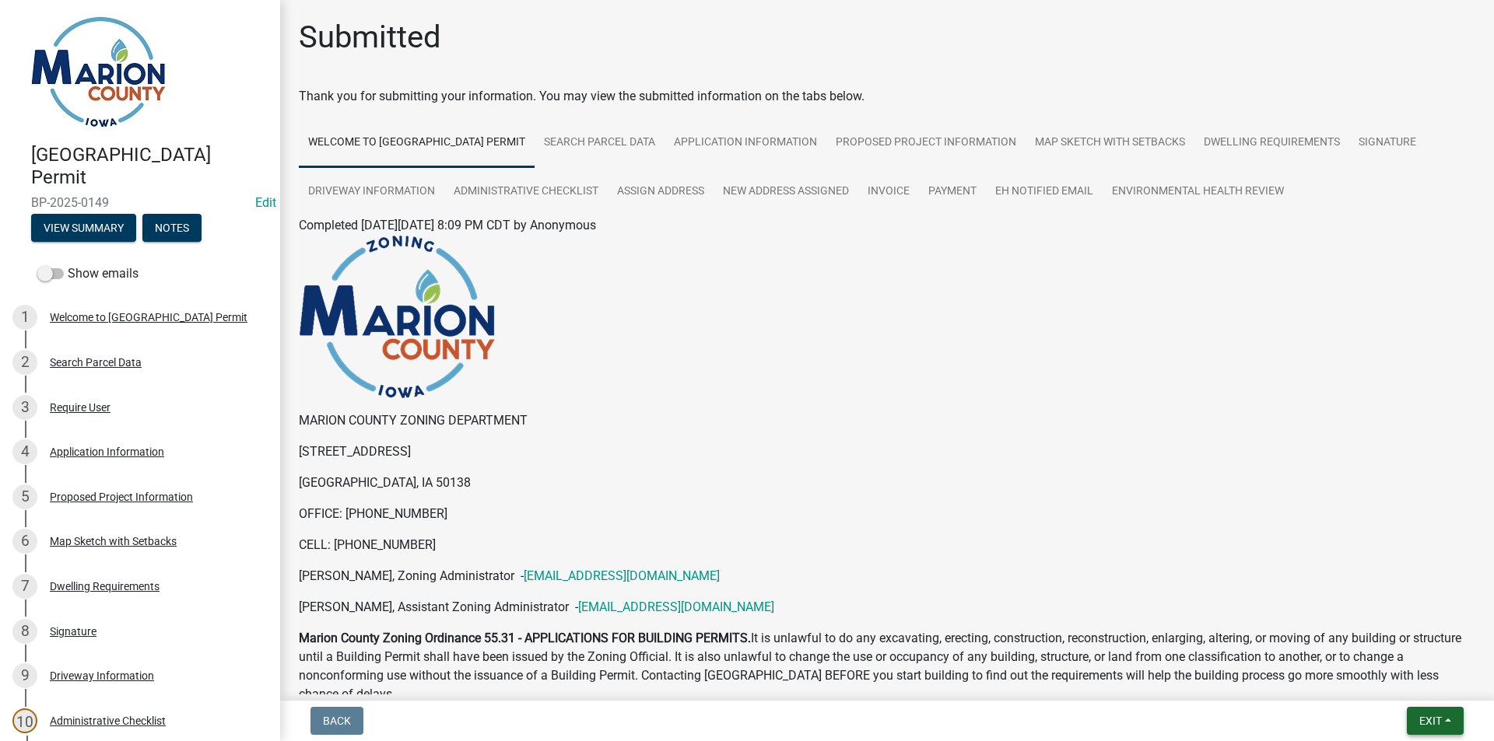
click at [1446, 715] on button "Exit" at bounding box center [1435, 721] width 57 height 28
click at [1390, 678] on button "Save & Exit" at bounding box center [1401, 680] width 124 height 37
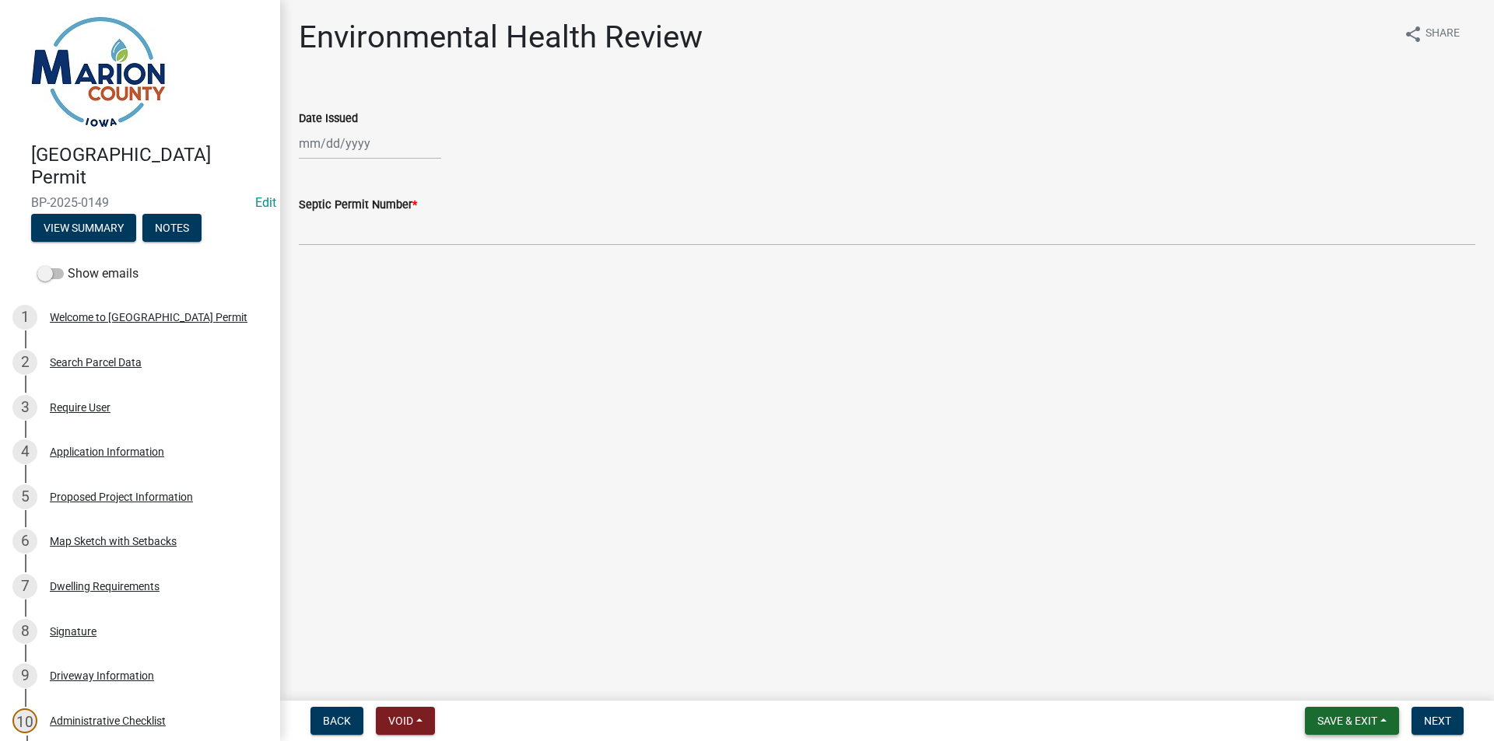
scroll to position [233, 0]
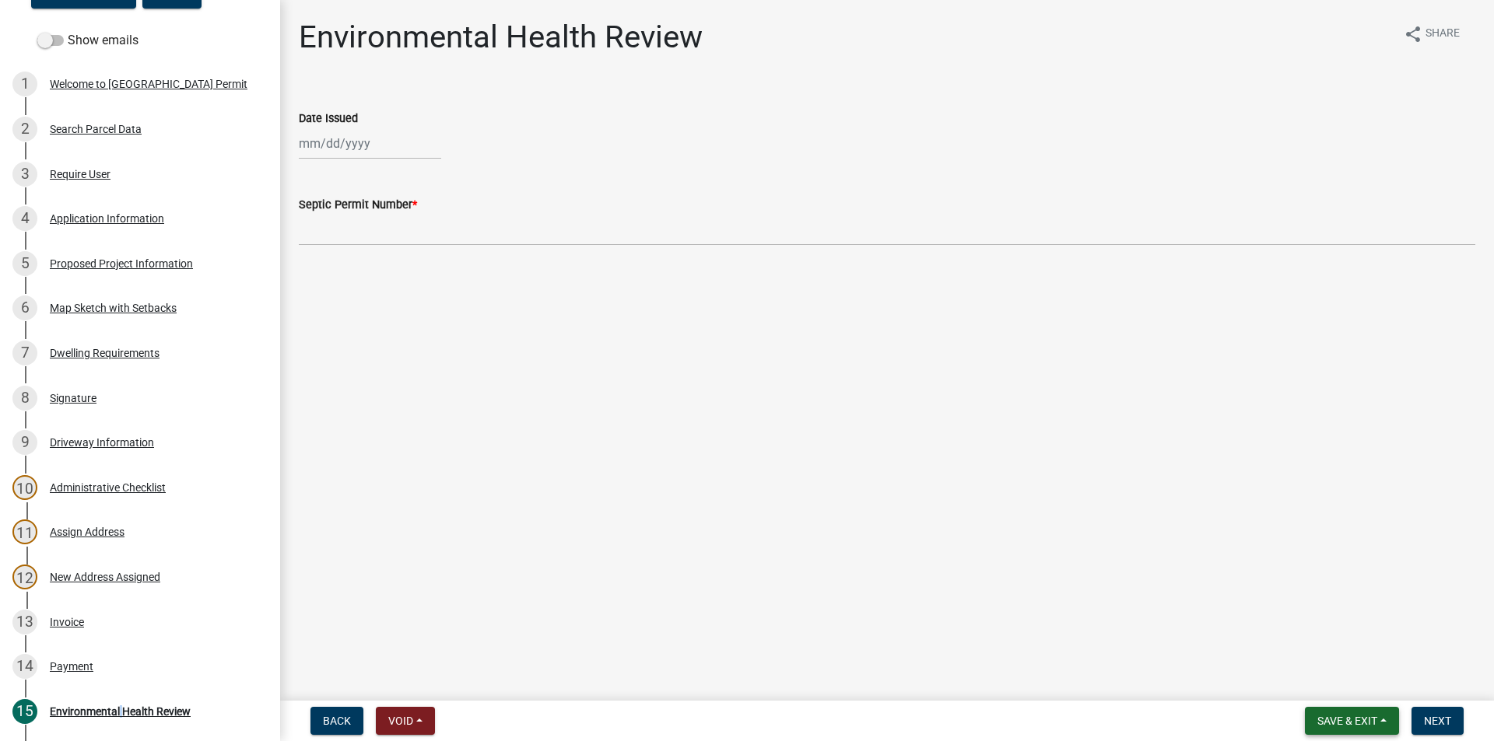
click at [1319, 715] on span "Save & Exit" at bounding box center [1347, 721] width 60 height 12
click at [1309, 685] on button "Save & Exit" at bounding box center [1336, 680] width 124 height 37
